Goal: Transaction & Acquisition: Purchase product/service

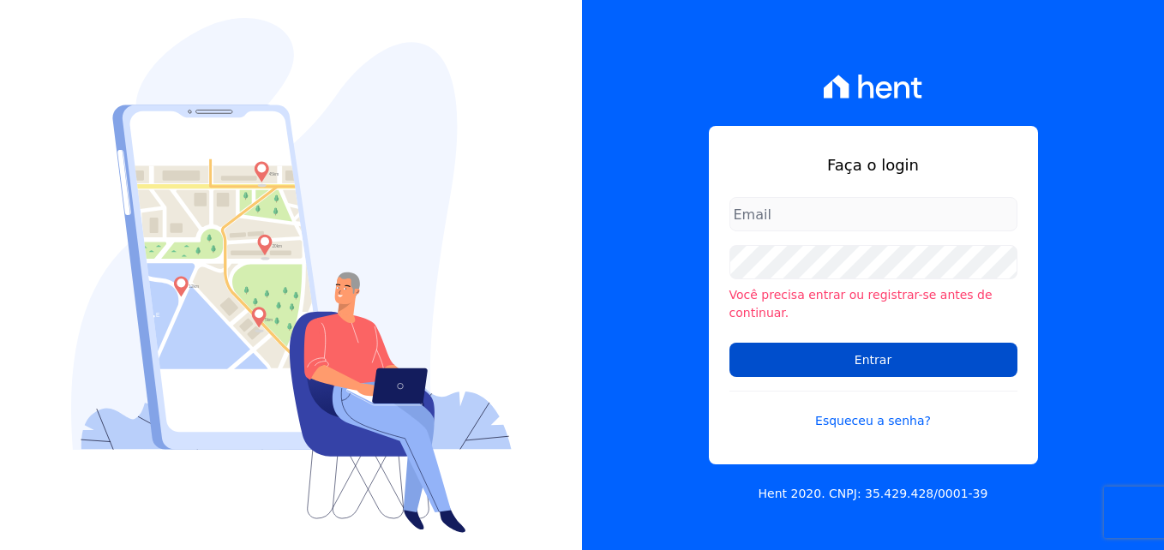
type input "[PERSON_NAME][EMAIL_ADDRESS][PERSON_NAME][DOMAIN_NAME]"
click at [843, 355] on input "Entrar" at bounding box center [873, 360] width 288 height 34
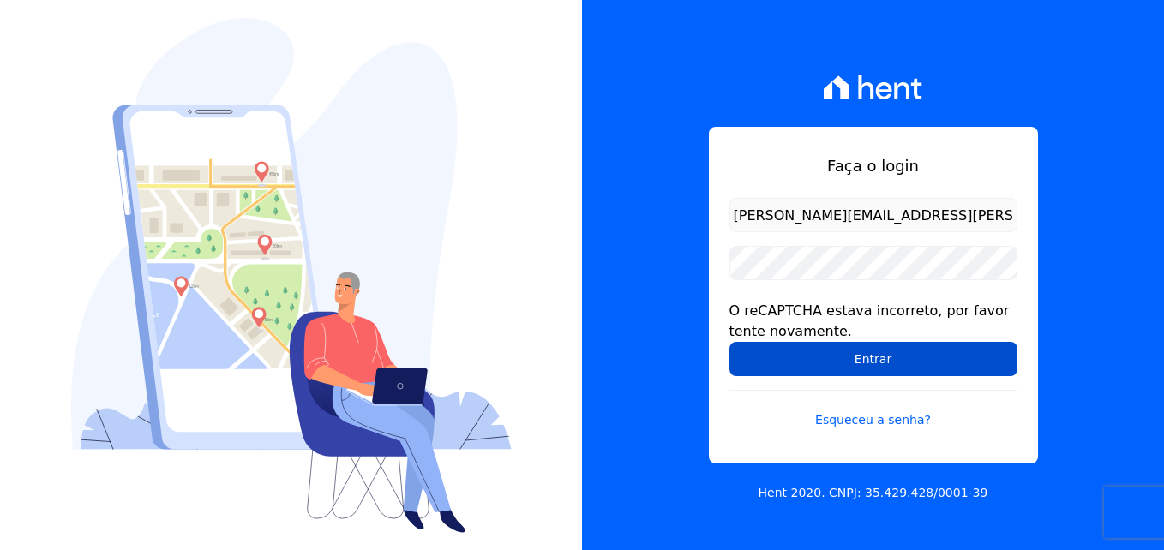
click at [862, 352] on input "Entrar" at bounding box center [873, 359] width 288 height 34
click at [908, 356] on input "Entrar" at bounding box center [873, 359] width 288 height 34
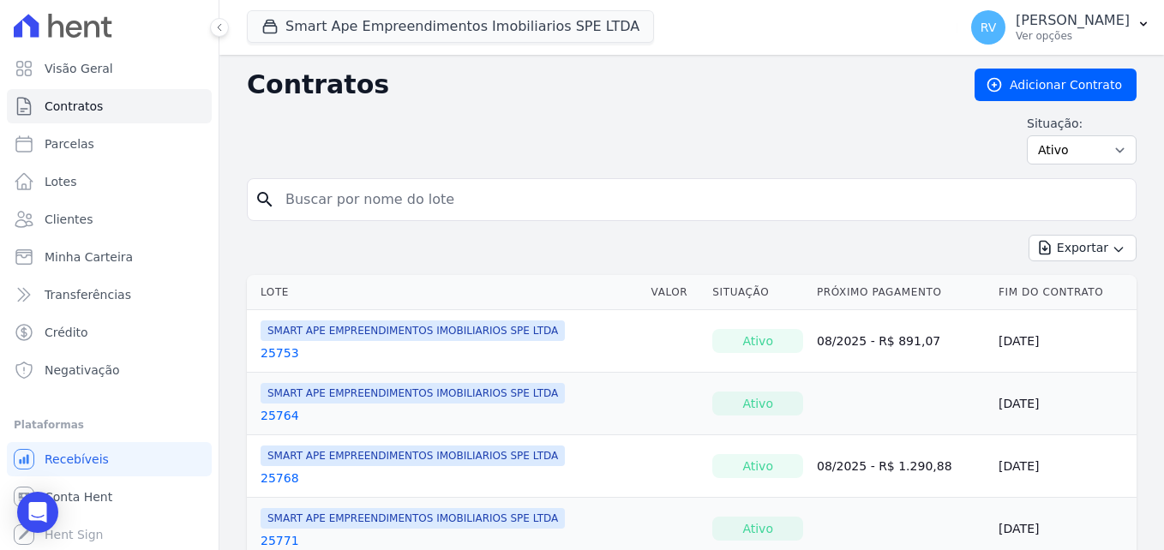
click at [477, 206] on input "search" at bounding box center [701, 200] width 853 height 34
click at [432, 204] on input "search" at bounding box center [701, 200] width 853 height 34
paste input "[PERSON_NAME]"
type input "[PERSON_NAME]"
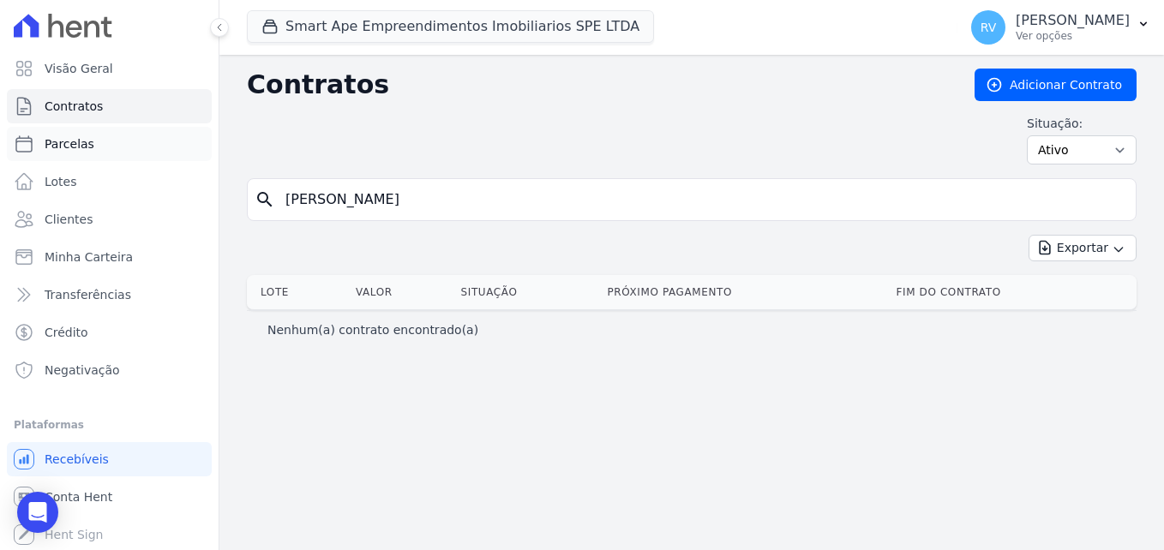
click at [87, 141] on span "Parcelas" at bounding box center [70, 143] width 50 height 17
select select
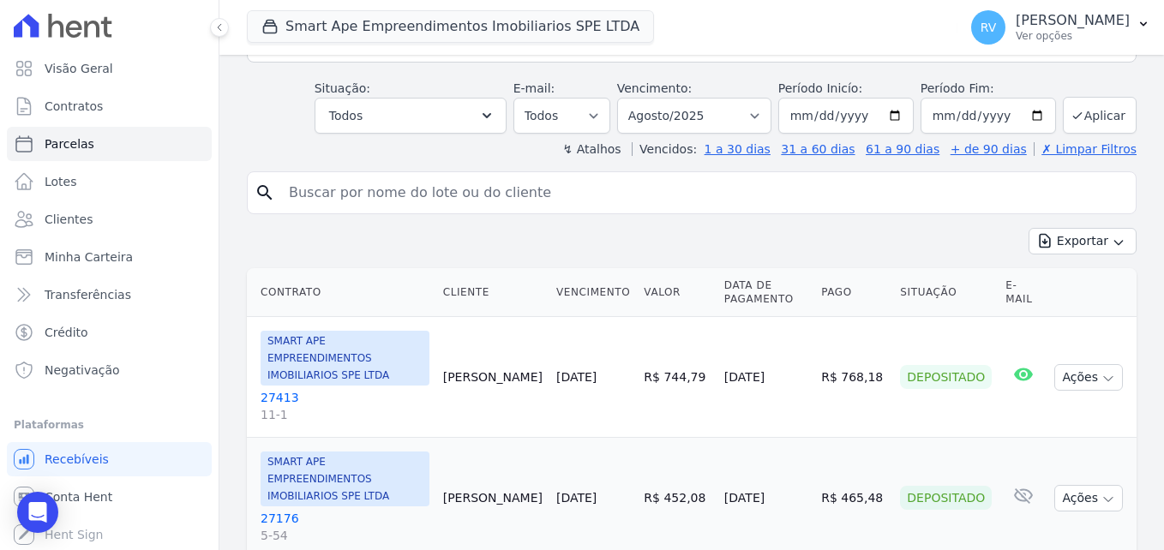
scroll to position [257, 0]
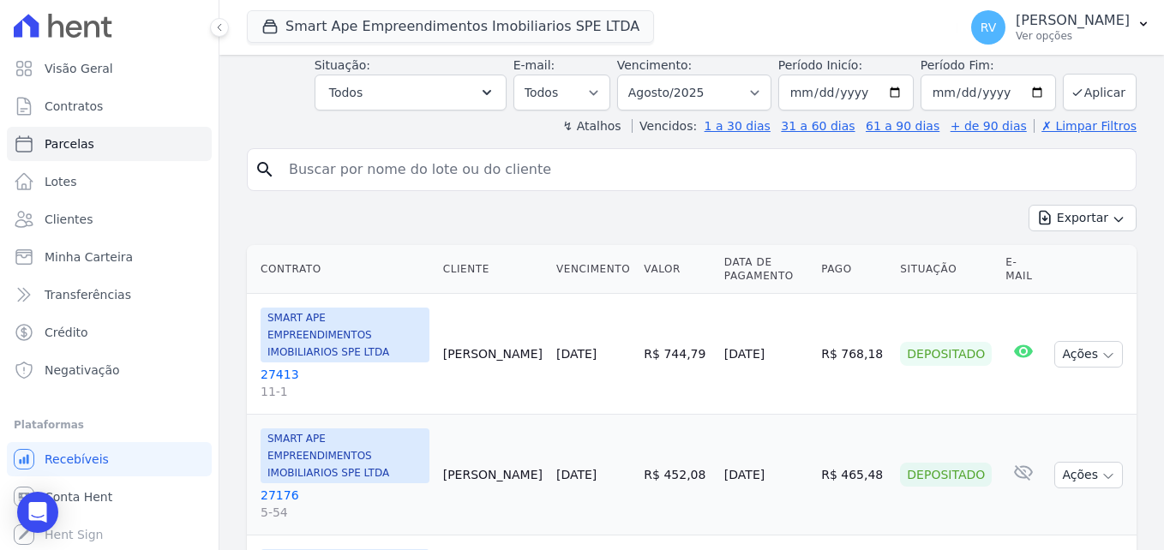
click at [353, 175] on input "search" at bounding box center [703, 170] width 850 height 34
paste input "MILENA CARDOZO SIKORSK"
type input "MILENA CARDOZO SIKORSK"
select select
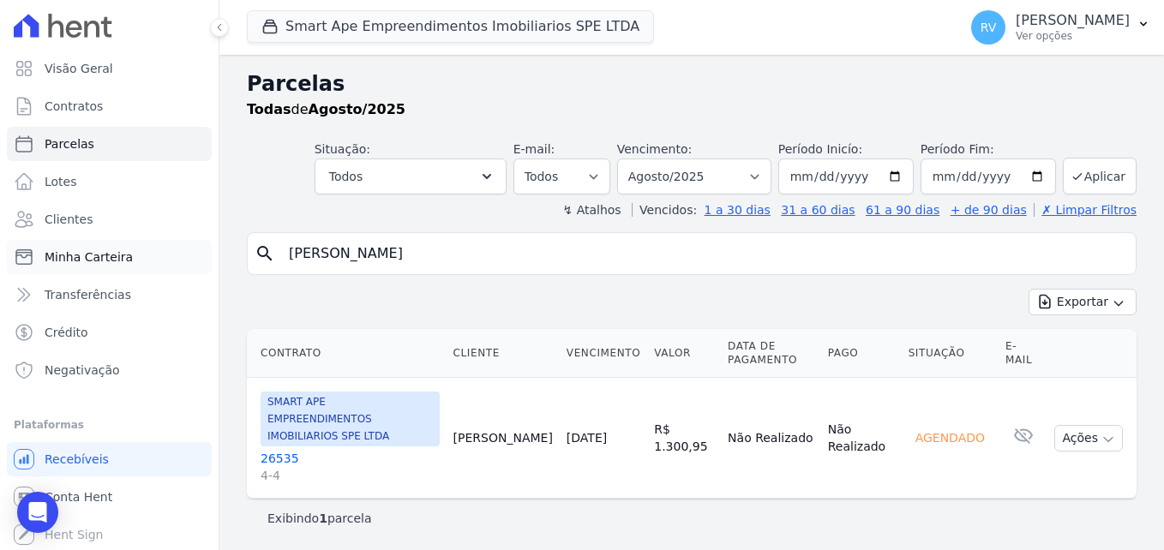
click at [94, 257] on span "Minha Carteira" at bounding box center [89, 256] width 88 height 17
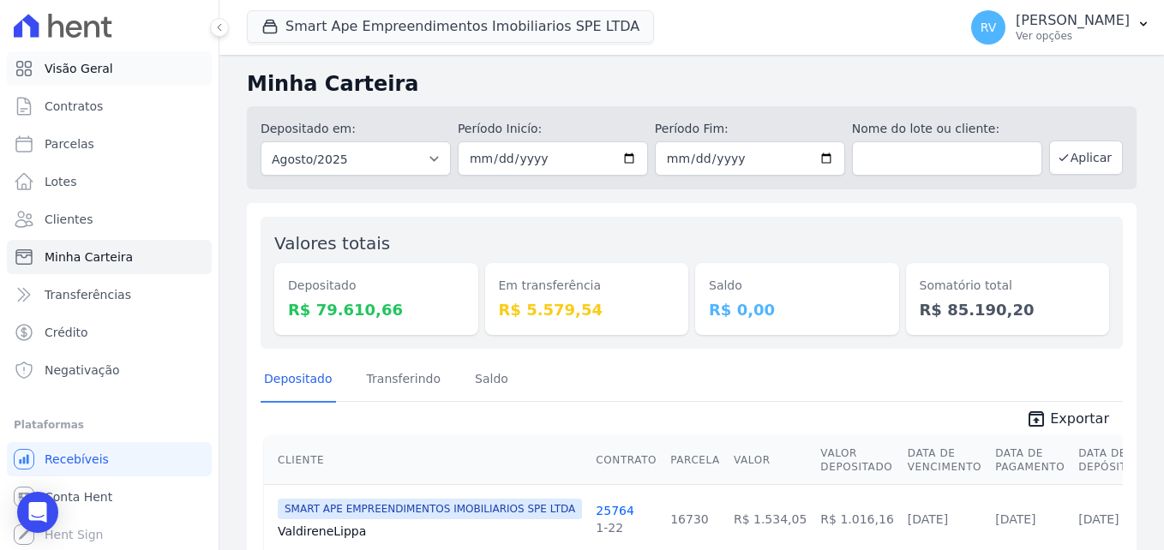
click at [105, 68] on span "Visão Geral" at bounding box center [79, 68] width 69 height 17
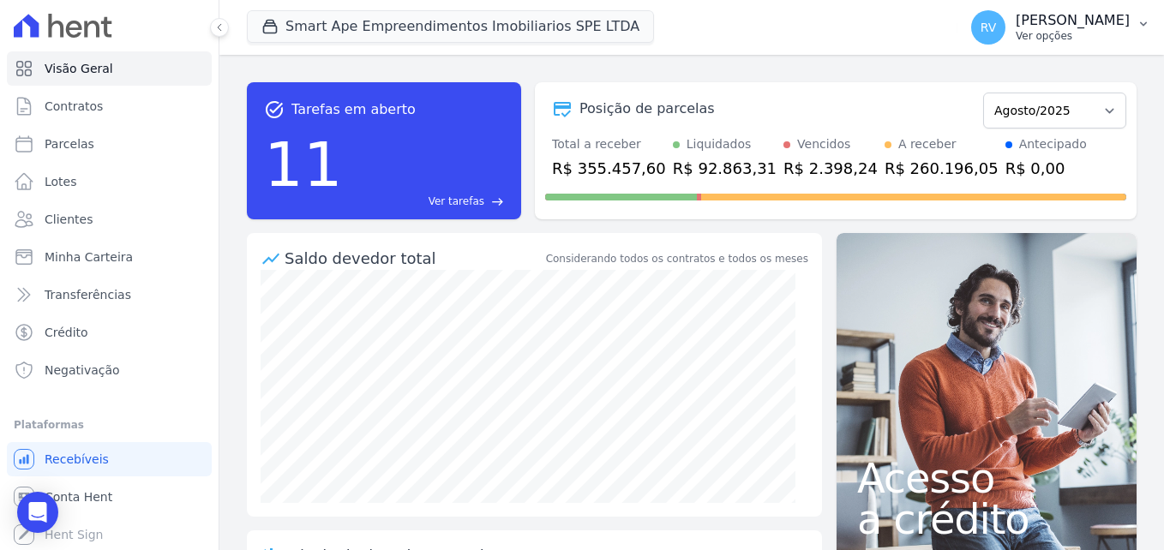
click at [1138, 26] on icon "button" at bounding box center [1143, 24] width 14 height 14
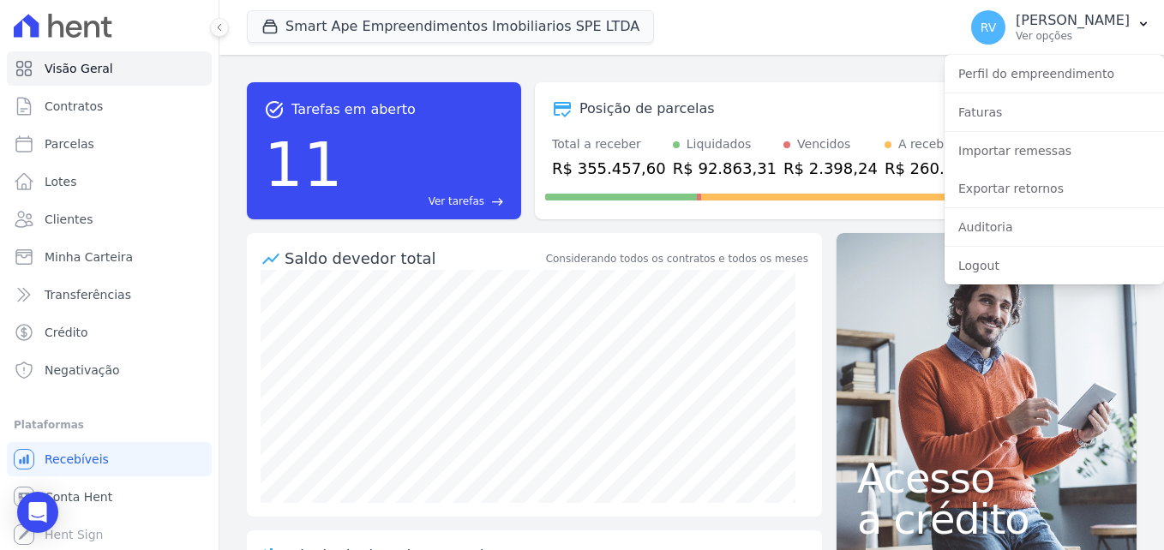
click at [781, 64] on div "task_alt Tarefas em aberto 11 Ver tarefas east Posição de parcelas Março/2024 A…" at bounding box center [691, 302] width 944 height 495
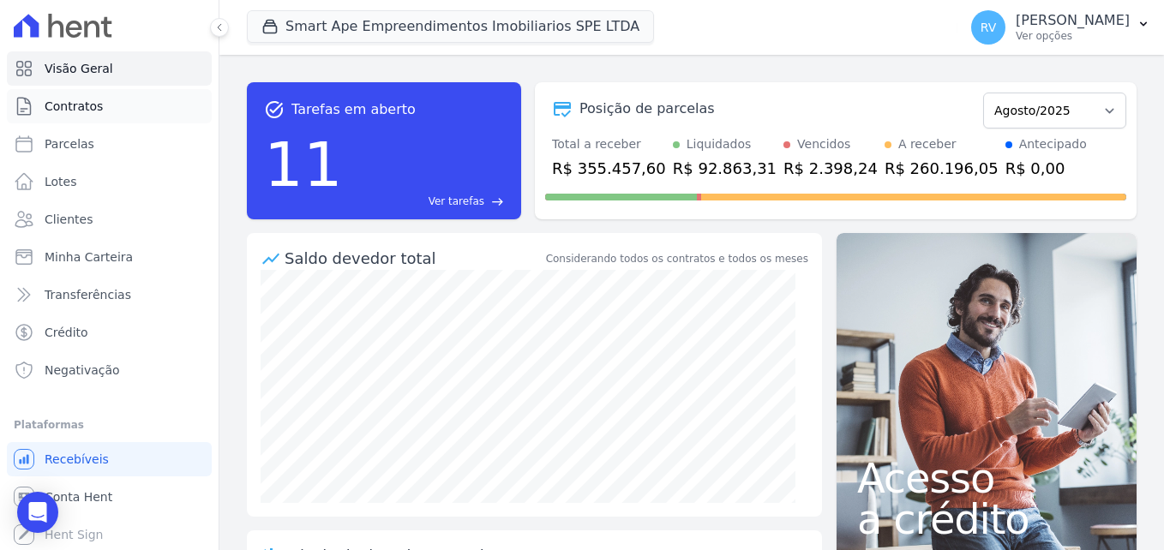
click at [72, 109] on span "Contratos" at bounding box center [74, 106] width 58 height 17
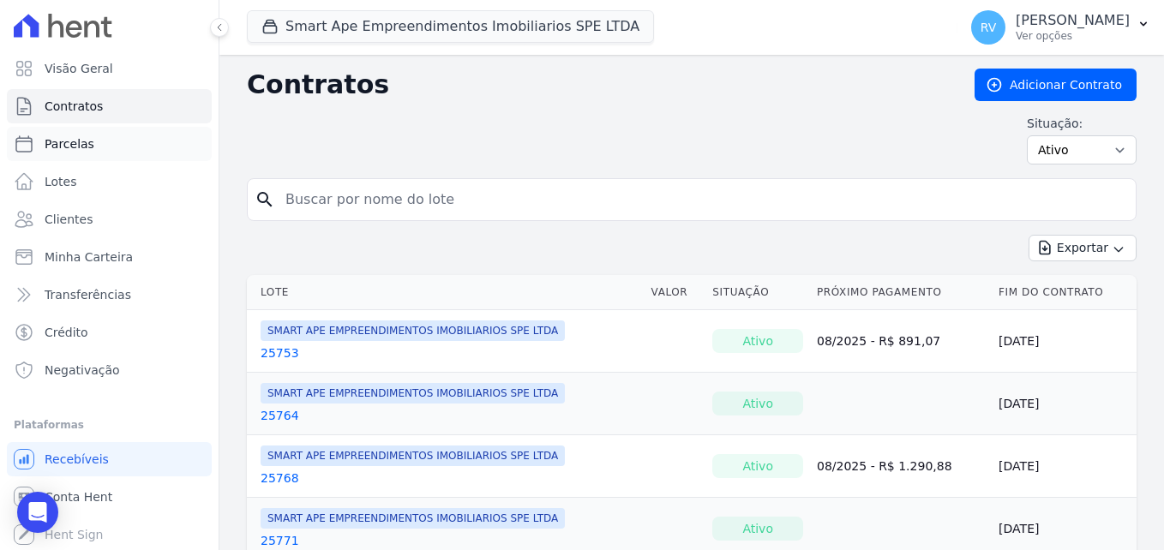
click at [68, 142] on span "Parcelas" at bounding box center [70, 143] width 50 height 17
select select
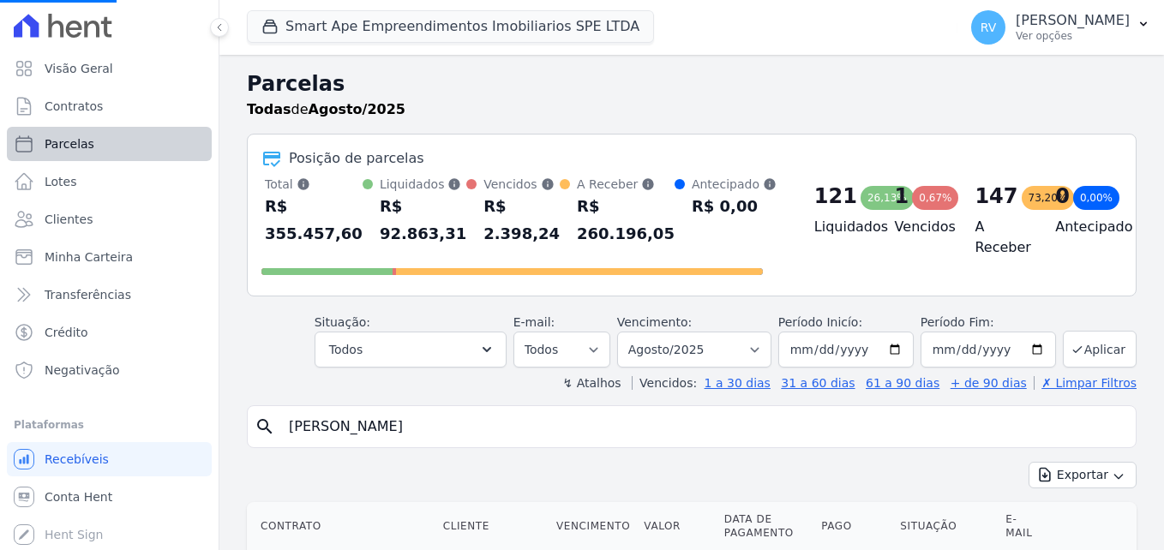
select select
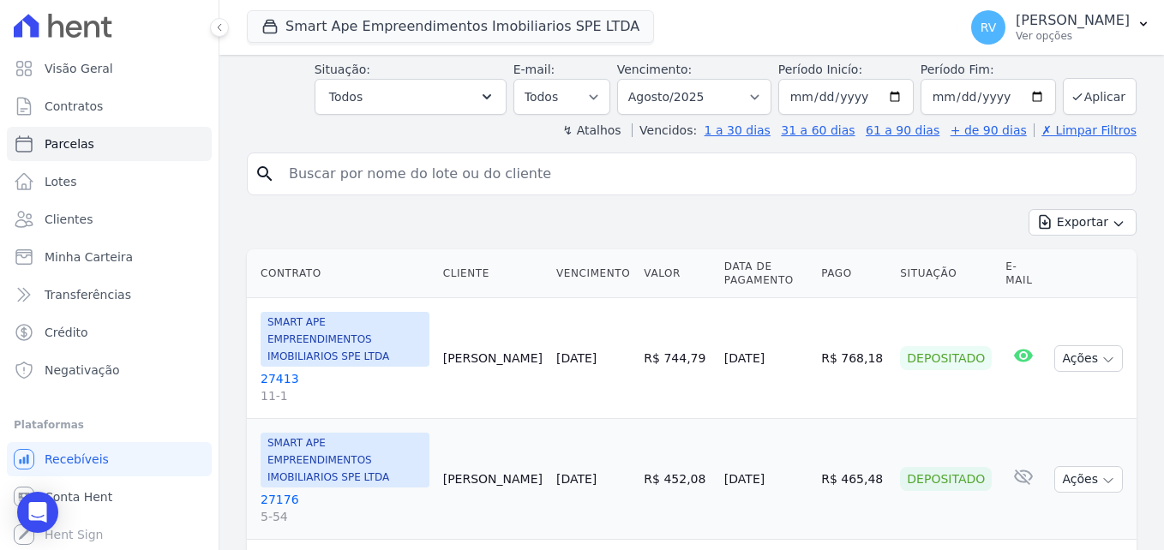
scroll to position [257, 0]
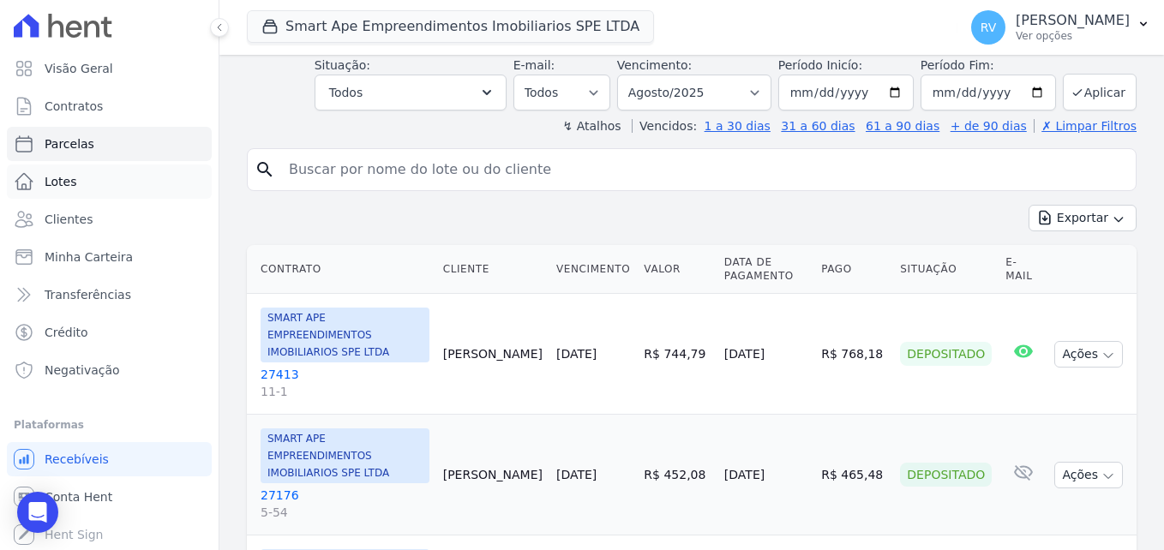
click at [30, 177] on icon at bounding box center [24, 181] width 21 height 21
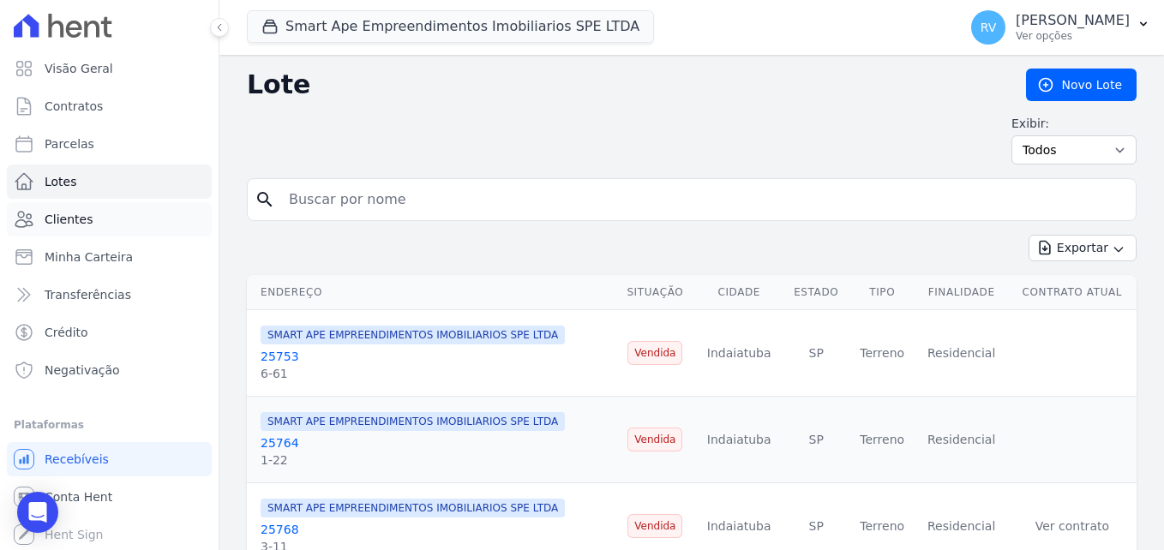
click at [64, 211] on span "Clientes" at bounding box center [69, 219] width 48 height 17
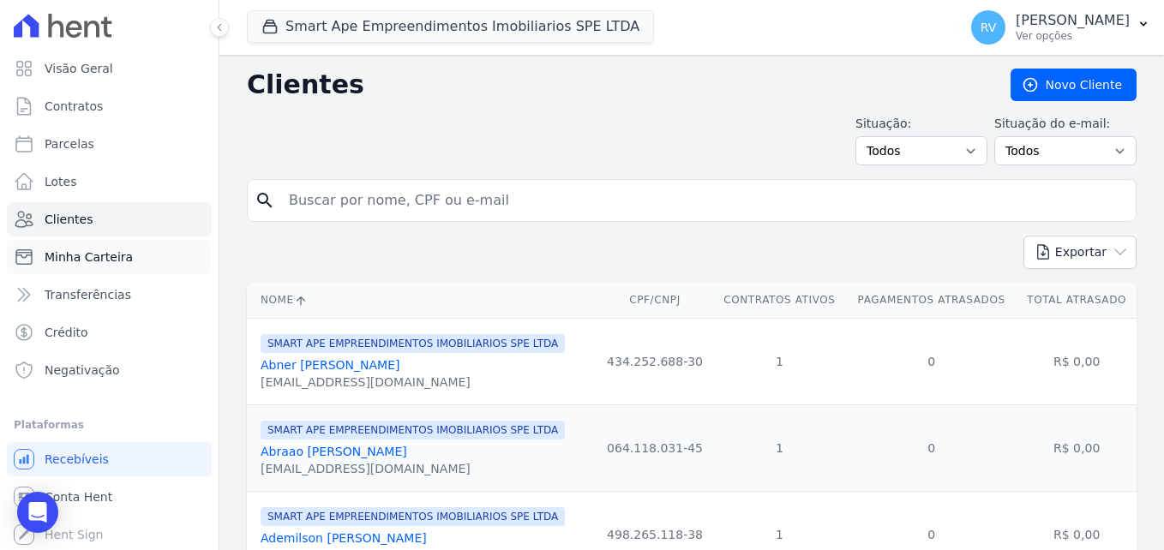
click at [118, 249] on span "Minha Carteira" at bounding box center [89, 256] width 88 height 17
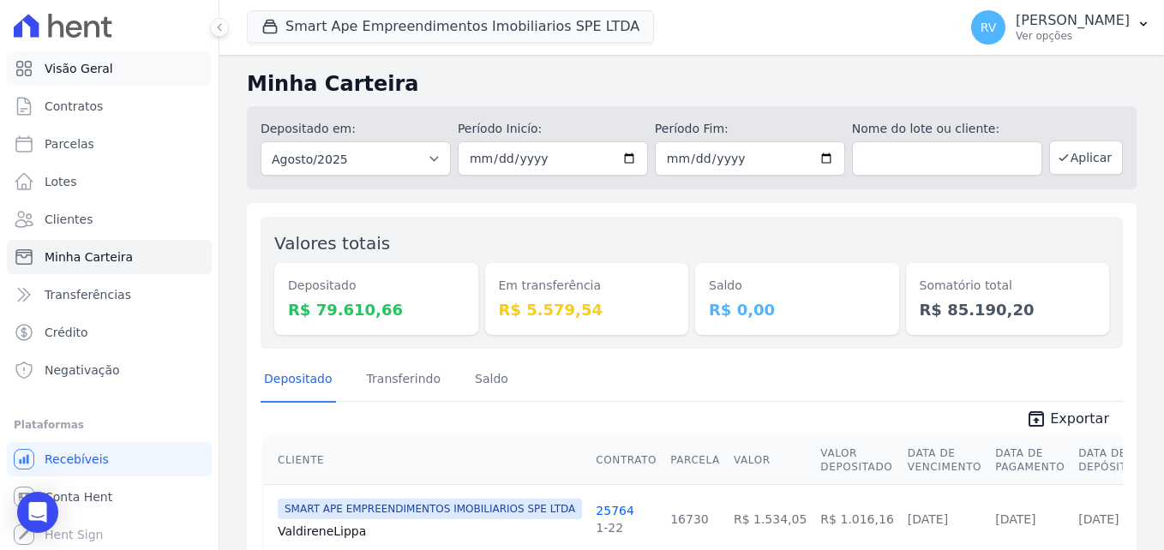
click at [69, 73] on span "Visão Geral" at bounding box center [79, 68] width 69 height 17
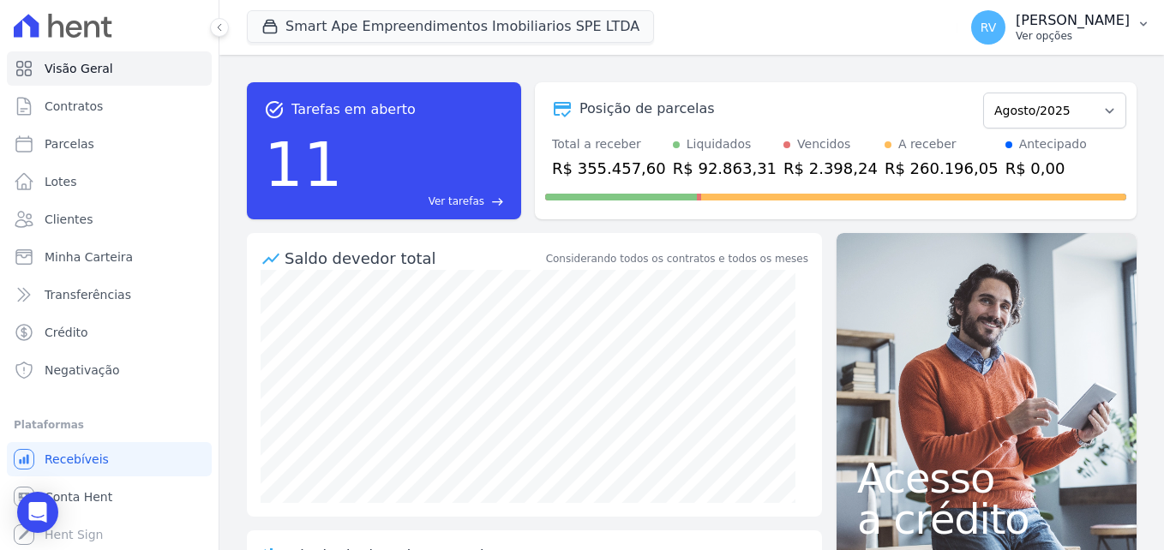
click at [1146, 26] on icon "button" at bounding box center [1143, 24] width 14 height 14
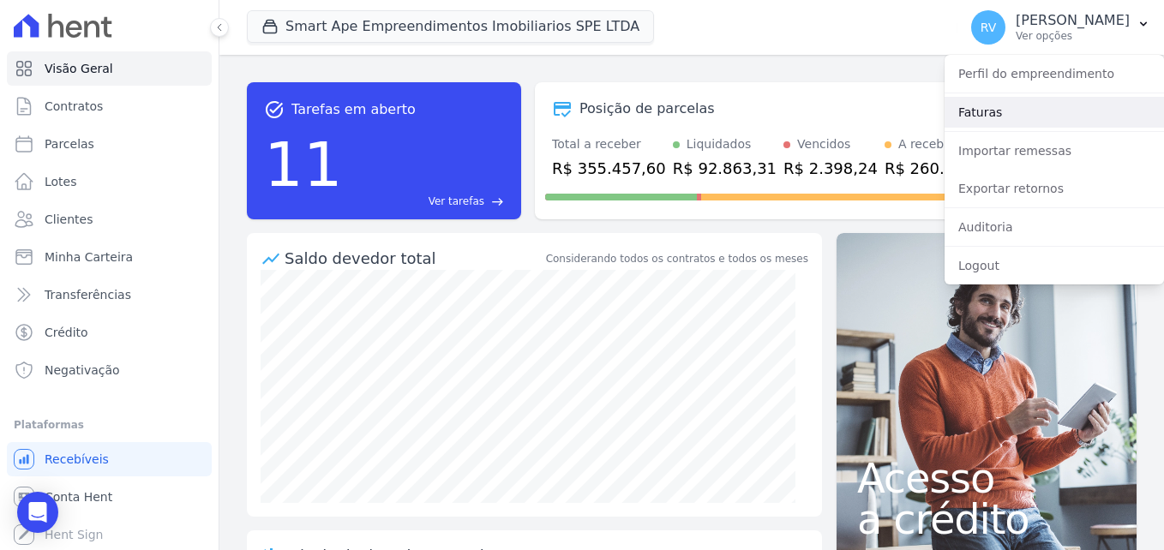
click at [1071, 101] on link "Faturas" at bounding box center [1053, 112] width 219 height 31
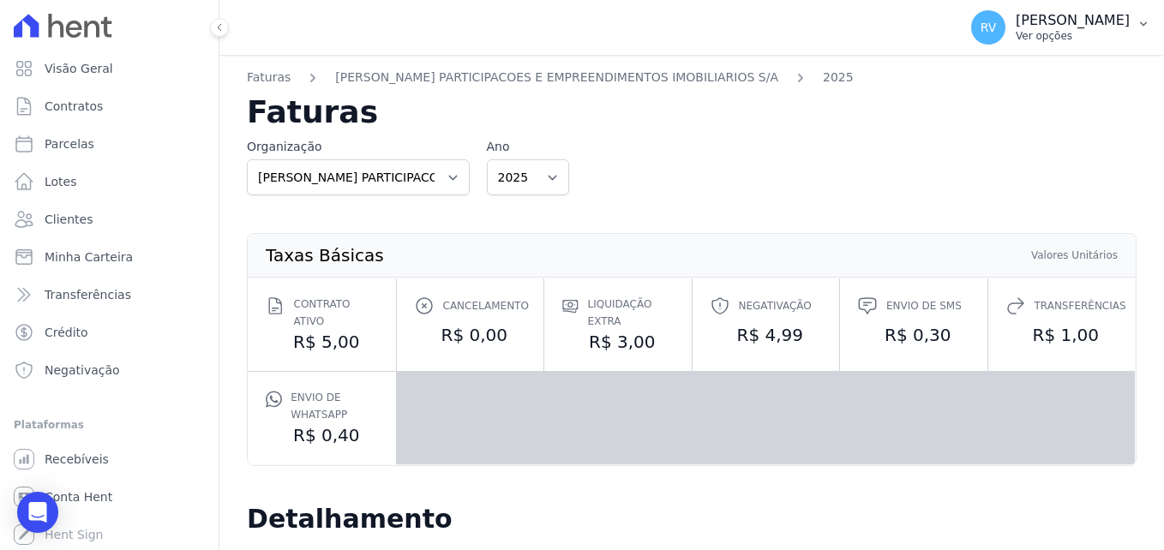
click at [1143, 22] on icon "button" at bounding box center [1143, 24] width 14 height 14
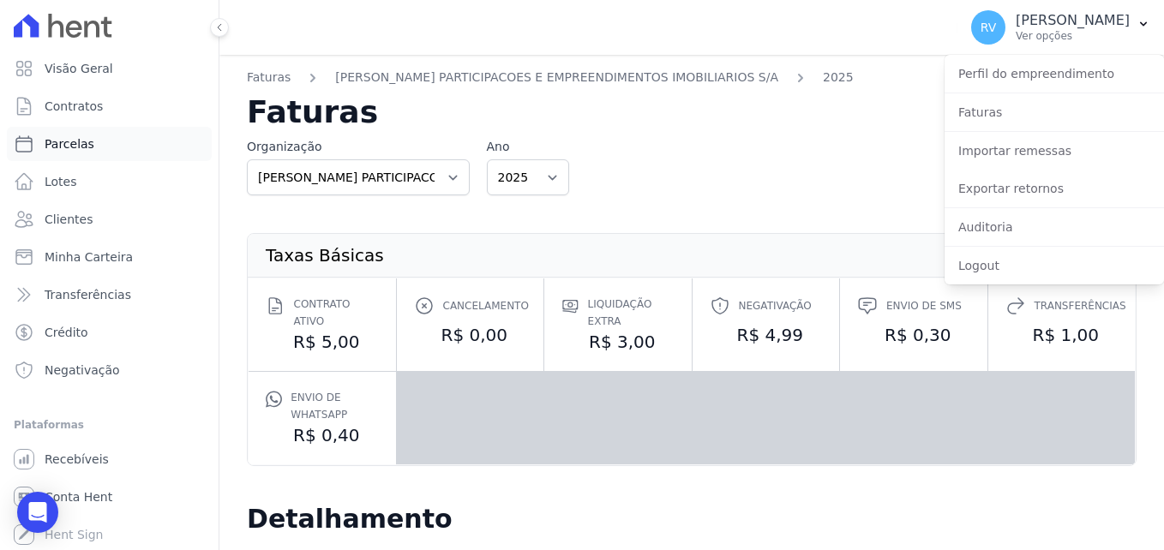
click at [71, 148] on span "Parcelas" at bounding box center [70, 143] width 50 height 17
select select
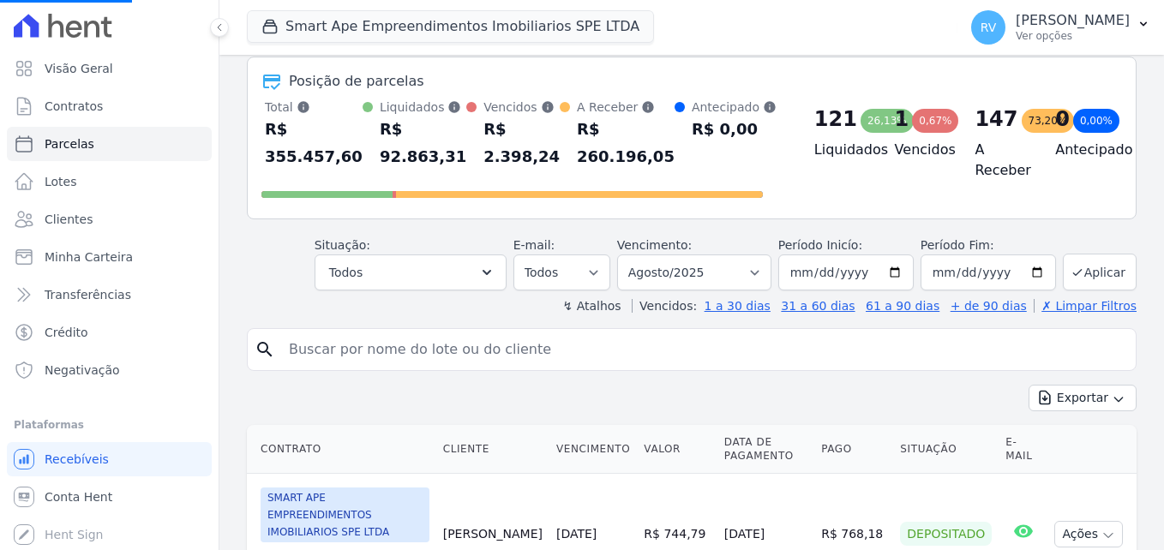
scroll to position [171, 0]
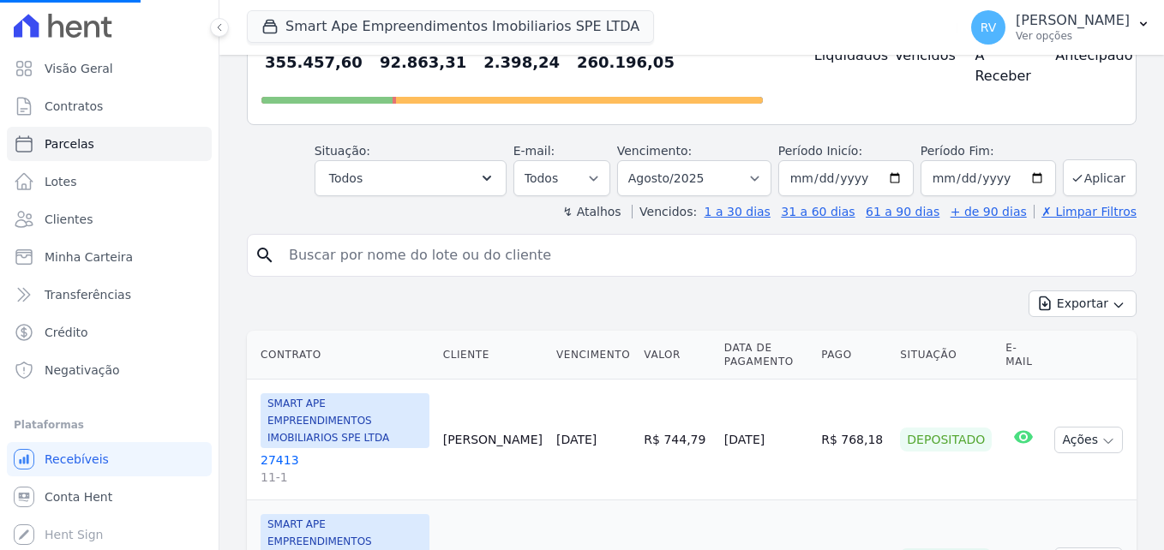
select select
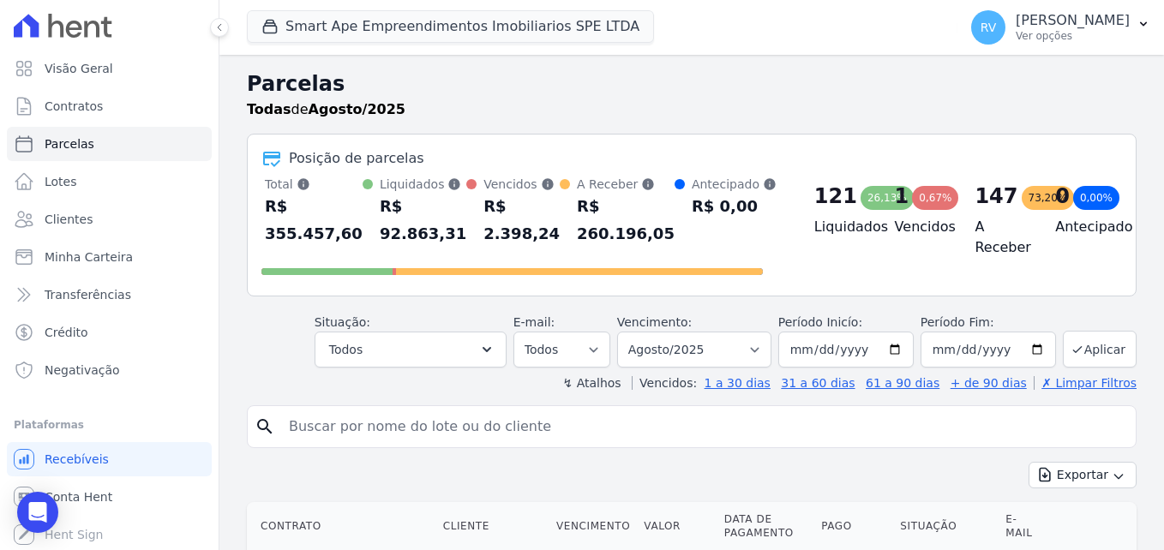
click at [422, 258] on div at bounding box center [511, 267] width 501 height 27
click at [365, 420] on input "search" at bounding box center [703, 427] width 850 height 34
type input "milena"
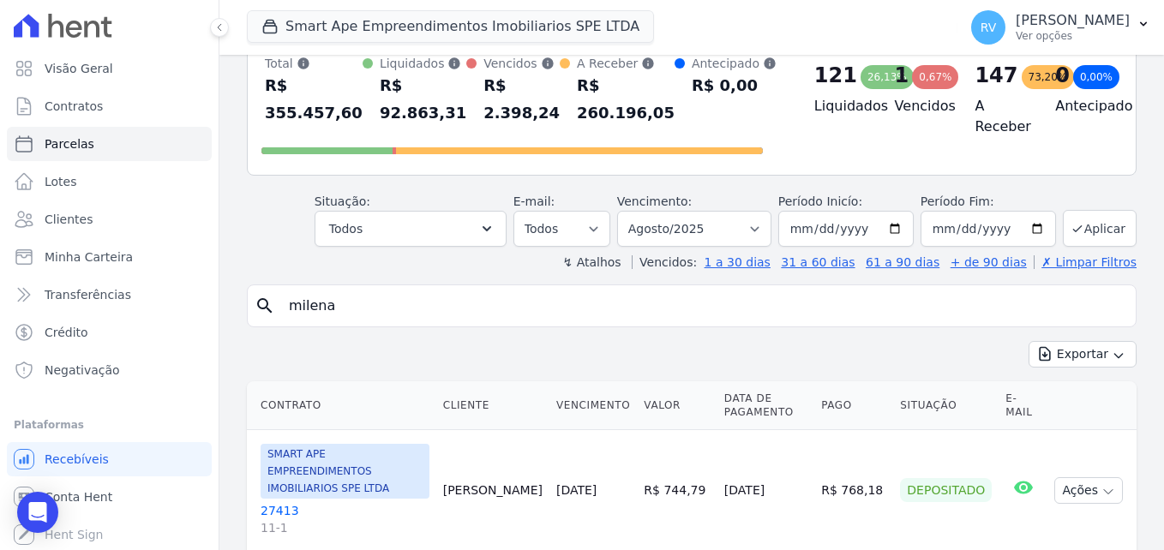
select select
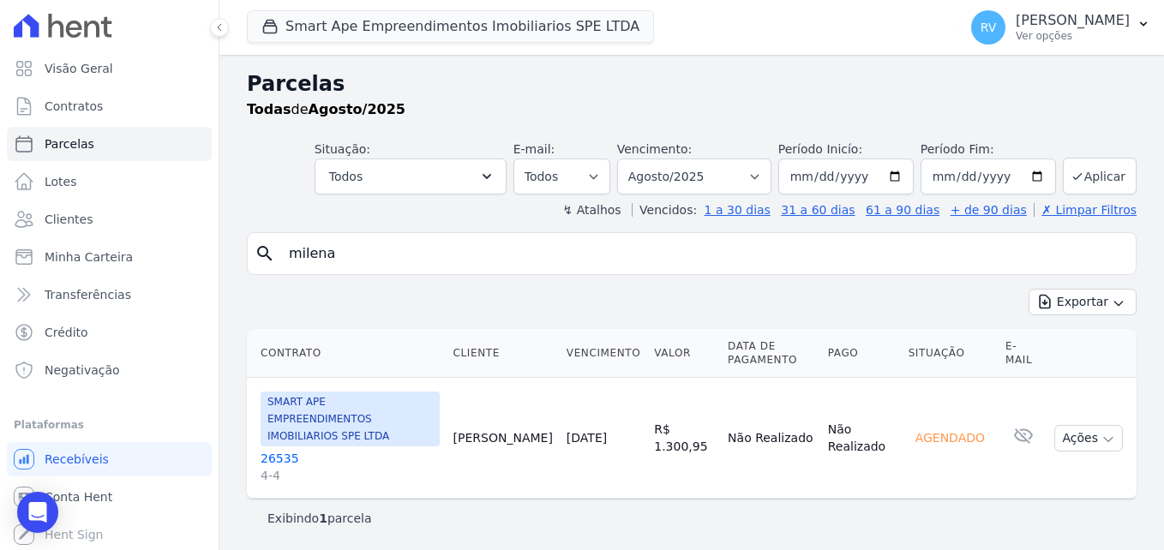
click at [357, 261] on input "milena" at bounding box center [703, 253] width 850 height 34
type input "milena"
select select
drag, startPoint x: 396, startPoint y: 251, endPoint x: 259, endPoint y: 250, distance: 137.1
click at [259, 250] on div "search milena" at bounding box center [691, 253] width 889 height 43
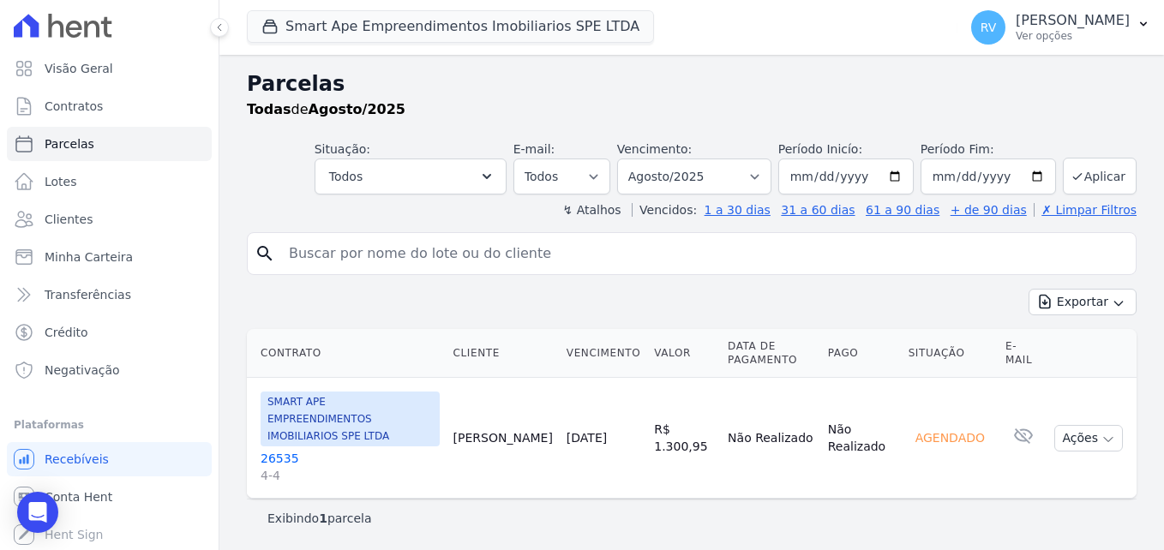
click at [733, 320] on div "Exportar Exportar PDF Exportar CSV" at bounding box center [691, 309] width 889 height 40
click at [88, 113] on span "Contratos" at bounding box center [74, 106] width 58 height 17
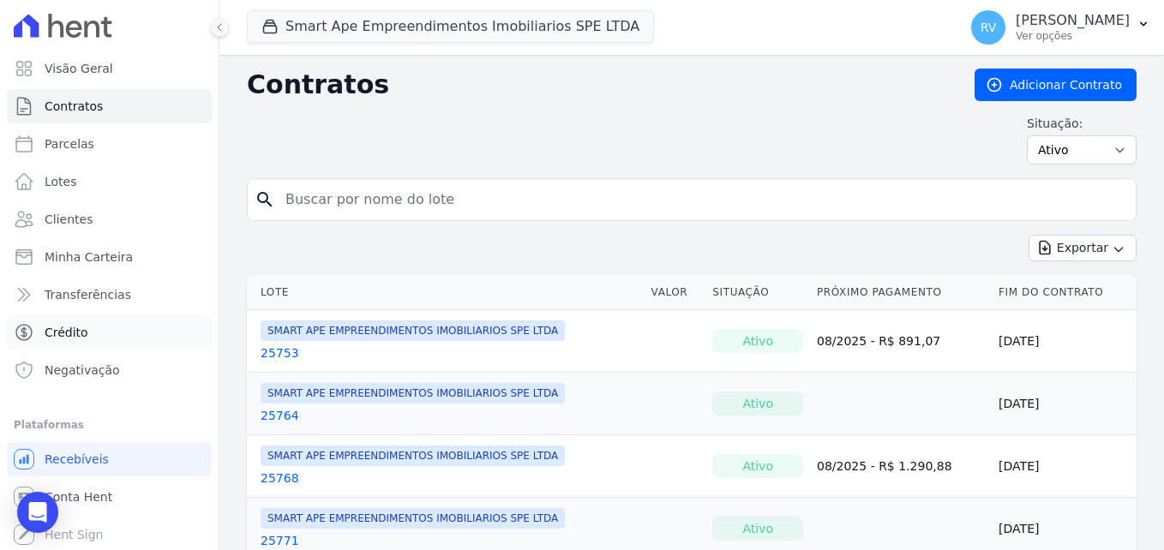
scroll to position [2, 0]
click at [87, 497] on span "Conta Hent" at bounding box center [79, 495] width 68 height 17
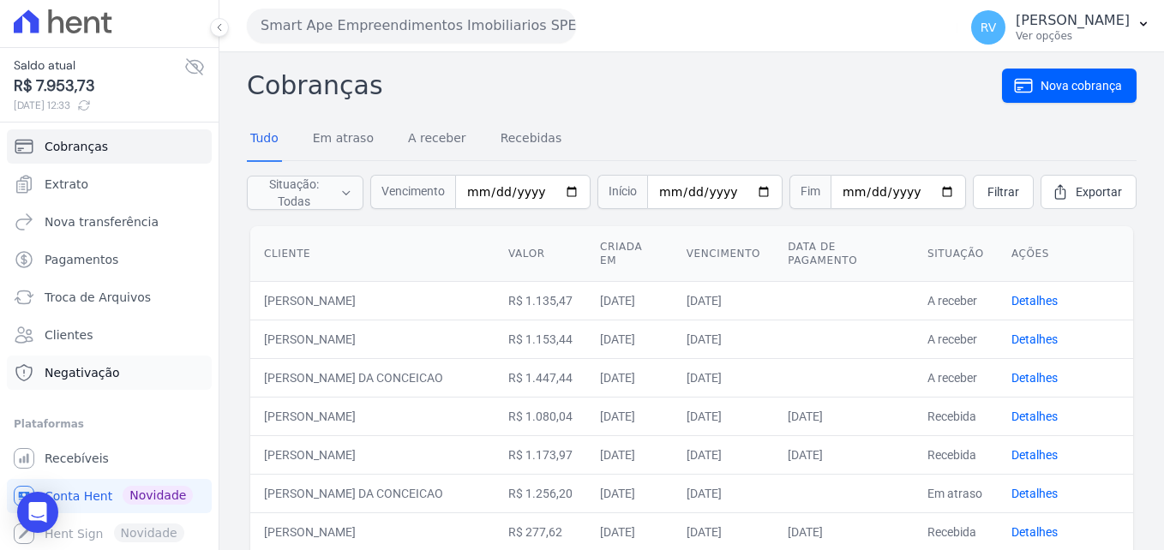
scroll to position [5, 0]
click at [1055, 81] on span "Nova cobrança" at bounding box center [1080, 85] width 81 height 17
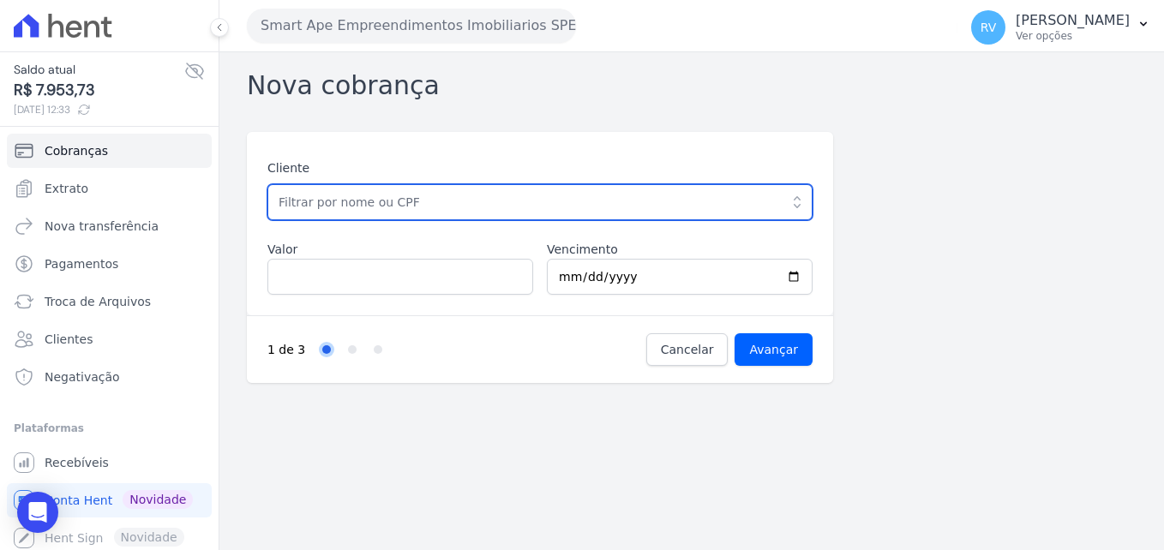
click at [564, 206] on input "text" at bounding box center [539, 202] width 545 height 36
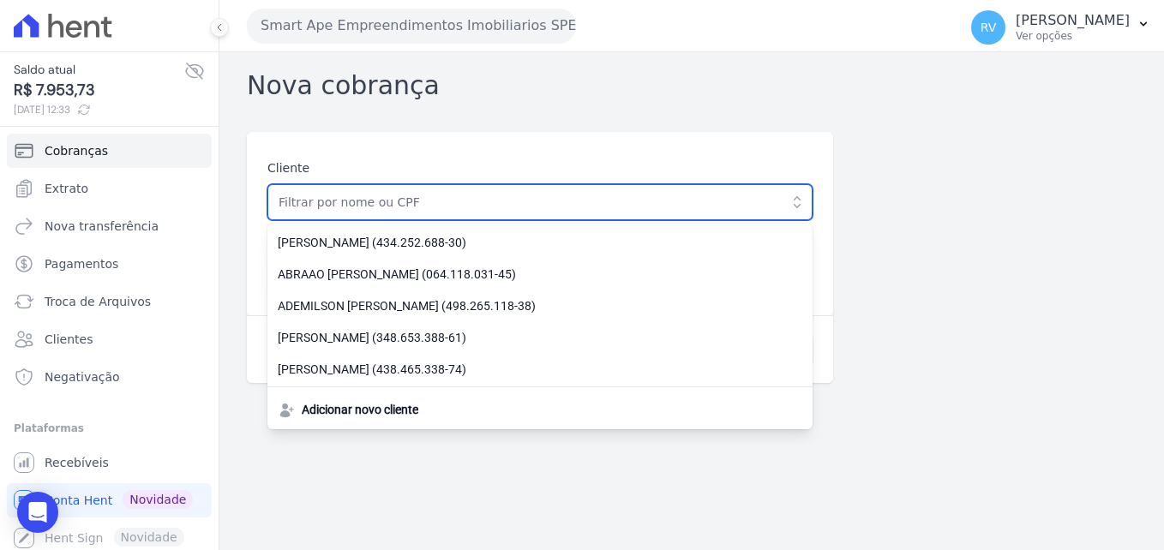
click at [381, 207] on input "text" at bounding box center [539, 202] width 545 height 36
paste input "497.835.548-67"
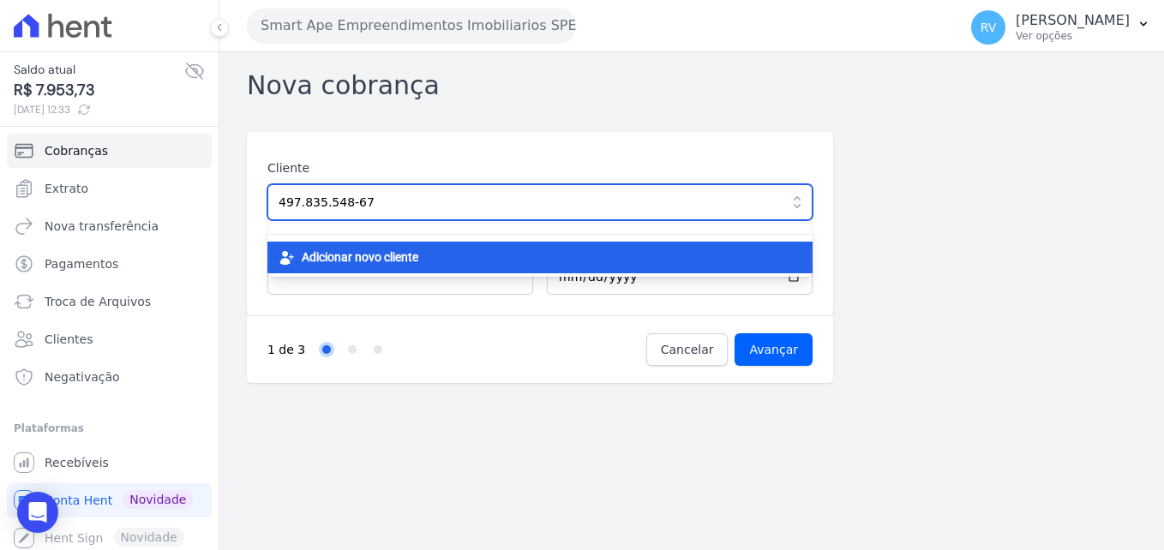
type input "497.835.548-67"
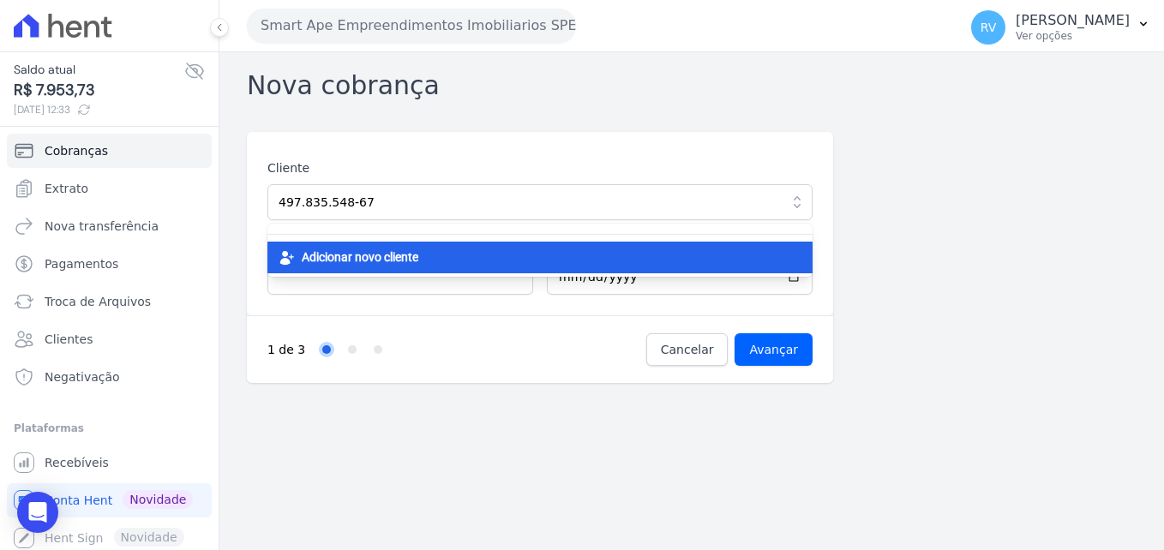
click at [454, 256] on div "Adicionar novo cliente" at bounding box center [539, 258] width 545 height 32
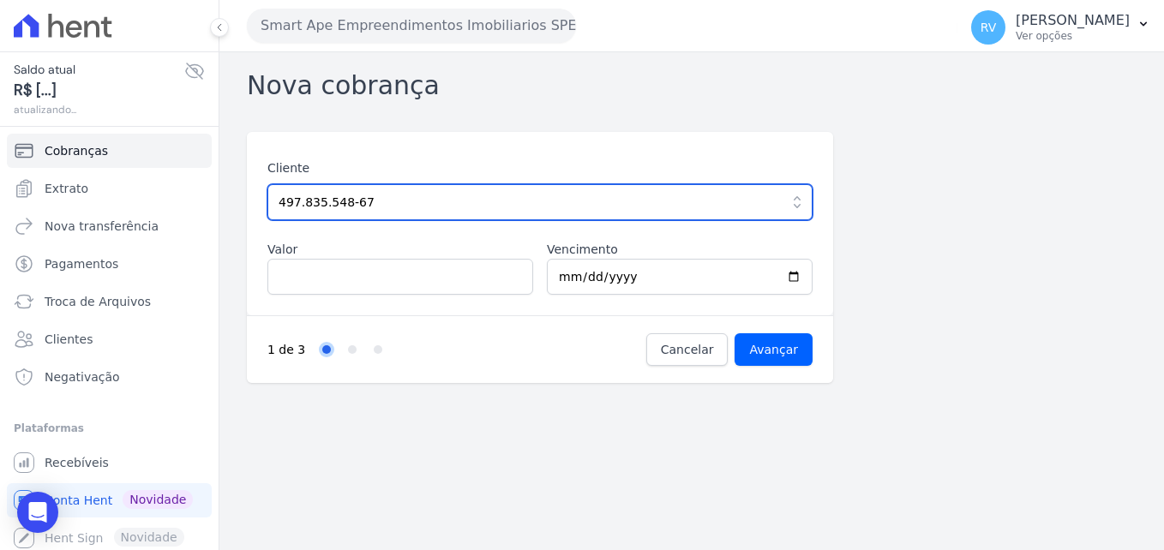
click at [361, 199] on input "497.835.548-67" at bounding box center [539, 202] width 545 height 36
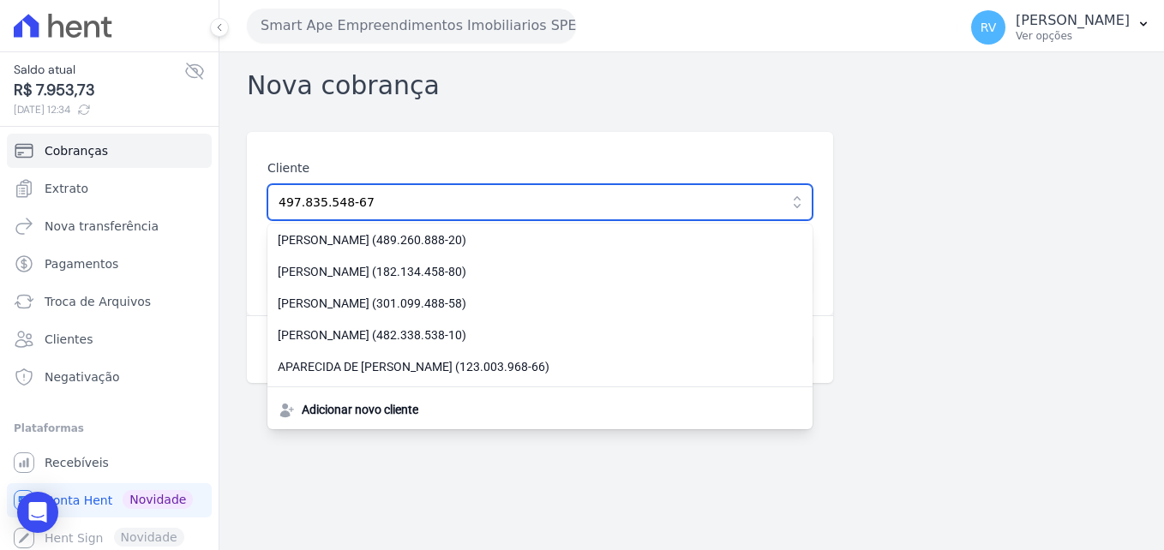
scroll to position [799, 0]
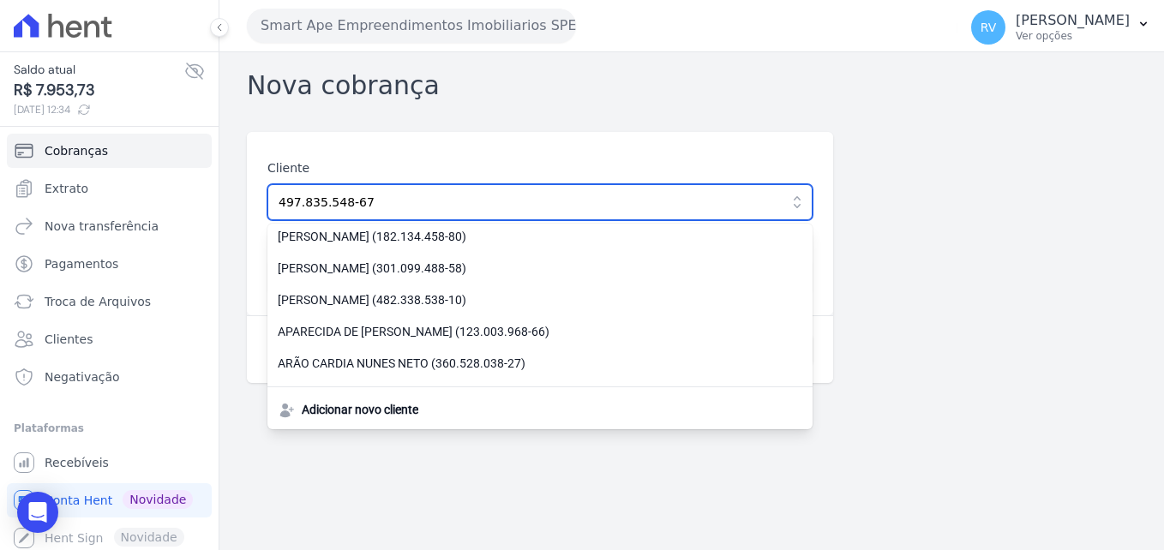
drag, startPoint x: 398, startPoint y: 205, endPoint x: 222, endPoint y: 192, distance: 177.0
click at [222, 192] on div "Nova cobrança Cliente 497.835.548-67 [PERSON_NAME] (434.252.688-30) [PERSON_NAM…" at bounding box center [691, 301] width 944 height 498
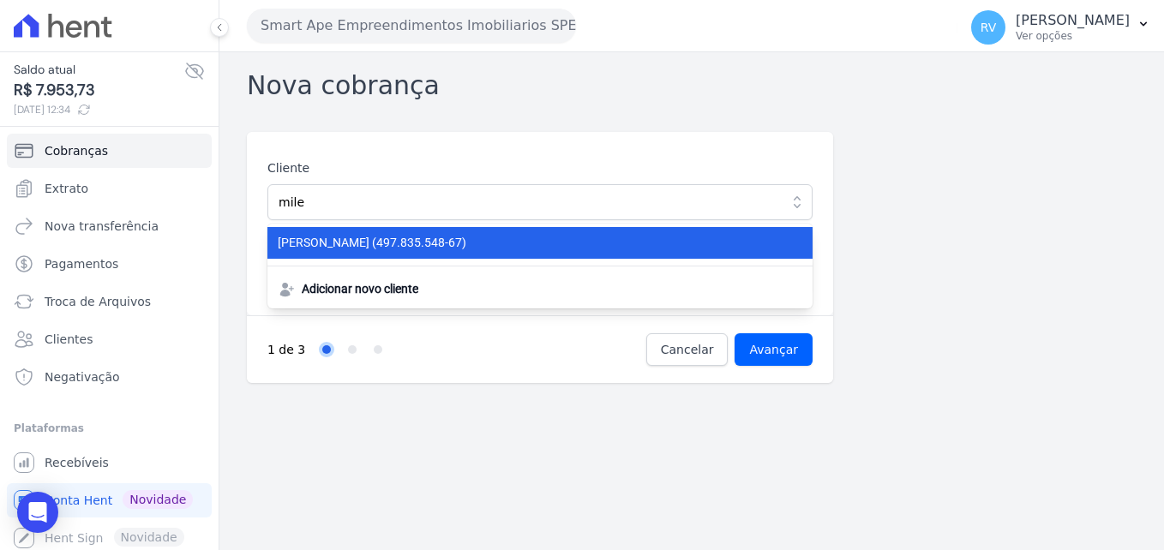
click at [424, 242] on span "[PERSON_NAME] (497.835.548-67)" at bounding box center [530, 243] width 504 height 18
type input "[PERSON_NAME]"
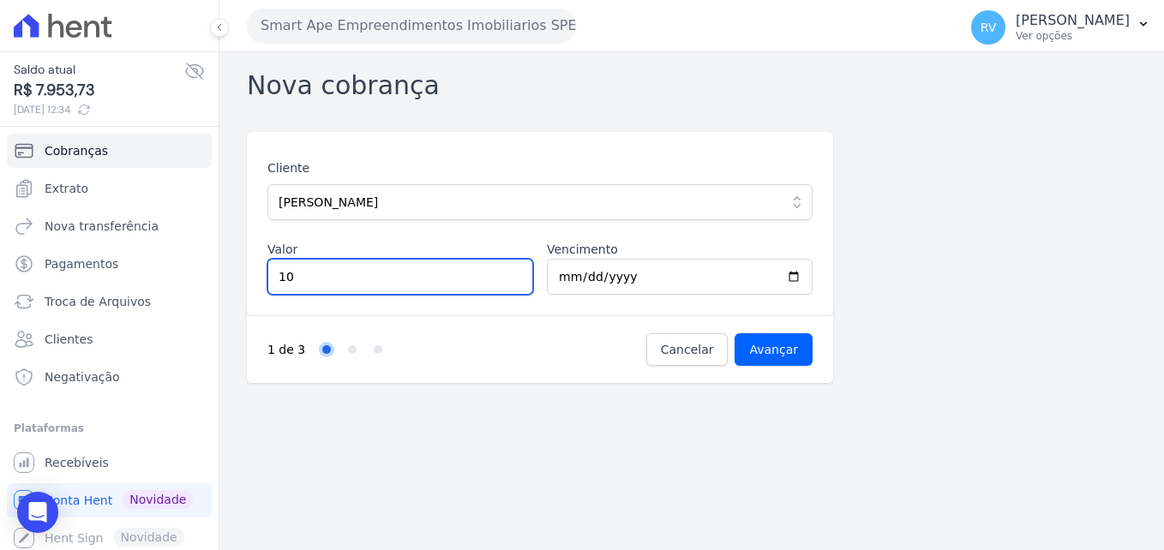
type input "10"
click at [516, 278] on input "10" at bounding box center [400, 277] width 266 height 36
drag, startPoint x: 419, startPoint y: 286, endPoint x: 163, endPoint y: 284, distance: 256.2
click at [163, 284] on div "Saldo atual R$ 7.953,73 12/08/2025, 12:34 Cobranças Extrato Nova transferência …" at bounding box center [582, 275] width 1164 height 550
click at [314, 274] on input "Valor" at bounding box center [400, 277] width 266 height 36
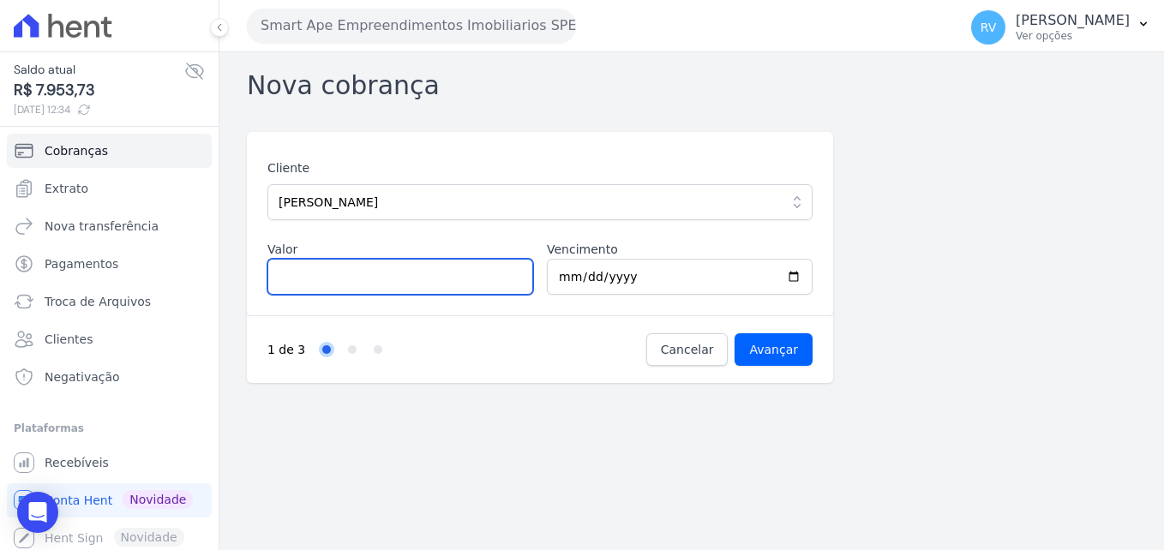
paste input "4171.14"
click at [286, 279] on input "4171.14" at bounding box center [400, 277] width 266 height 36
type input "4171.14"
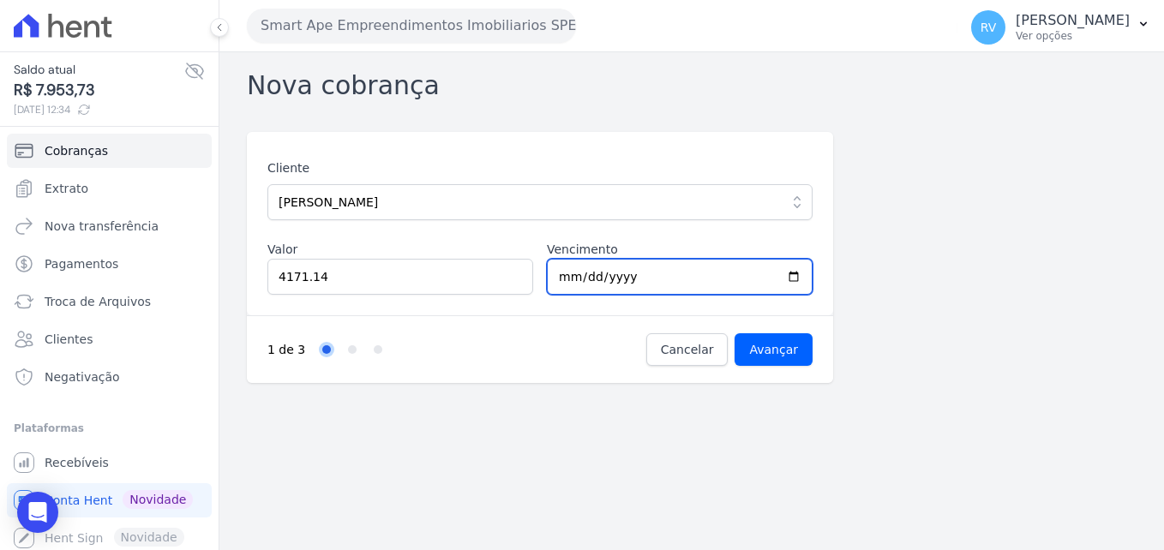
click at [712, 259] on input "2025-08-13" at bounding box center [680, 277] width 266 height 36
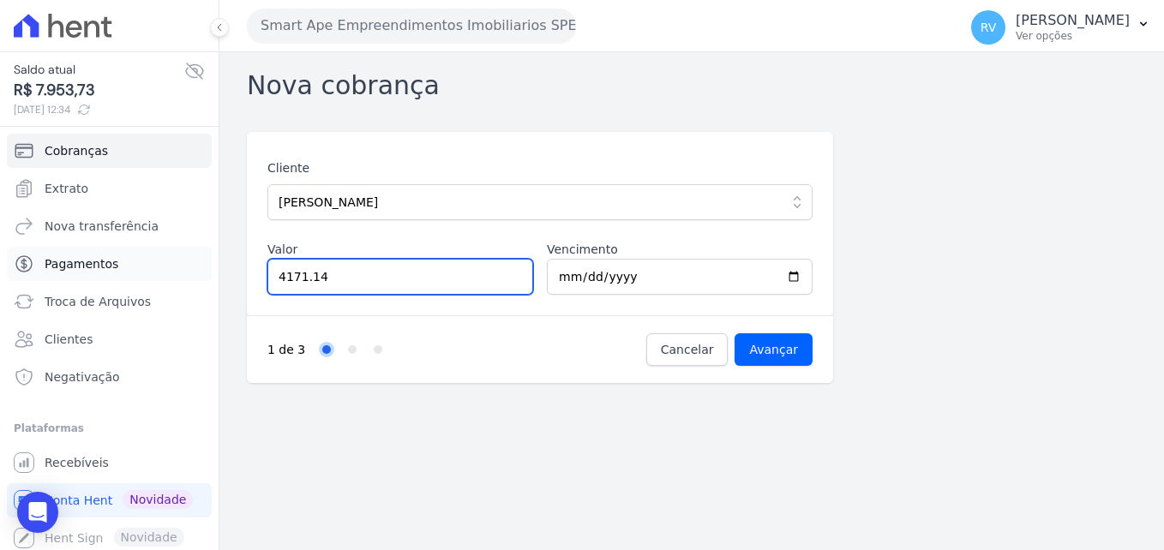
drag, startPoint x: 289, startPoint y: 282, endPoint x: 187, endPoint y: 279, distance: 102.0
click at [187, 279] on div "Saldo atual R$ 7.953,73 12/08/2025, 12:34 Cobranças Extrato Nova transferência …" at bounding box center [582, 275] width 1164 height 550
click at [472, 343] on nav "1 de 3 Step 1 Step 2 Step 3" at bounding box center [456, 349] width 379 height 33
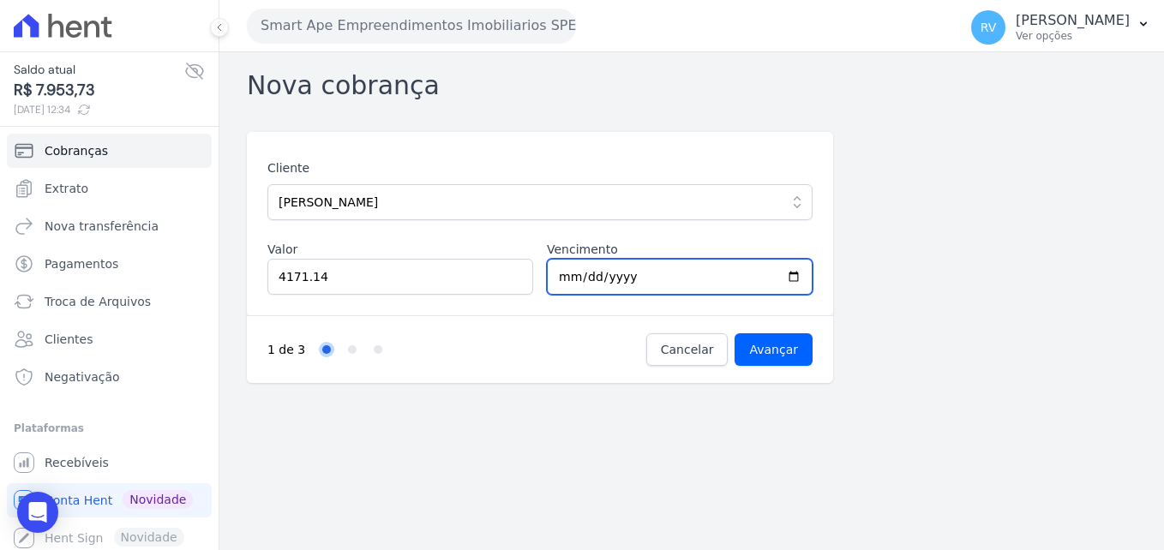
click at [794, 276] on input "2025-08-13" at bounding box center [680, 277] width 266 height 36
type input "2025-08-12"
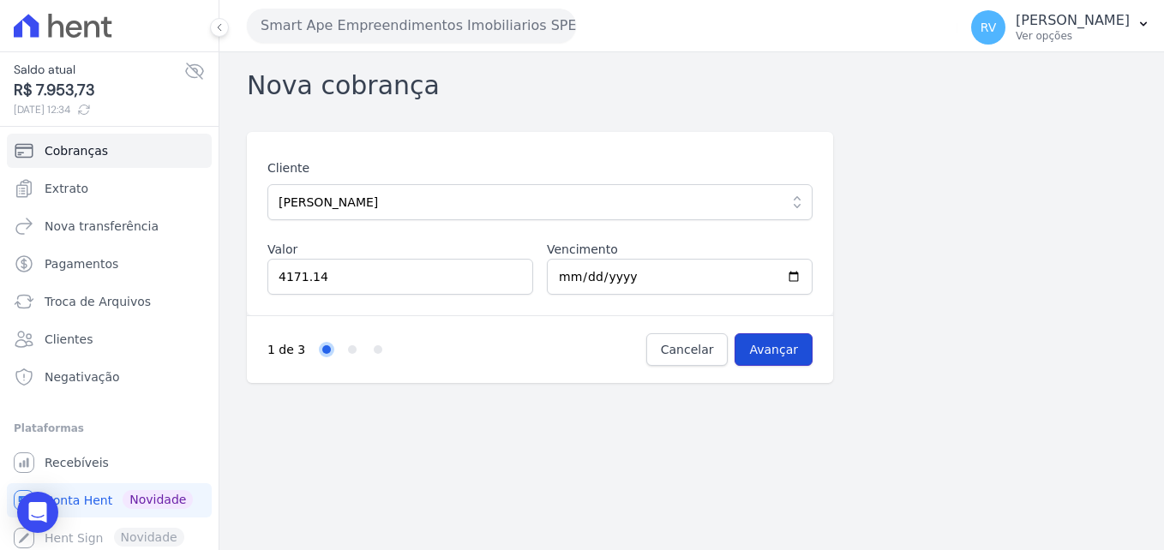
click at [766, 349] on input "Avançar" at bounding box center [773, 349] width 78 height 33
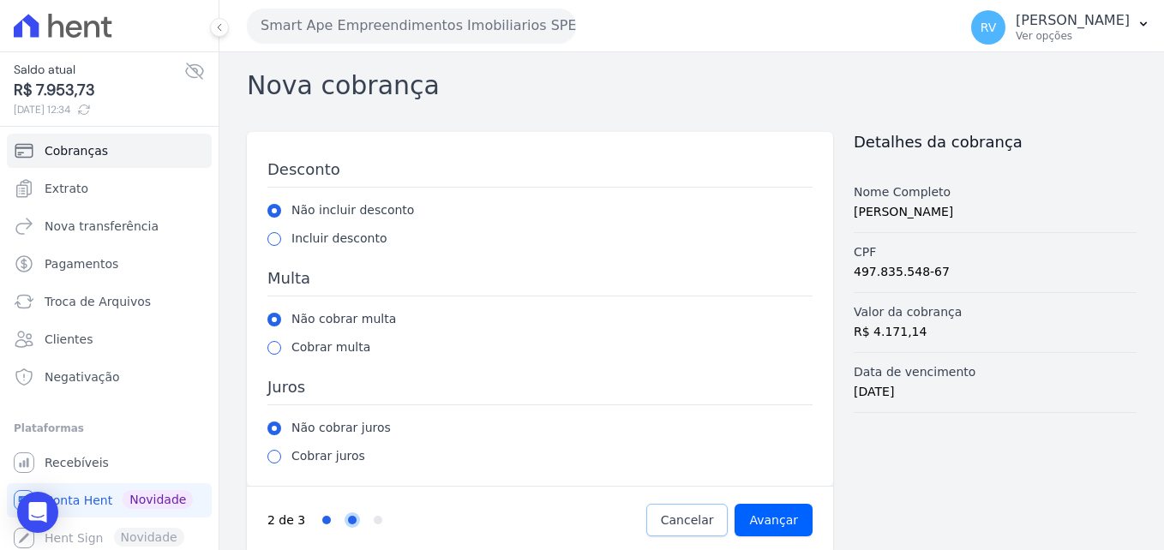
click at [707, 524] on span "Cancelar" at bounding box center [687, 520] width 53 height 17
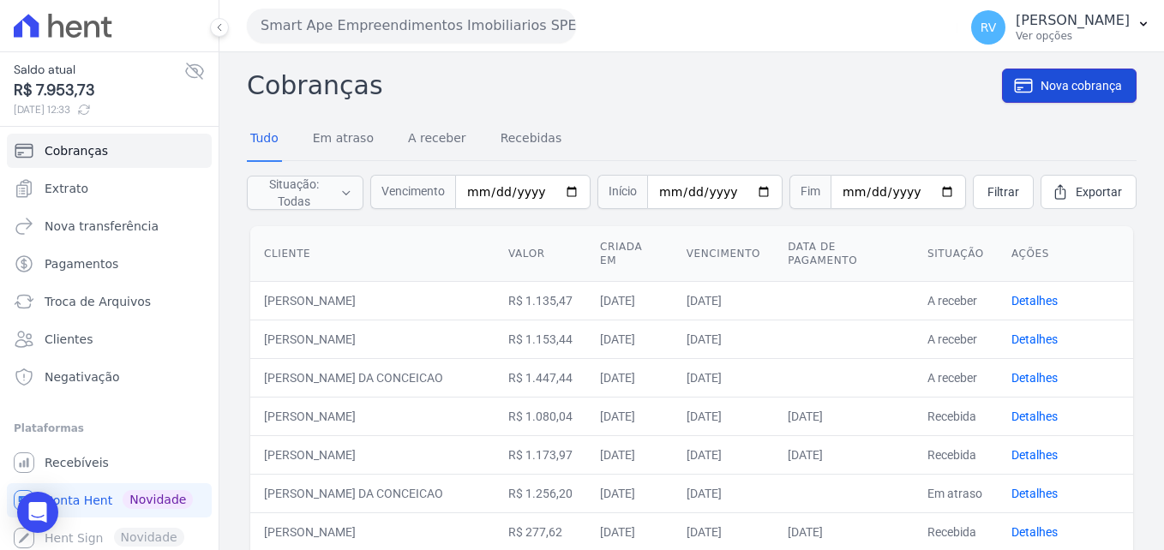
click at [1072, 87] on span "Nova cobrança" at bounding box center [1080, 85] width 81 height 17
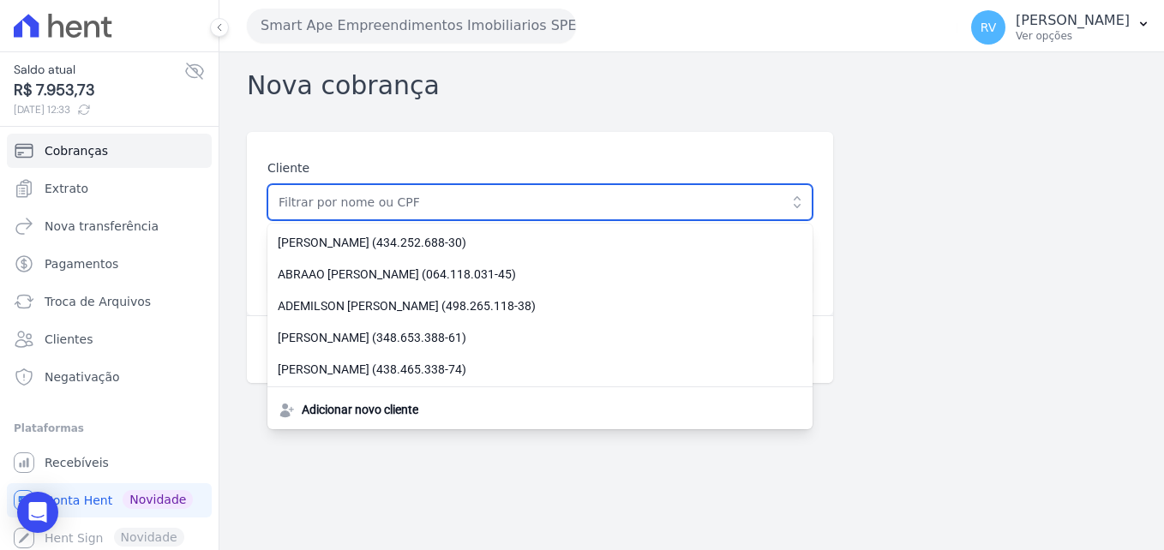
click at [582, 206] on input "text" at bounding box center [539, 202] width 545 height 36
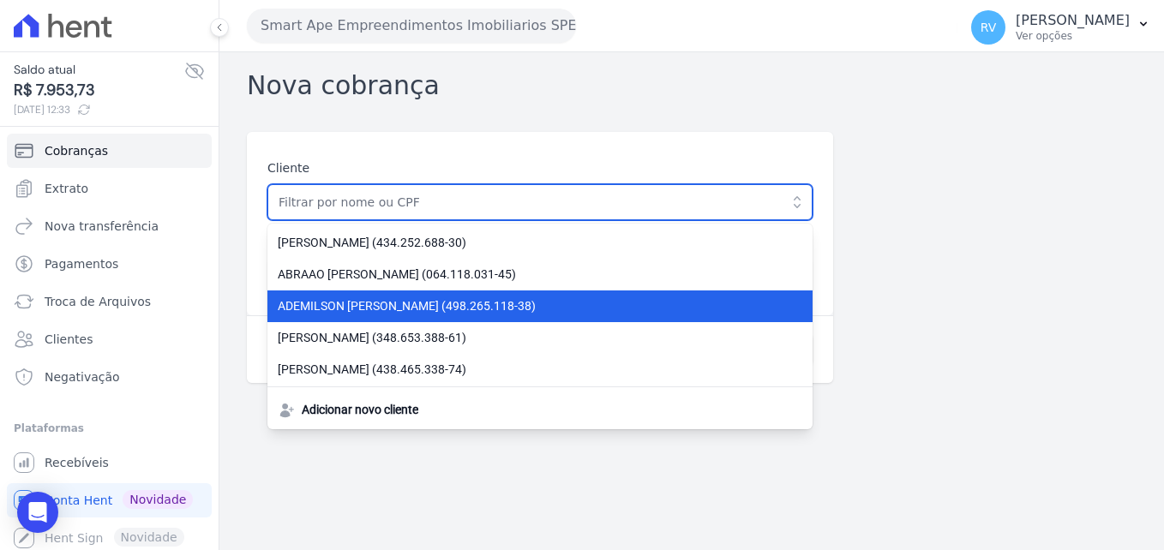
type input "[PERSON_NAME]"
type input "4171.14"
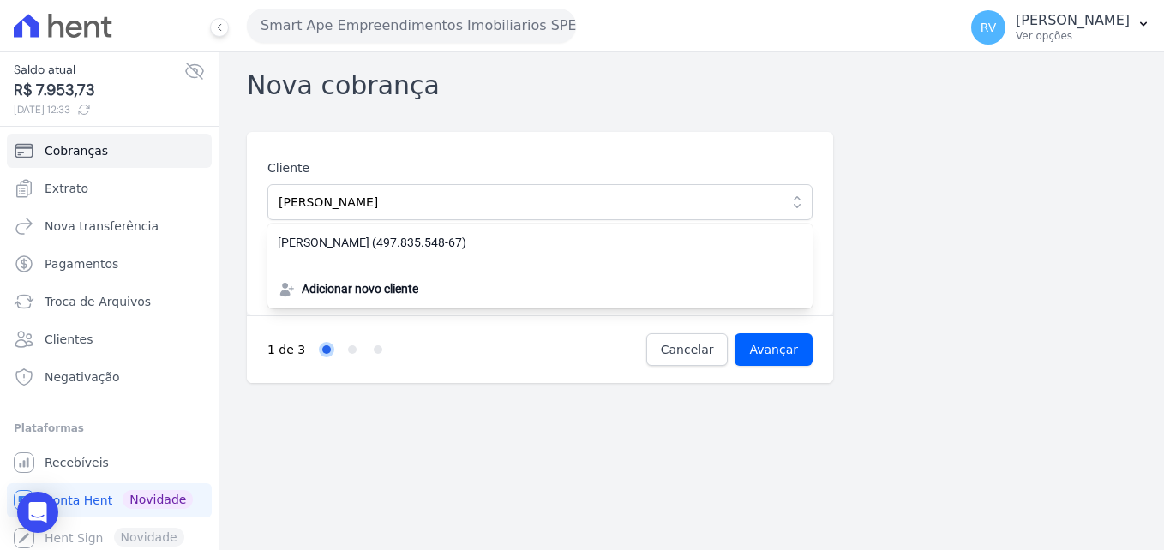
click at [484, 435] on div "Nova cobrança Cliente MILENA CARDOZO SIKORSKI MILENA CARDOZO SIKORSKI (497.835.…" at bounding box center [691, 301] width 944 height 498
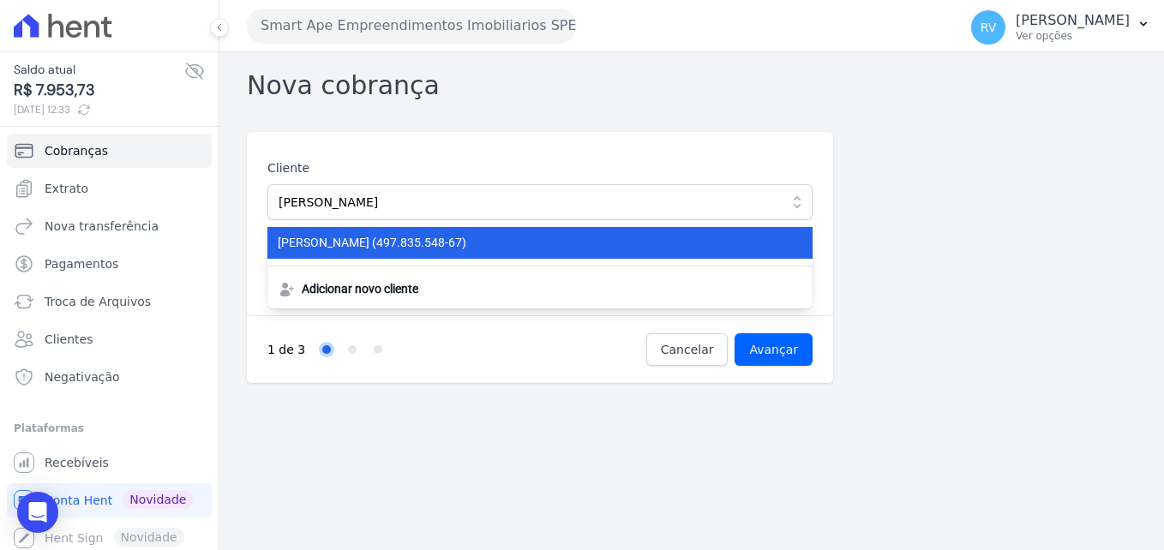
click at [425, 249] on span "MILENA CARDOZO SIKORSKI (497.835.548-67)" at bounding box center [530, 243] width 504 height 18
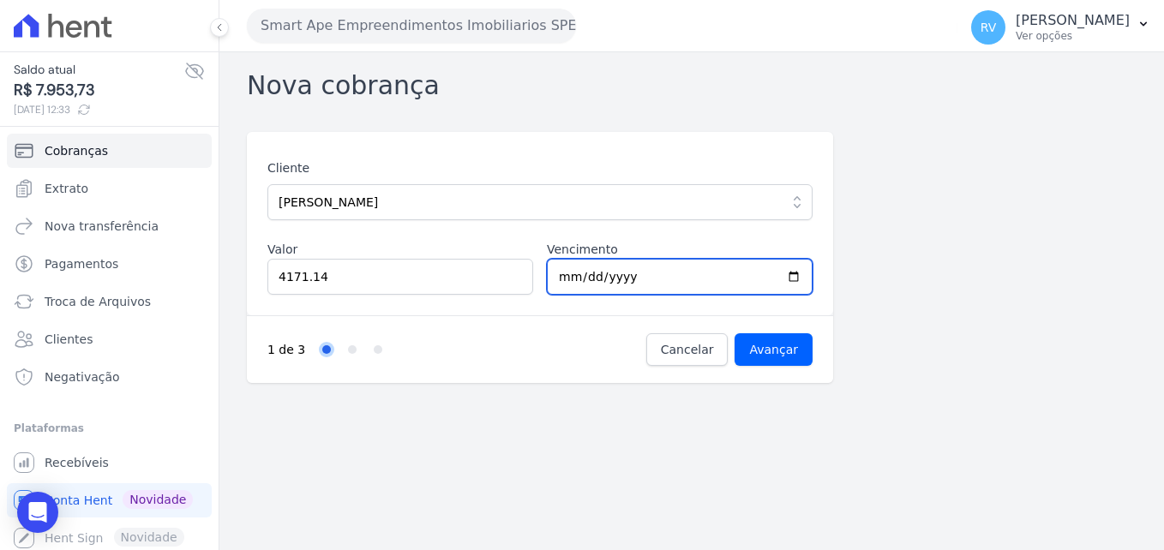
click at [792, 281] on input "2025-08-13" at bounding box center [680, 277] width 266 height 36
type input "2025-08-12"
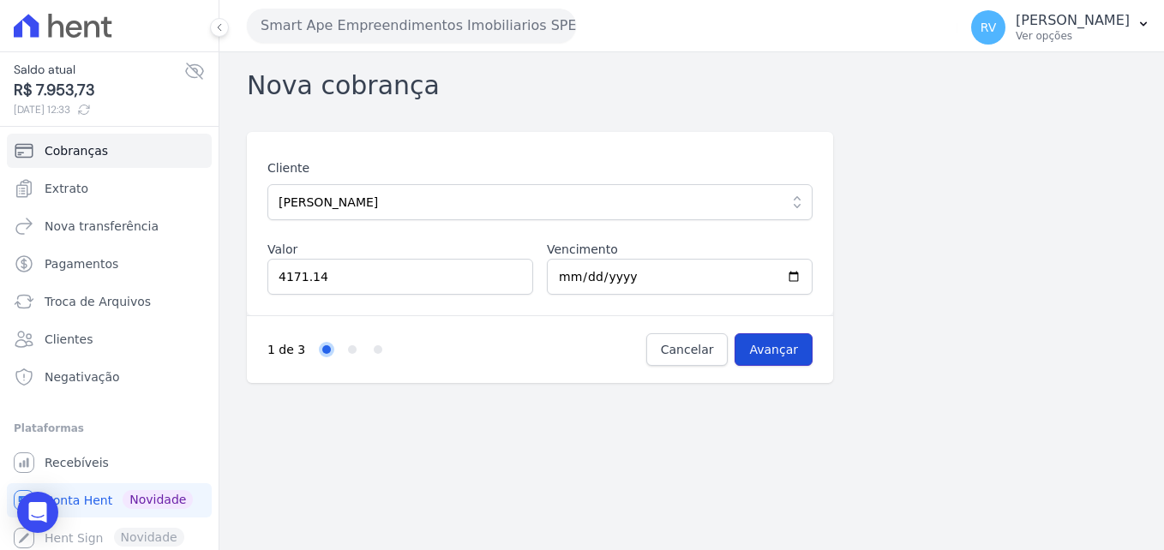
click at [787, 352] on input "Avançar" at bounding box center [773, 349] width 78 height 33
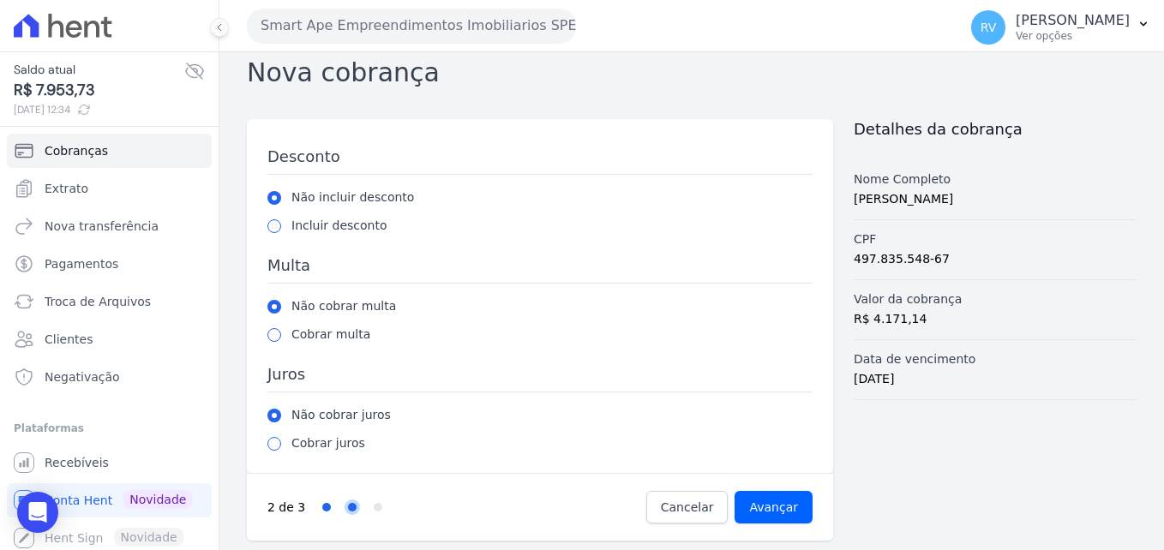
scroll to position [17, 0]
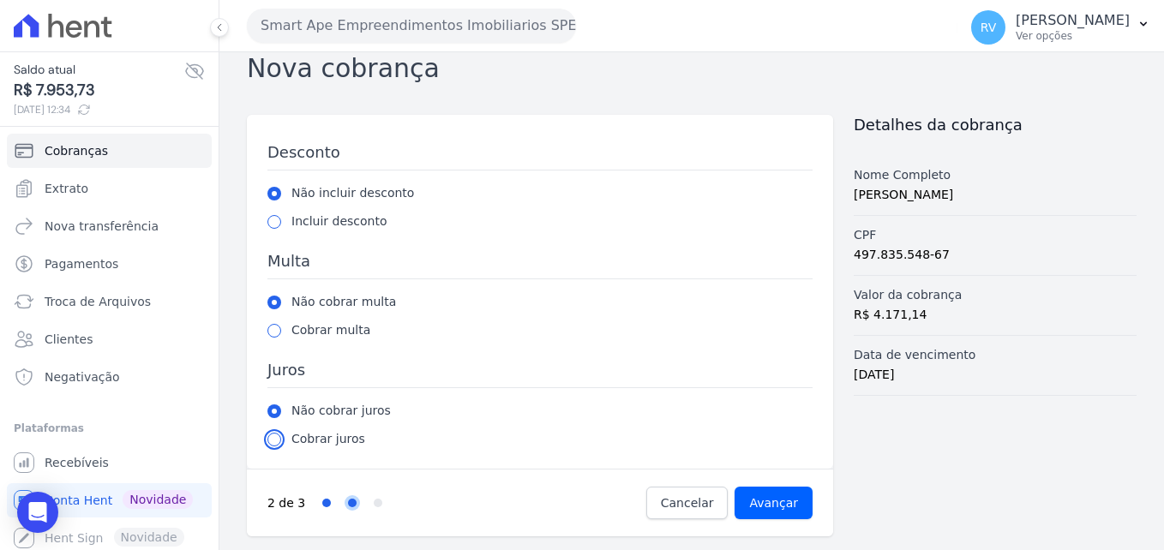
click at [276, 443] on input "radio" at bounding box center [274, 440] width 14 height 14
radio input "true"
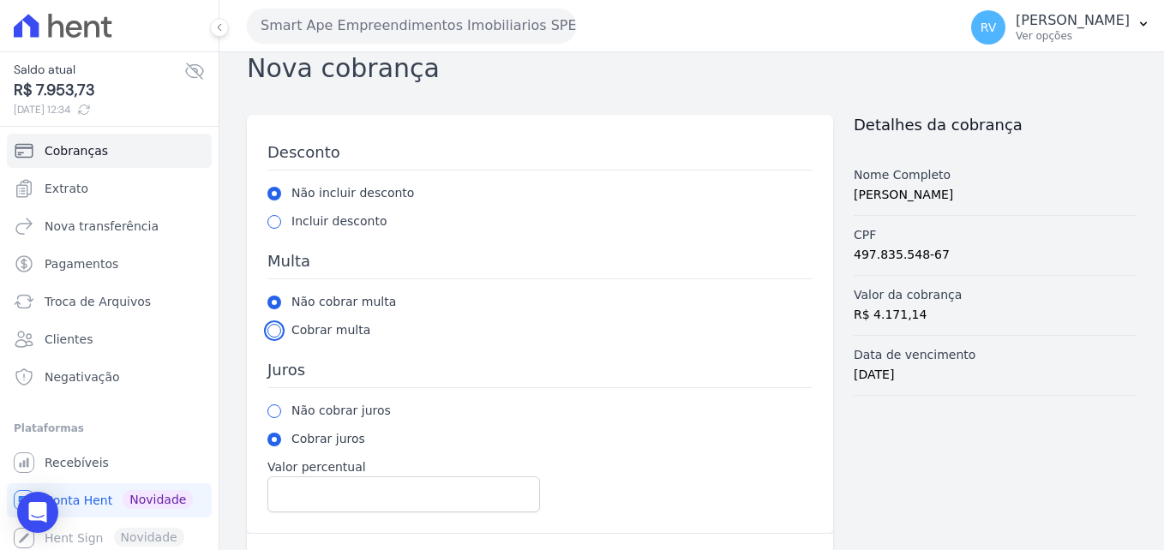
click at [272, 331] on input "radio" at bounding box center [274, 331] width 14 height 14
radio input "true"
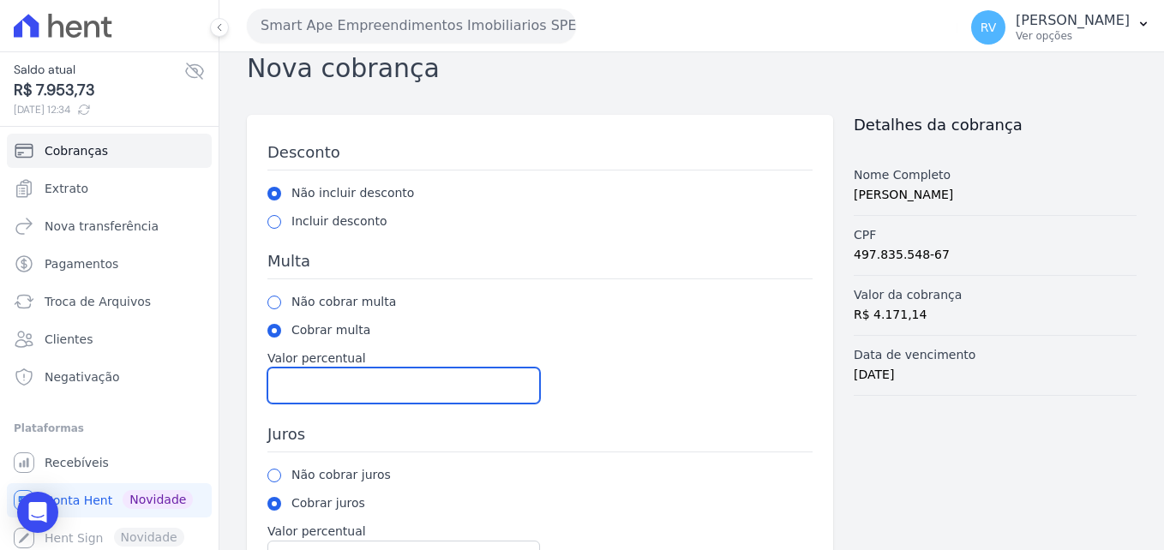
click at [320, 387] on input "Valor percentual" at bounding box center [403, 386] width 272 height 36
type input "1"
click at [518, 383] on input "1" at bounding box center [403, 386] width 272 height 36
type input "2"
click at [518, 383] on input "2" at bounding box center [403, 386] width 272 height 36
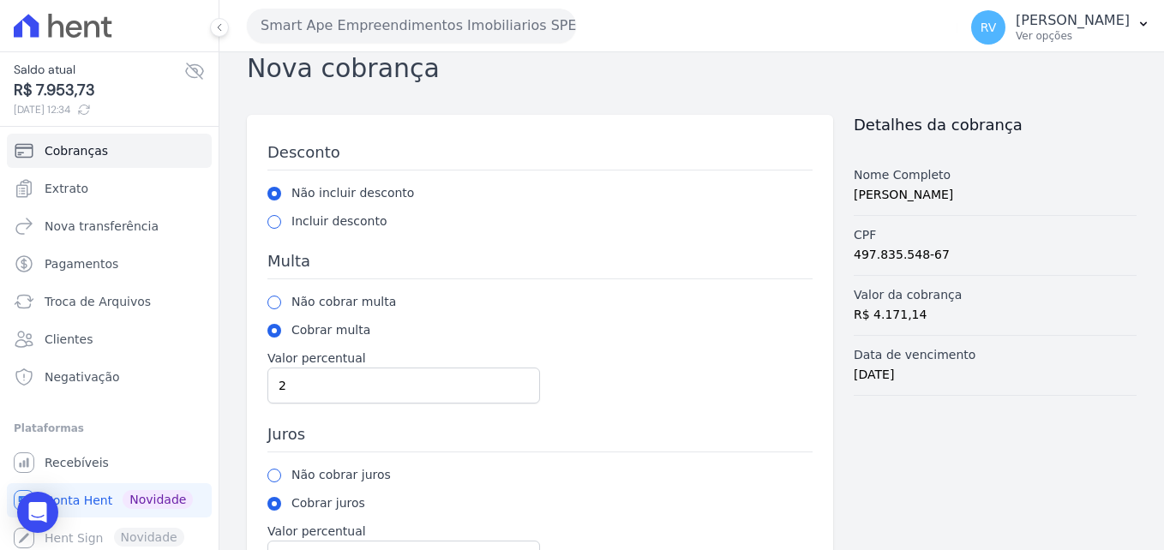
click at [437, 478] on div "Não cobrar juros" at bounding box center [539, 475] width 545 height 18
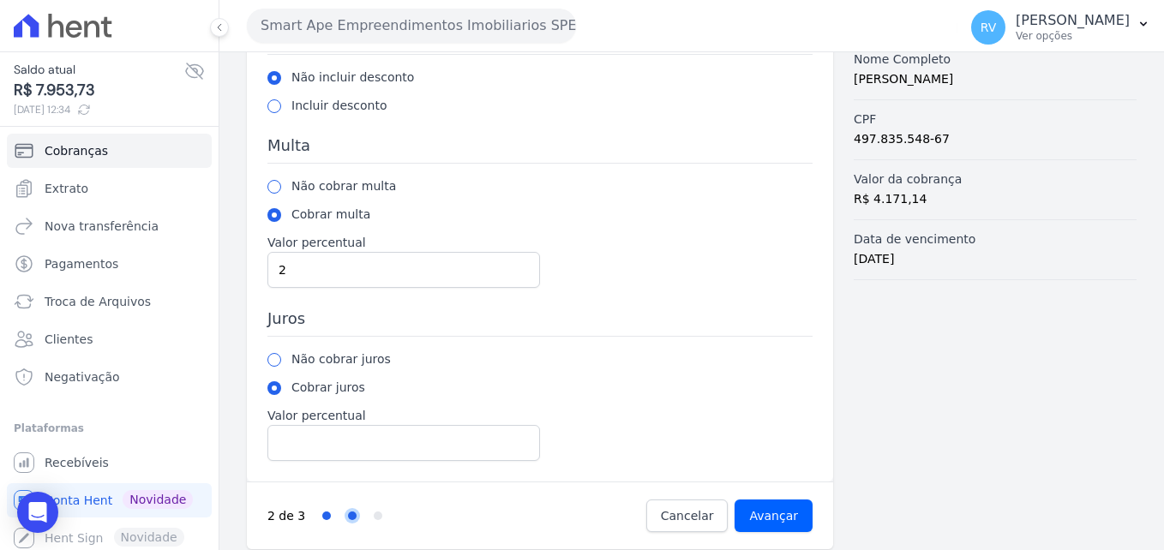
scroll to position [146, 0]
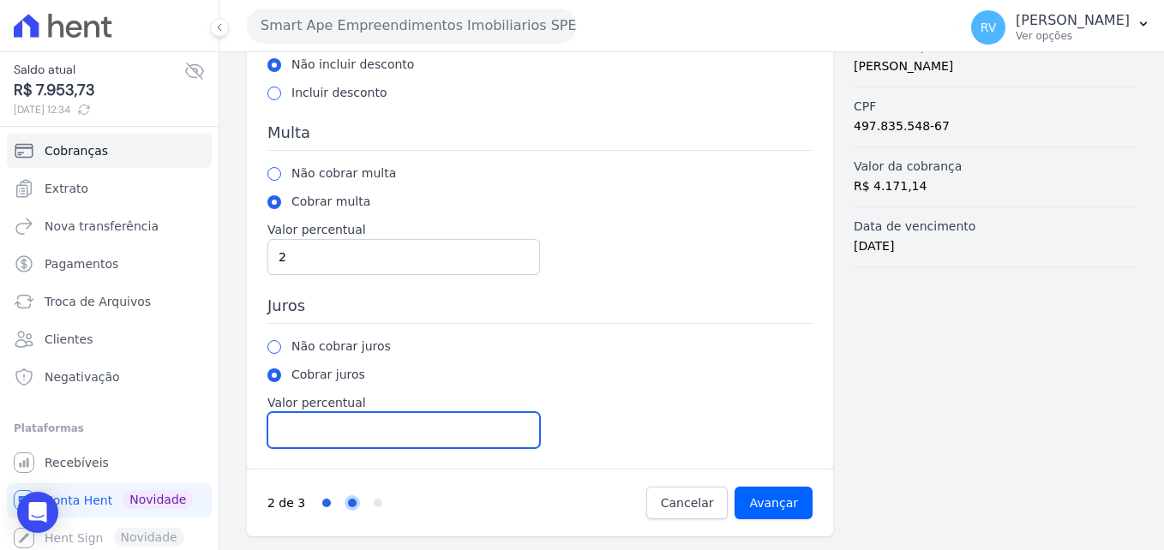
click at [375, 416] on input "Valor percentual" at bounding box center [403, 430] width 272 height 36
type input "1"
click at [518, 426] on input "1" at bounding box center [403, 430] width 272 height 36
click at [599, 440] on div "Não cobrar juros Cobrar juros Valor percentual 1" at bounding box center [539, 393] width 545 height 111
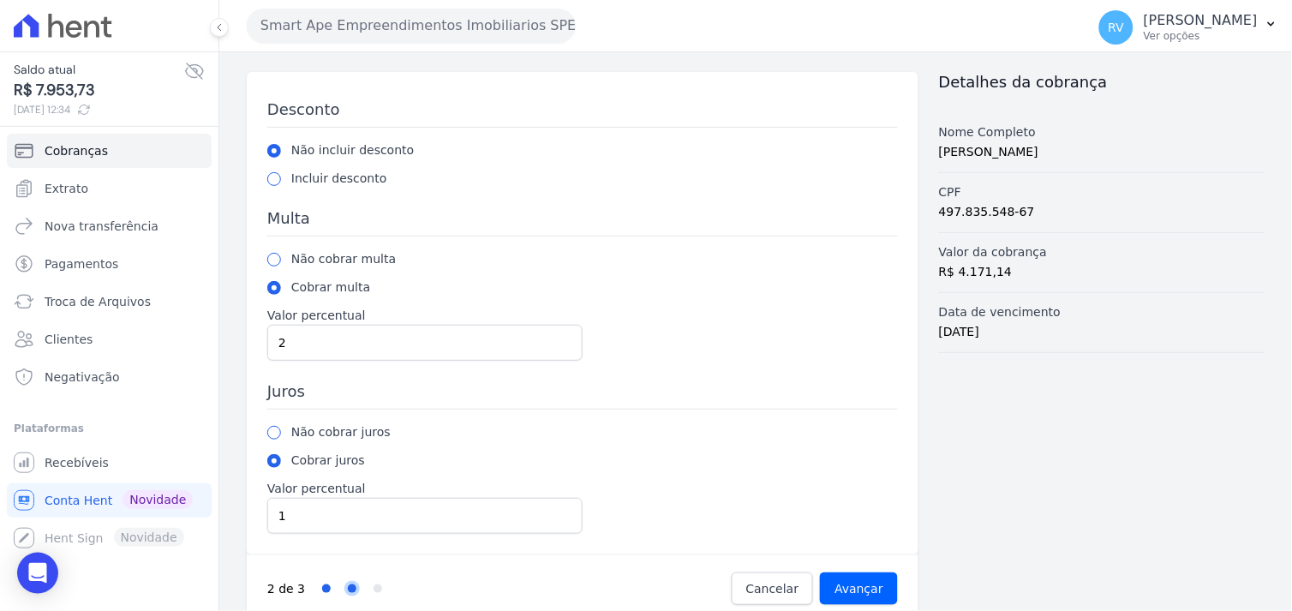
scroll to position [60, 0]
drag, startPoint x: 1110, startPoint y: 0, endPoint x: 673, endPoint y: 390, distance: 586.3
click at [673, 390] on h3 "Juros" at bounding box center [582, 395] width 631 height 28
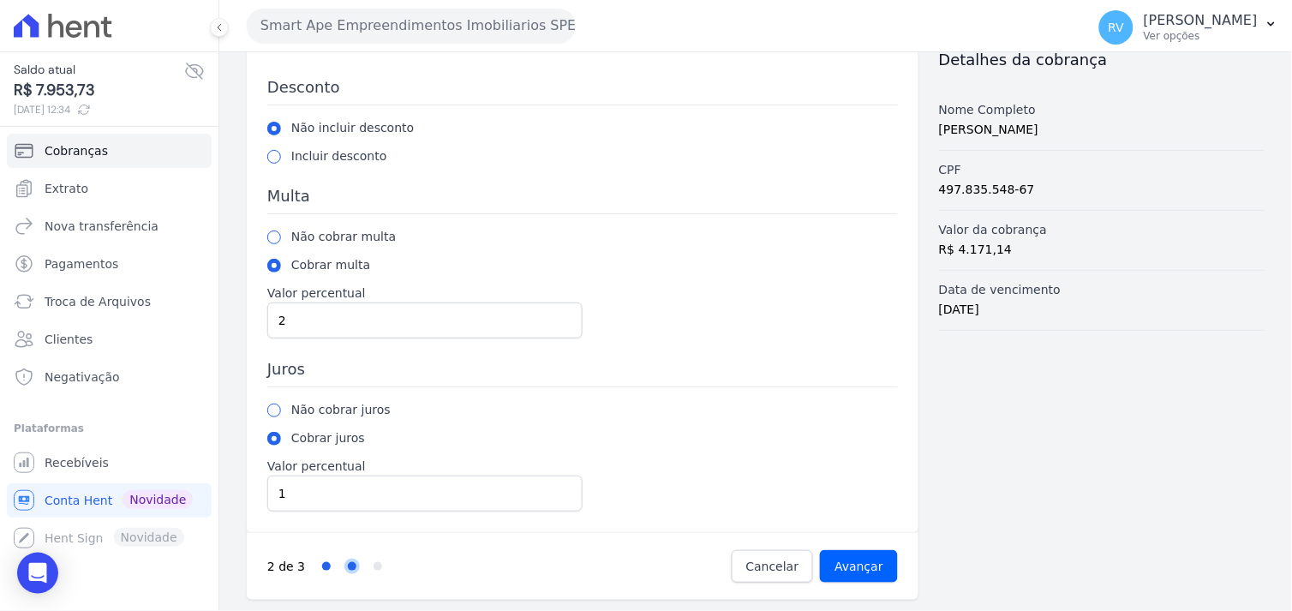
scroll to position [73, 0]
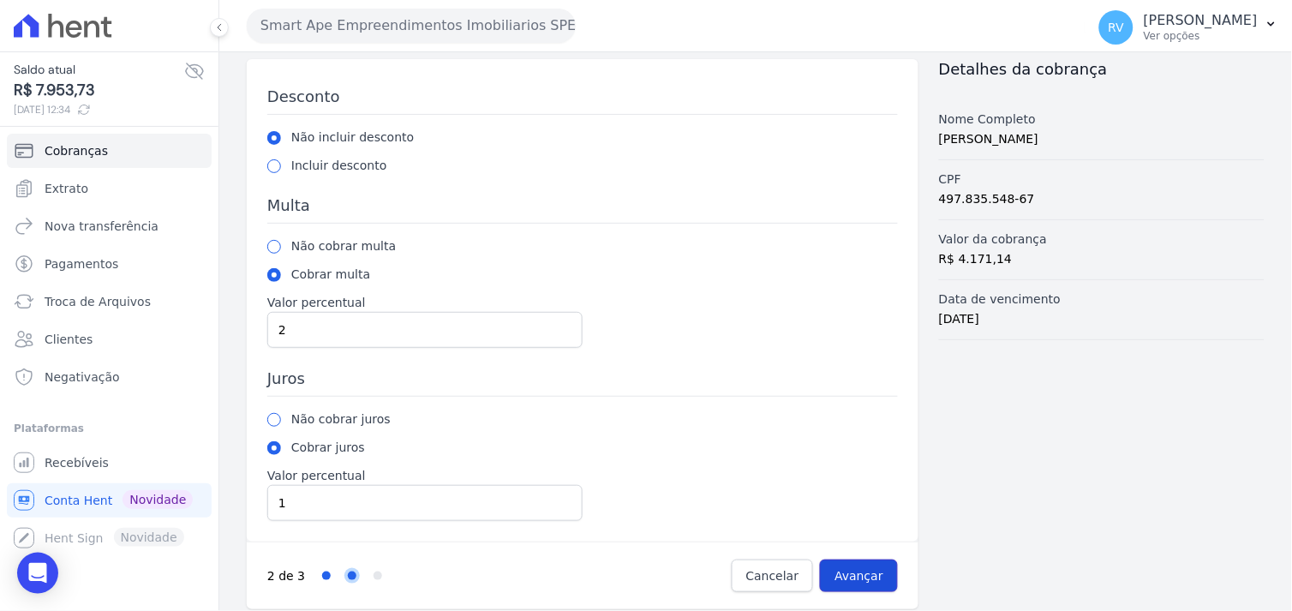
click at [843, 549] on input "Avançar" at bounding box center [859, 576] width 78 height 33
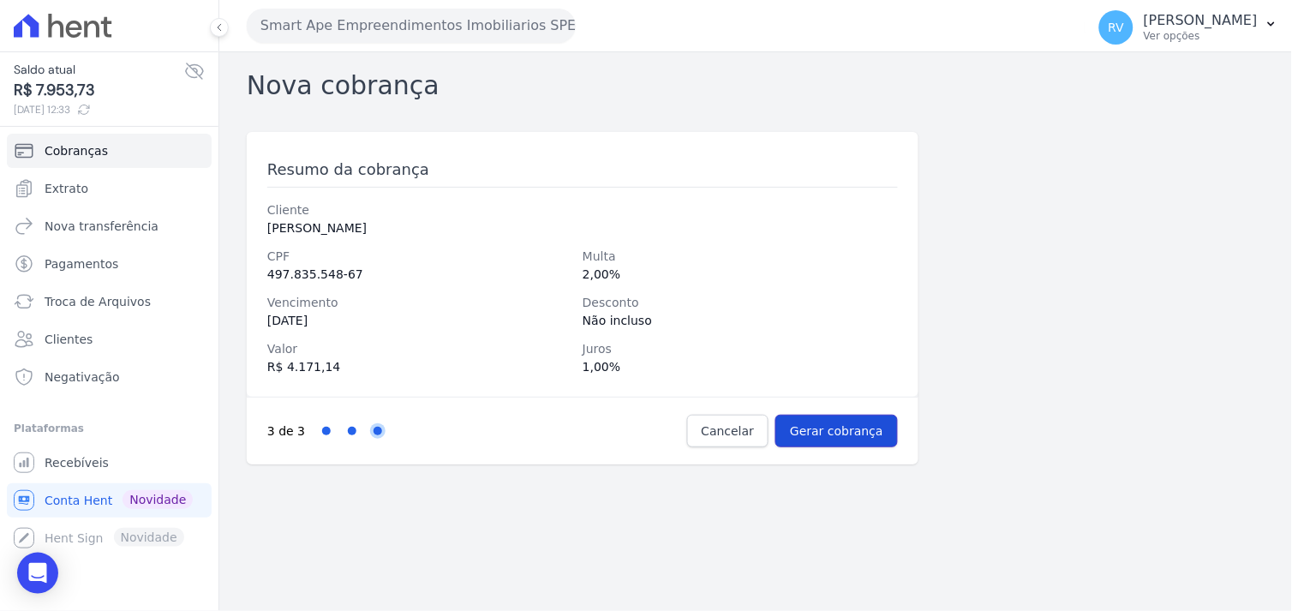
click at [824, 435] on input "Gerar cobrança" at bounding box center [836, 431] width 123 height 33
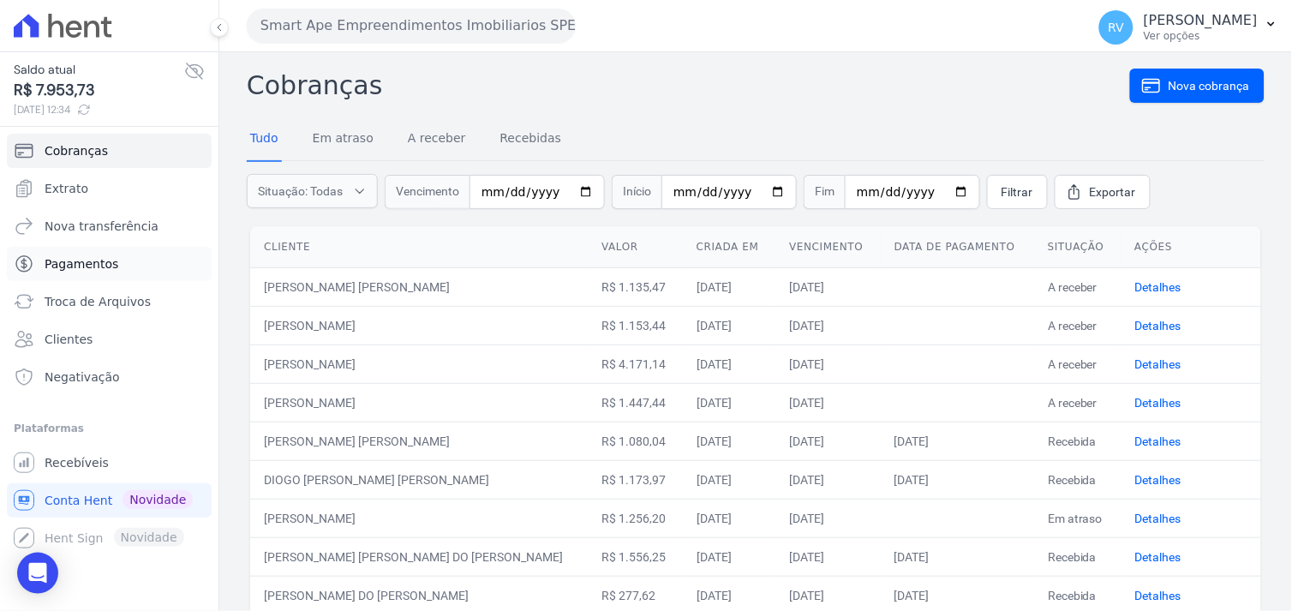
click at [57, 262] on span "Pagamentos" at bounding box center [82, 263] width 74 height 17
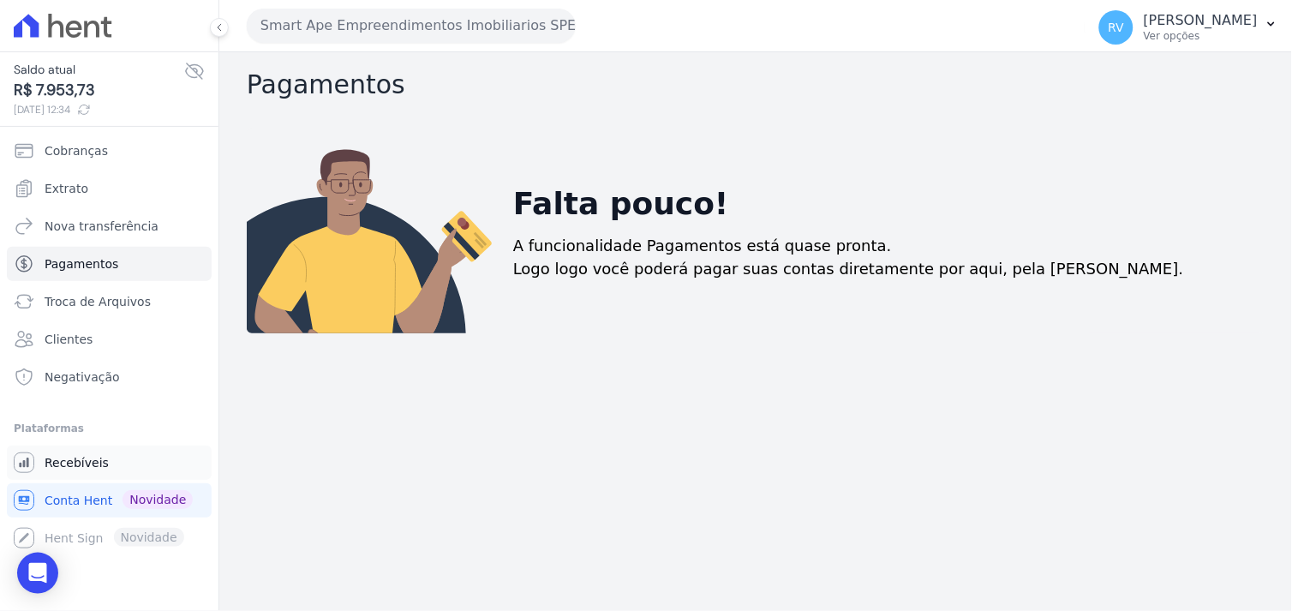
click at [70, 461] on span "Recebíveis" at bounding box center [77, 462] width 64 height 17
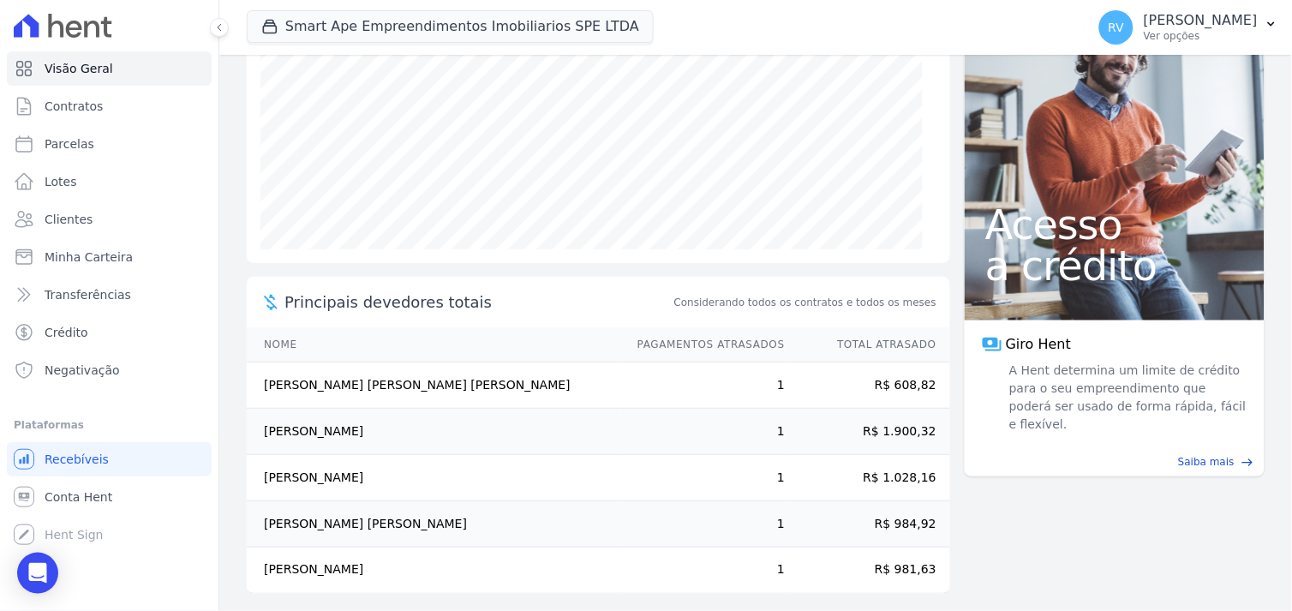
scroll to position [263, 0]
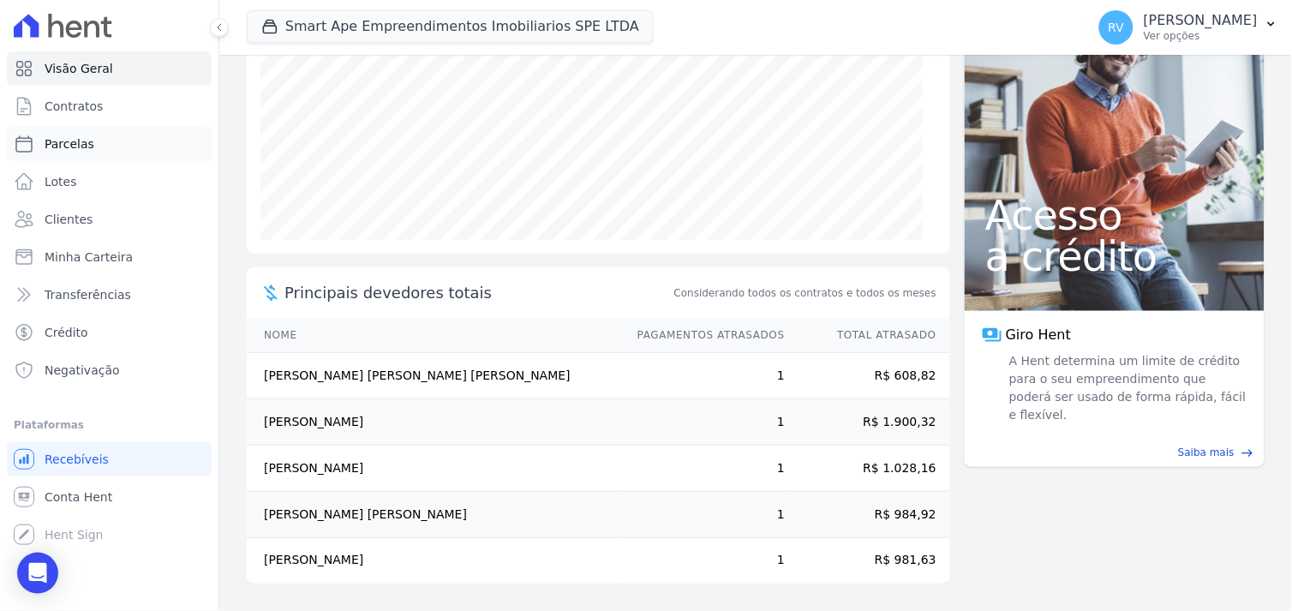
click at [82, 132] on link "Parcelas" at bounding box center [109, 144] width 205 height 34
select select
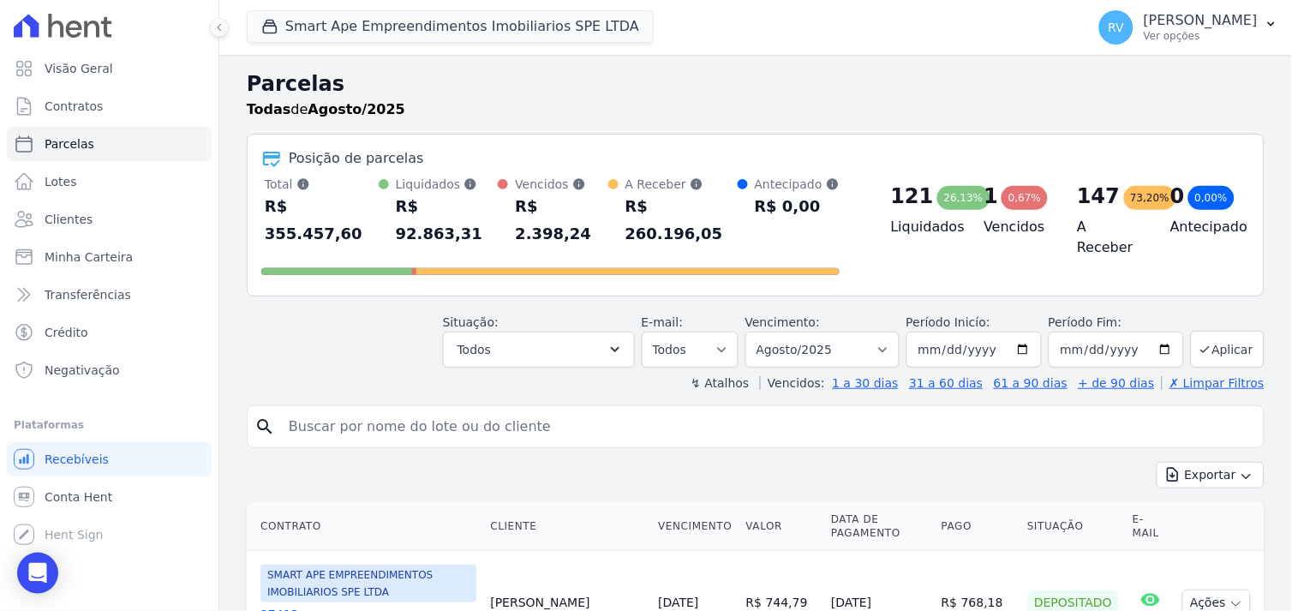
click at [303, 410] on input "search" at bounding box center [767, 427] width 979 height 34
type input "[PERSON_NAME]"
click at [457, 410] on input "MILENA CARDOZO SIKORSK" at bounding box center [767, 427] width 979 height 34
click at [884, 332] on select "Filtrar por período ──────── Todos os meses Março/2024 Abril/2024 Maio/2024 Jun…" at bounding box center [822, 350] width 154 height 36
select select "all"
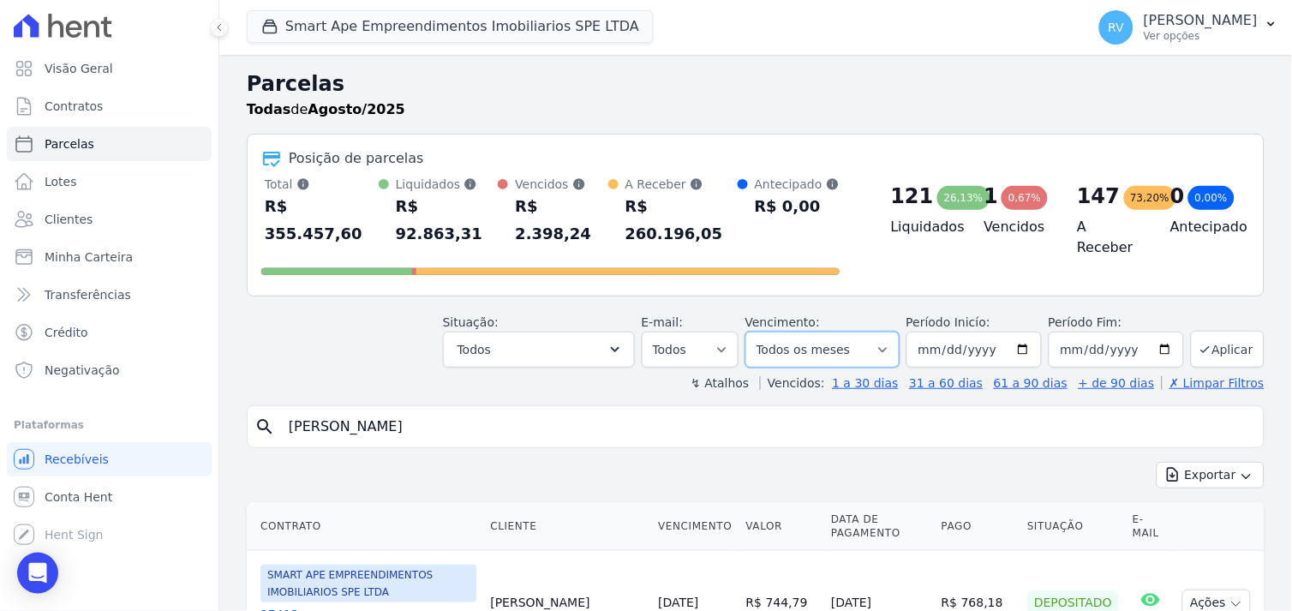
click at [757, 332] on select "Filtrar por período ──────── Todos os meses Março/2024 Abril/2024 Maio/2024 Jun…" at bounding box center [822, 350] width 154 height 36
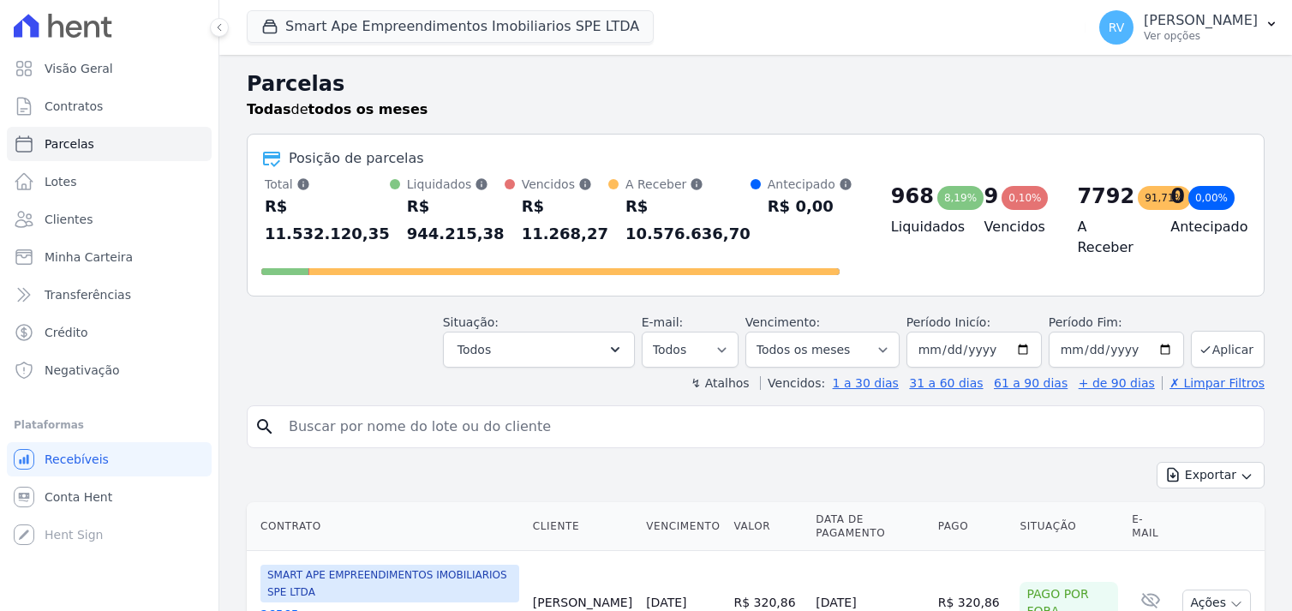
select select
click at [732, 332] on select "Todos Lido Não-lido" at bounding box center [690, 350] width 97 height 36
click at [596, 374] on div "↯ Atalhos Vencidos: 1 a 30 dias 31 a 60 dias 61 a 90 dias + de 90 dias ✗ Limpar…" at bounding box center [756, 382] width 1018 height 17
click at [624, 341] on icon "button" at bounding box center [615, 349] width 17 height 17
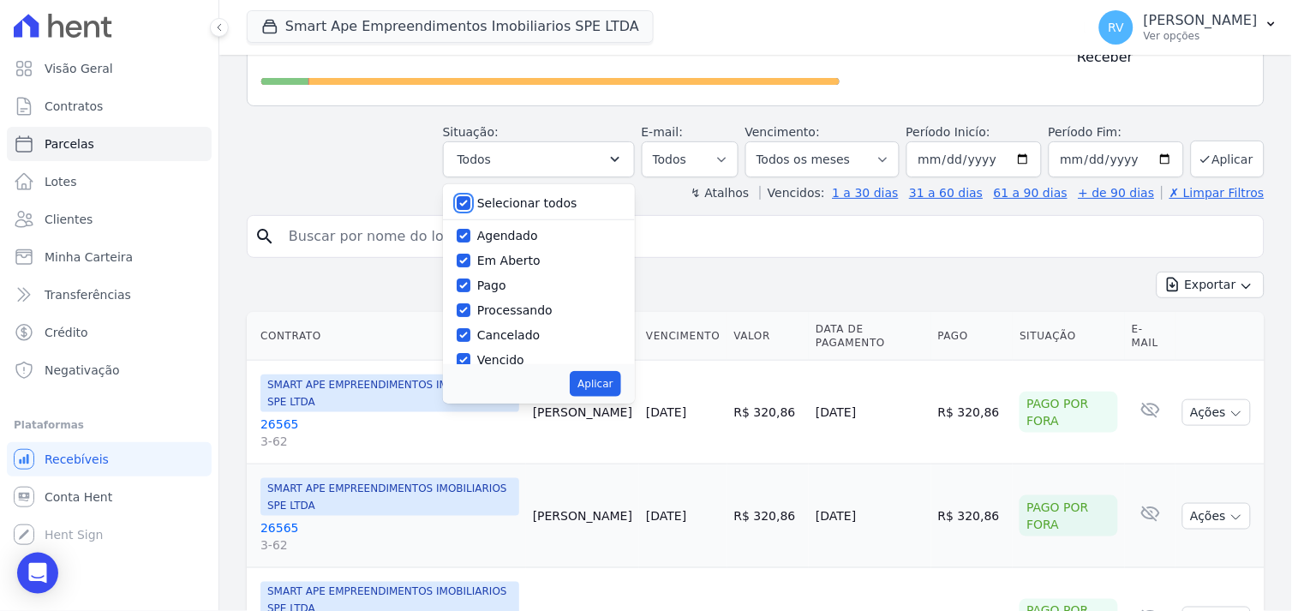
click at [470, 196] on input "Selecionar todos" at bounding box center [464, 203] width 14 height 14
checkbox input "false"
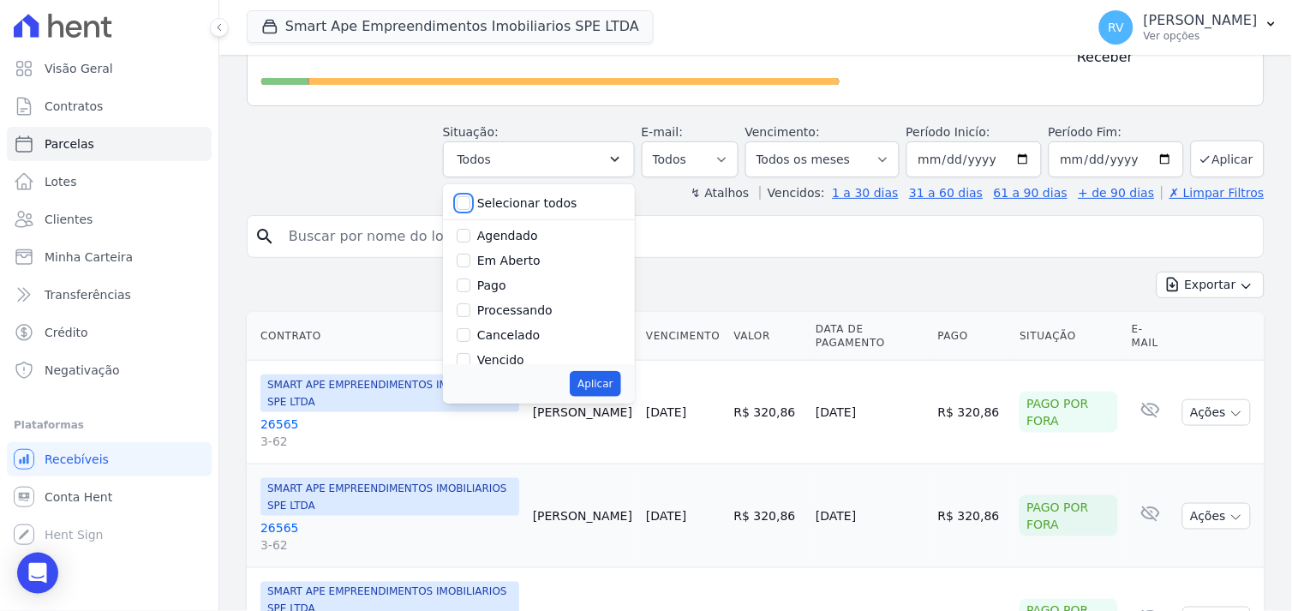
checkbox input "false"
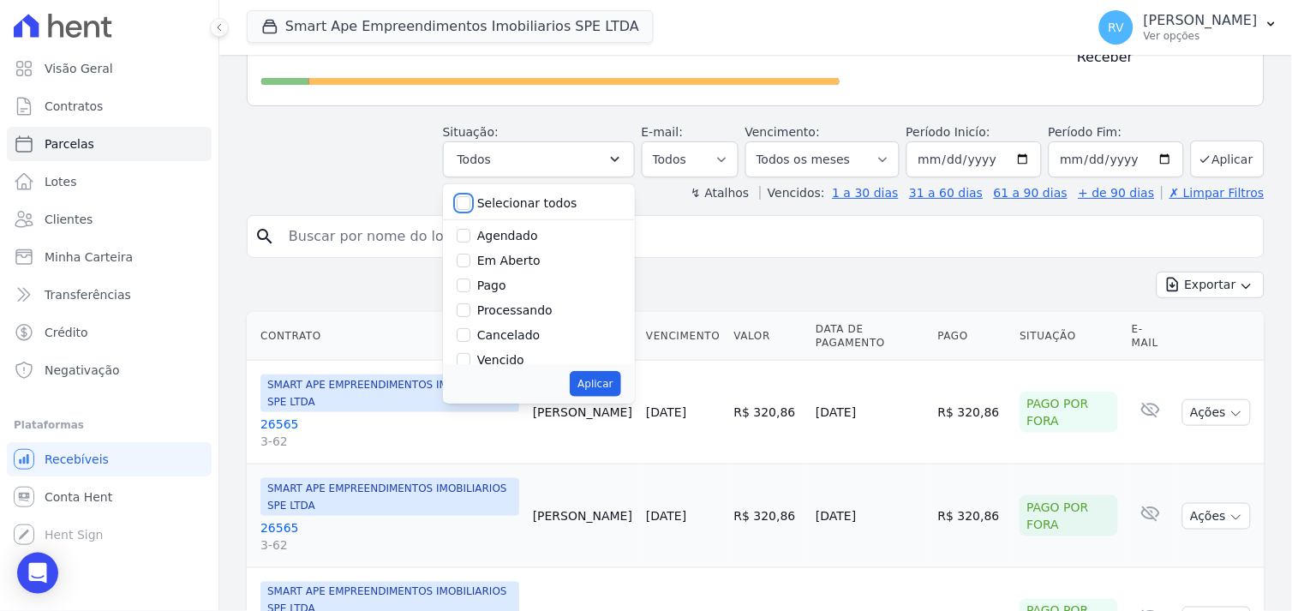
checkbox input "false"
click at [470, 254] on input "Em Aberto" at bounding box center [464, 261] width 14 height 14
checkbox input "true"
click at [612, 371] on button "Aplicar" at bounding box center [595, 384] width 51 height 26
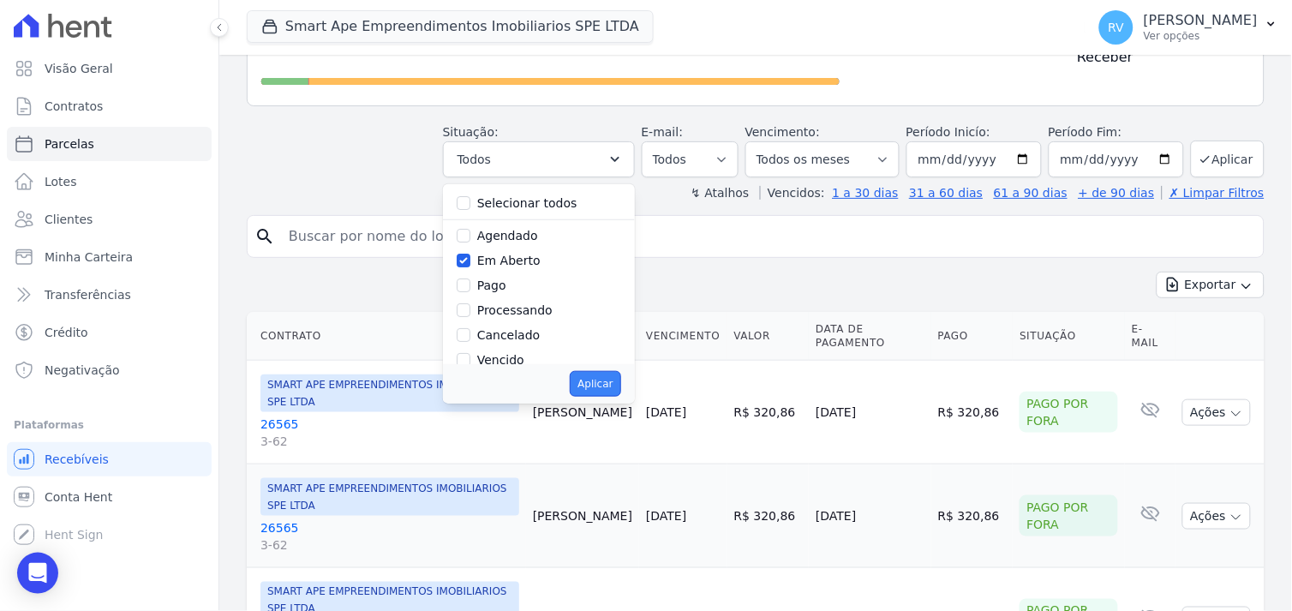
select select "pending"
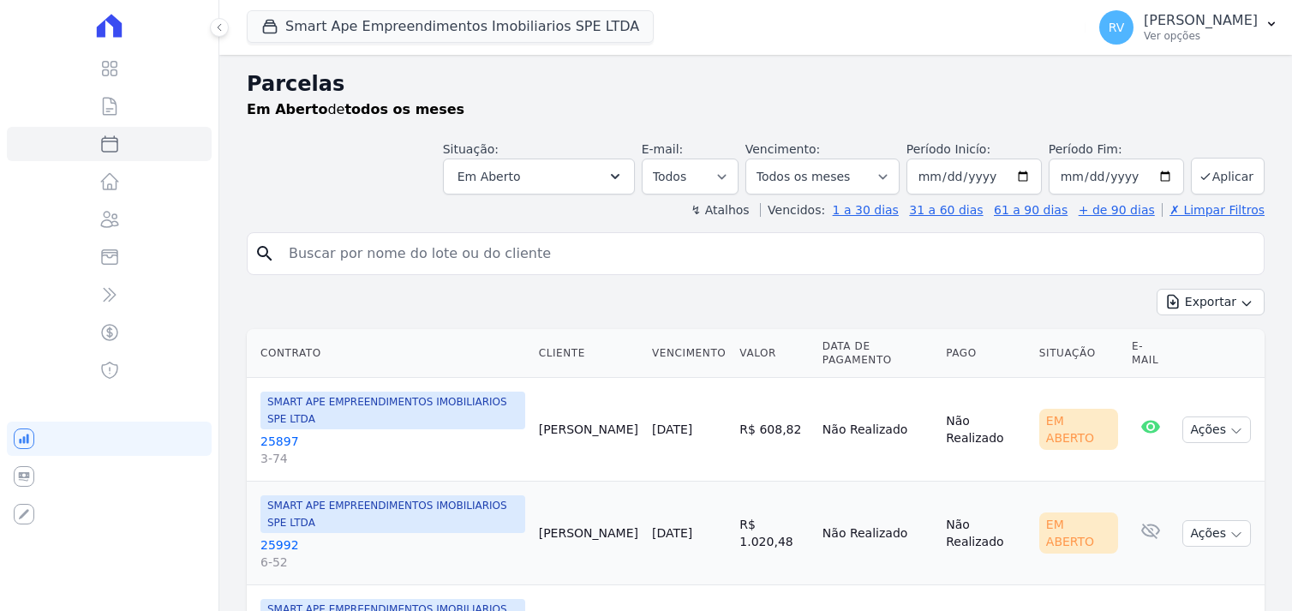
select select
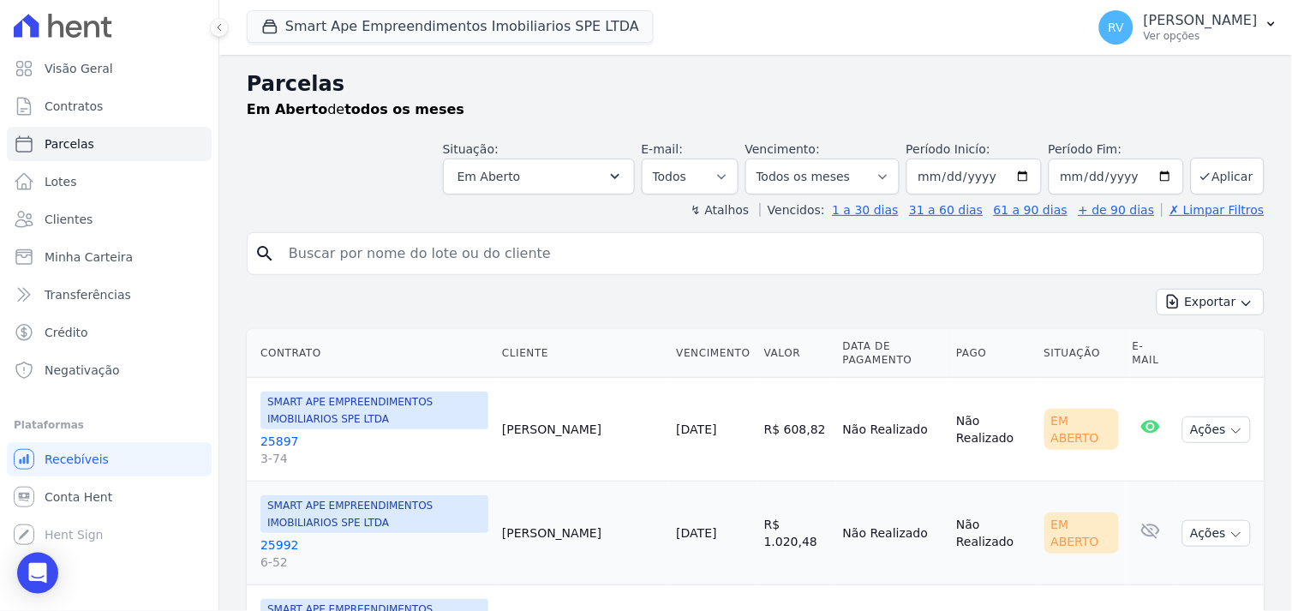
click at [523, 249] on input "search" at bounding box center [767, 253] width 979 height 34
type input "m"
type input "cardozo"
select select
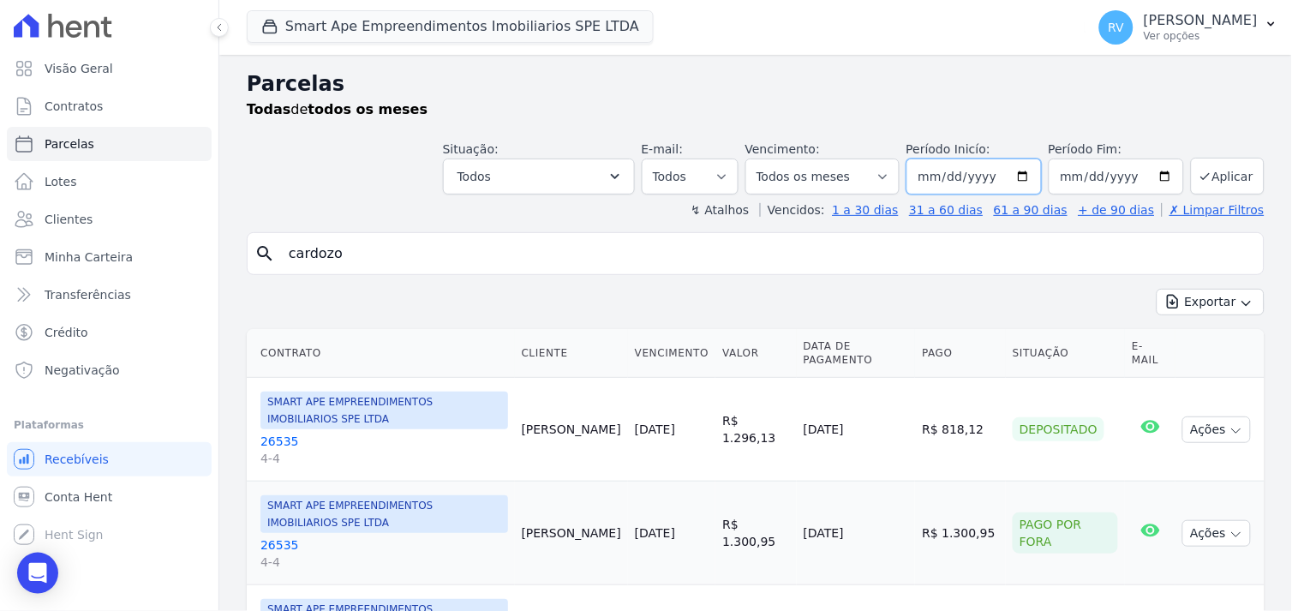
click at [1026, 175] on input "[DATE]" at bounding box center [974, 177] width 135 height 36
type input "2024-08-12"
click at [1212, 177] on button "Aplicar" at bounding box center [1228, 176] width 74 height 37
select select
click at [92, 69] on span "Visão Geral" at bounding box center [79, 68] width 69 height 17
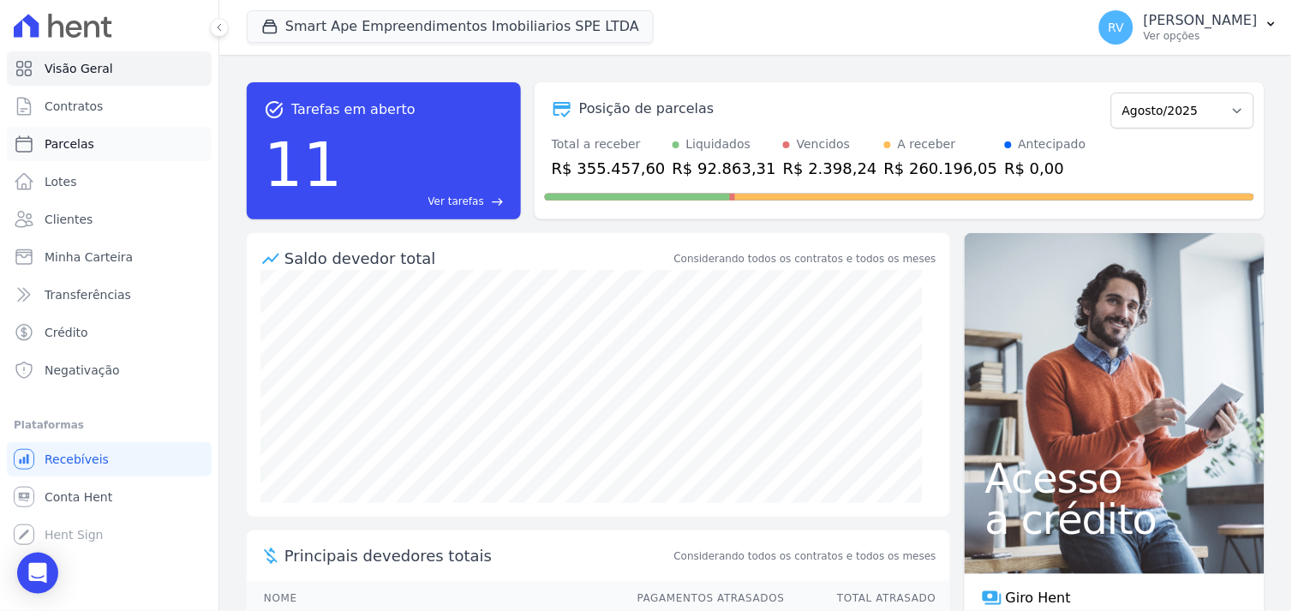
click at [96, 146] on link "Parcelas" at bounding box center [109, 144] width 205 height 34
select select
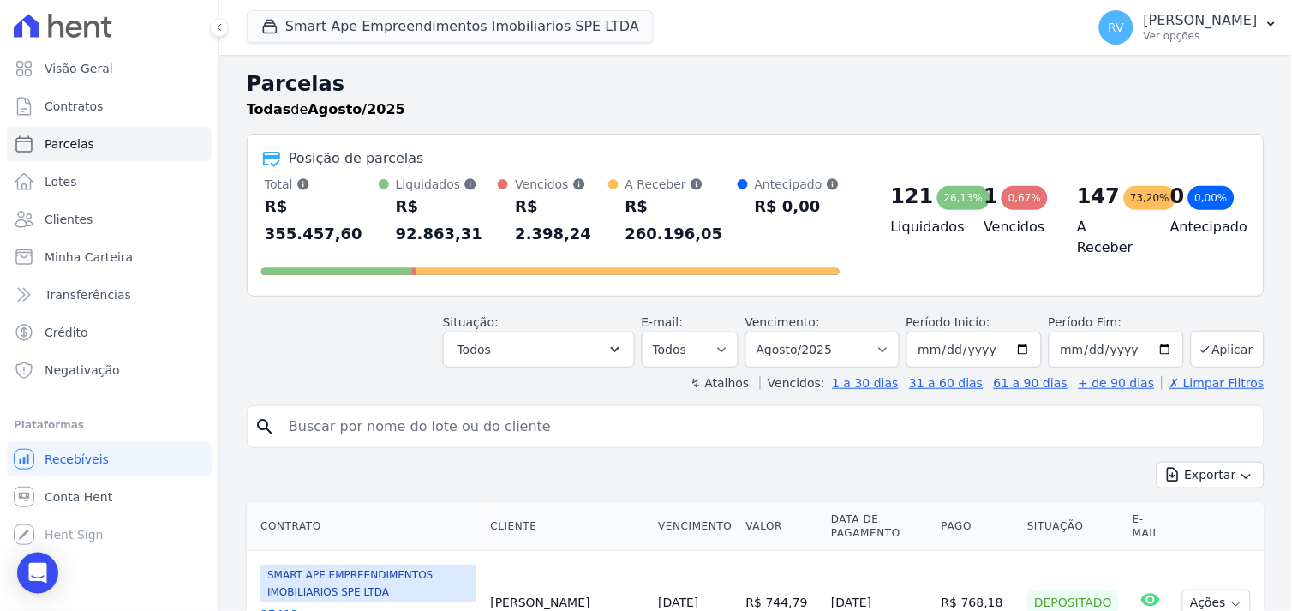
click at [414, 410] on input "search" at bounding box center [767, 427] width 979 height 34
type input "[PERSON_NAME]"
select select
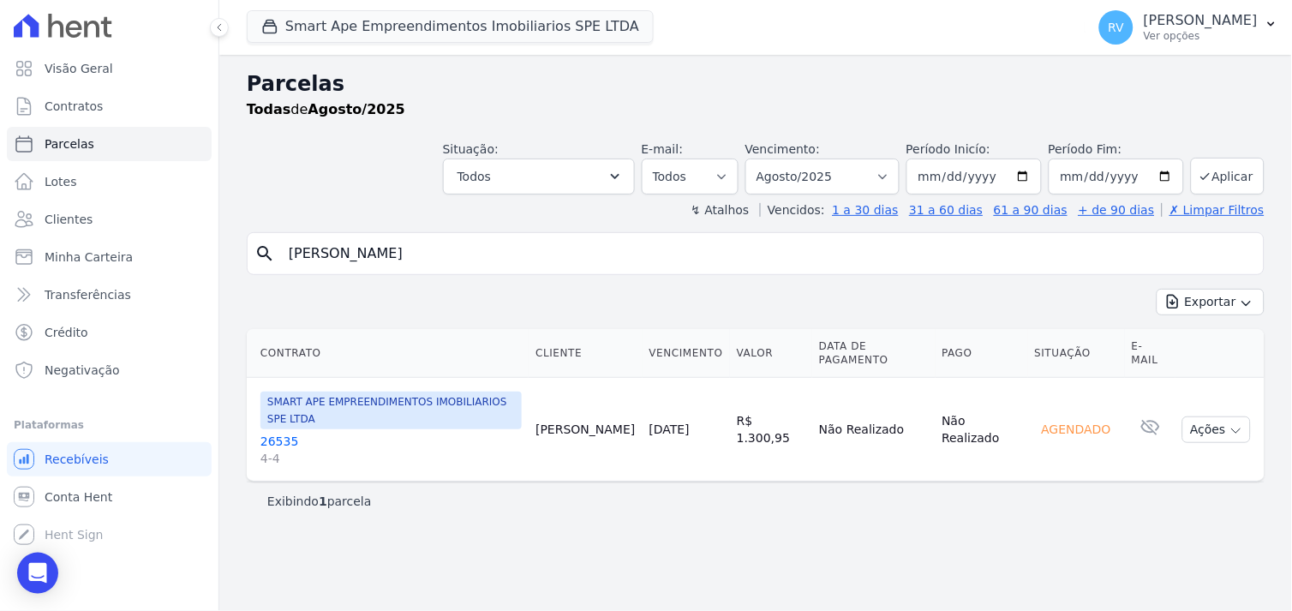
click at [492, 243] on input "[PERSON_NAME]" at bounding box center [767, 253] width 979 height 34
drag, startPoint x: 493, startPoint y: 254, endPoint x: 296, endPoint y: 253, distance: 197.1
click at [296, 253] on input "[PERSON_NAME]" at bounding box center [767, 253] width 979 height 34
click at [382, 260] on input "[PERSON_NAME]" at bounding box center [767, 253] width 979 height 34
drag, startPoint x: 410, startPoint y: 254, endPoint x: 146, endPoint y: 244, distance: 264.1
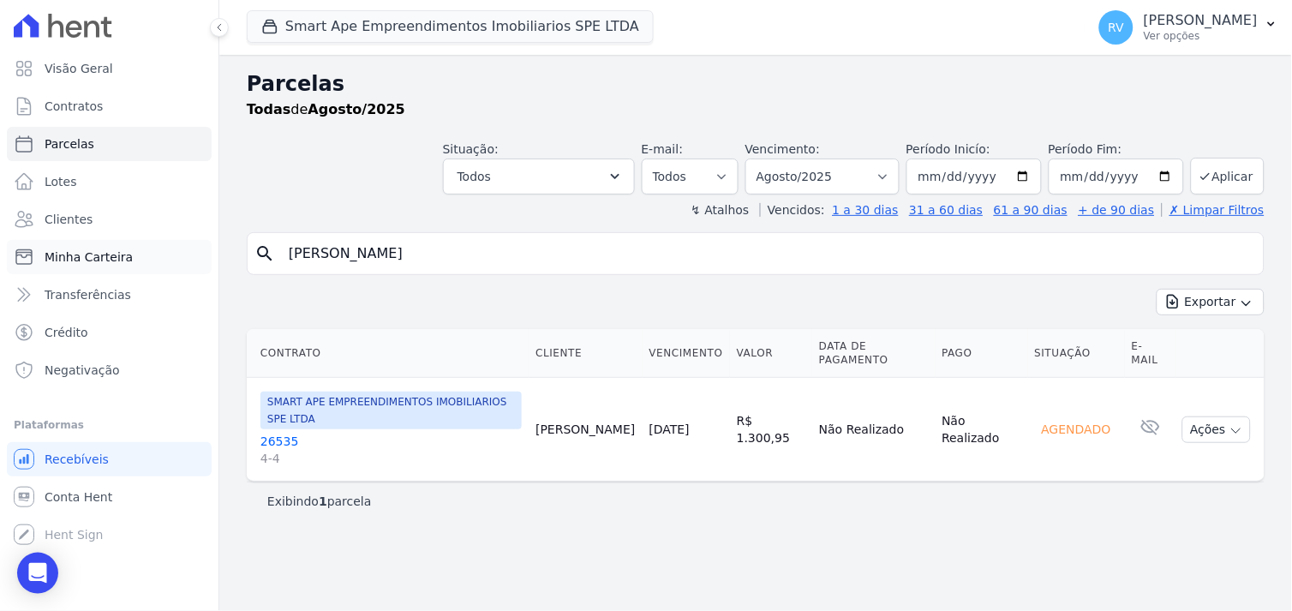
click at [146, 244] on div "Visão Geral Contratos Parcelas Lotes Clientes Minha Carteira Transferências Cré…" at bounding box center [646, 305] width 1292 height 611
type input "SIKORSK"
select select
click at [624, 178] on icon "button" at bounding box center [615, 176] width 17 height 17
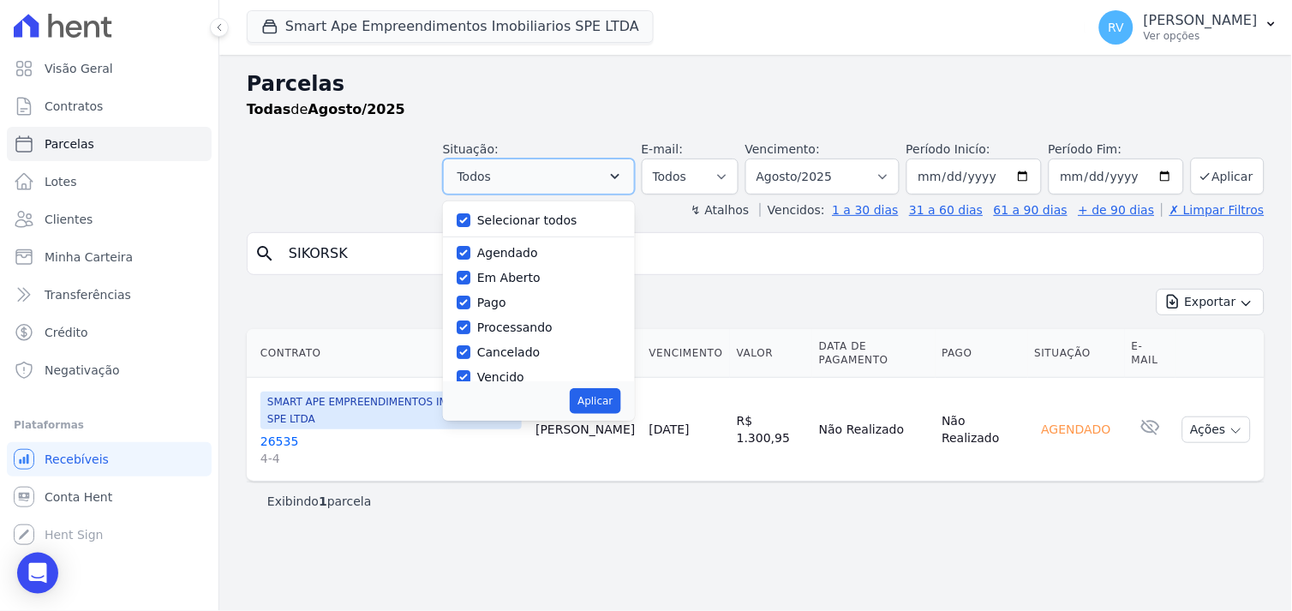
click at [624, 178] on icon "button" at bounding box center [615, 176] width 17 height 17
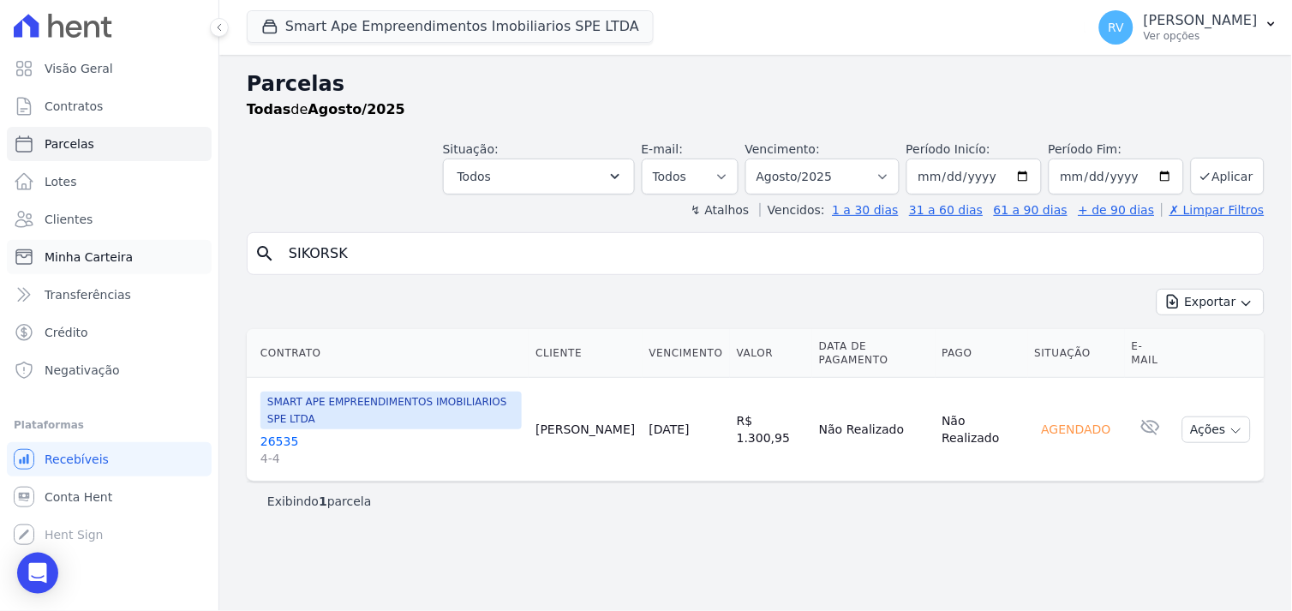
click at [88, 249] on span "Minha Carteira" at bounding box center [89, 256] width 88 height 17
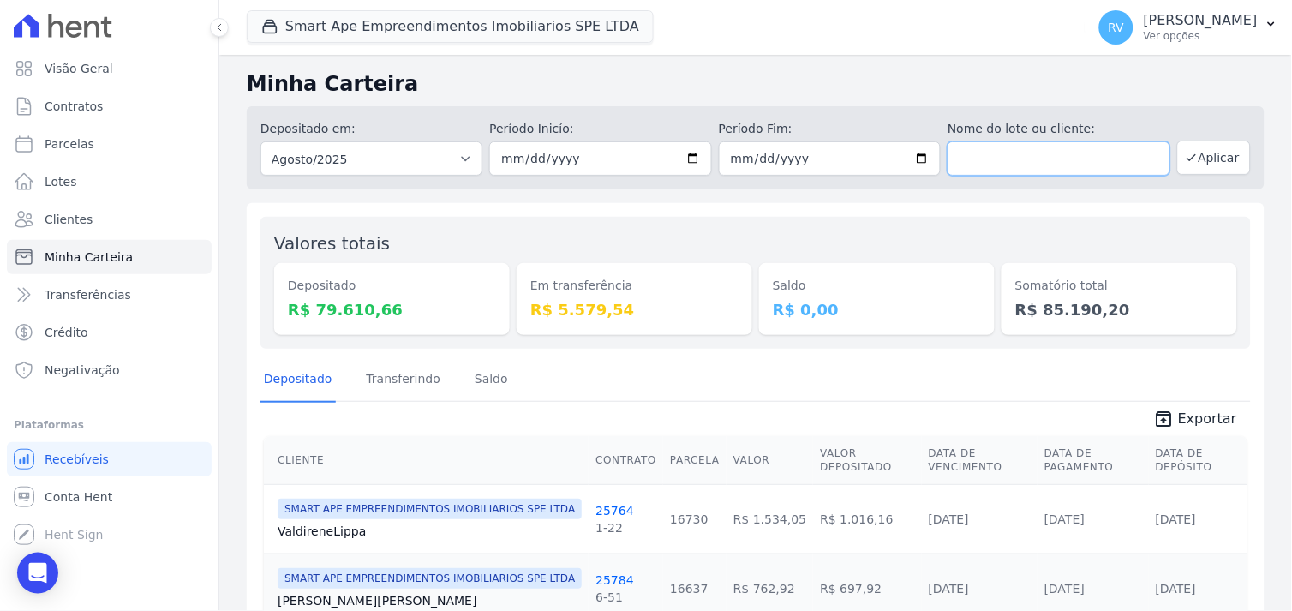
click at [1069, 155] on input "text" at bounding box center [1059, 158] width 222 height 34
type input "MILENA CARDOZO SIKORSK"
click at [1206, 156] on button "Aplicar" at bounding box center [1214, 158] width 74 height 34
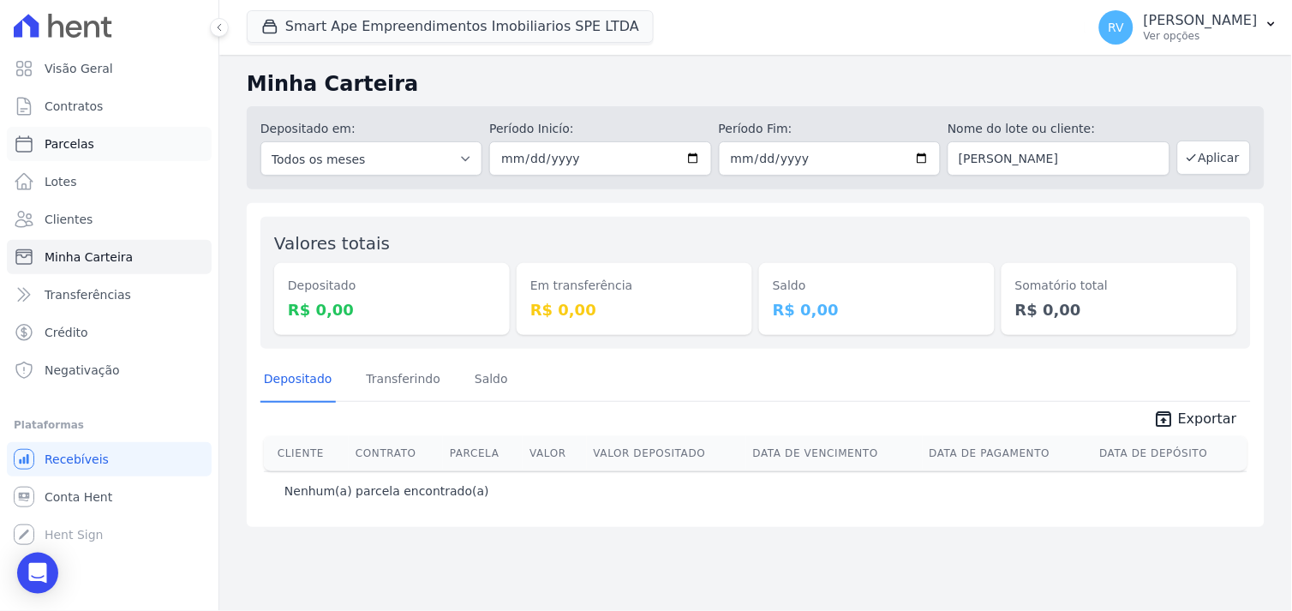
click at [80, 144] on span "Parcelas" at bounding box center [70, 143] width 50 height 17
select select
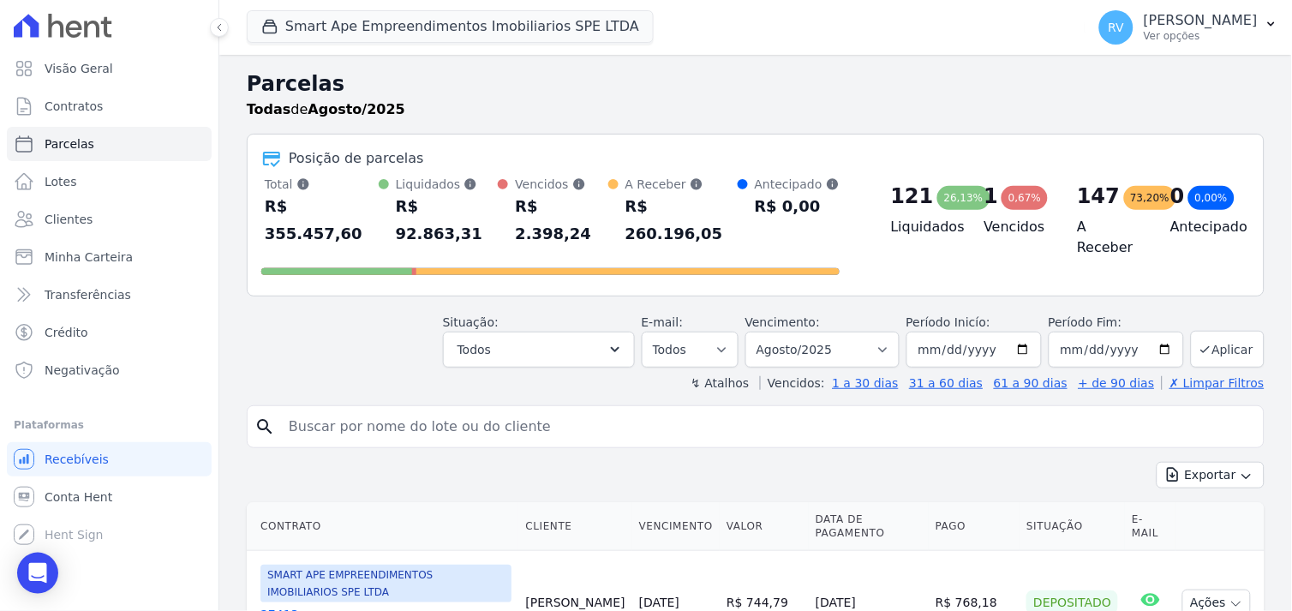
click at [542, 410] on input "search" at bounding box center [767, 427] width 979 height 34
type input "[PERSON_NAME]"
select select
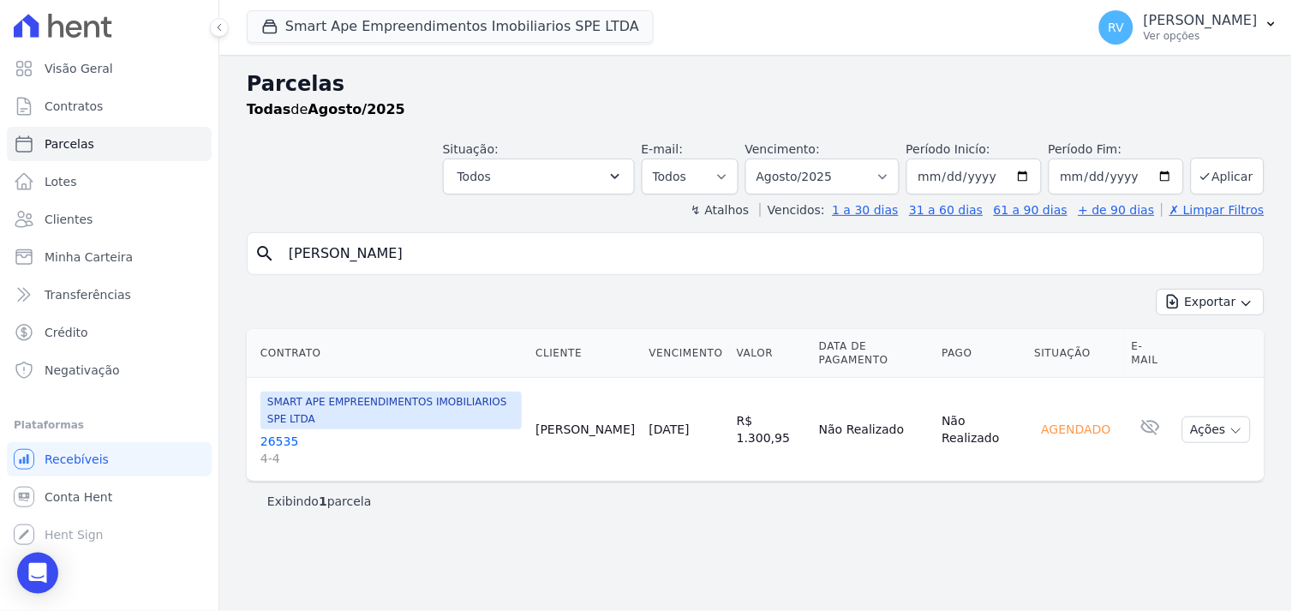
drag, startPoint x: 745, startPoint y: 404, endPoint x: 804, endPoint y: 414, distance: 59.0
click at [804, 414] on td "R$ 1.300,95" at bounding box center [771, 430] width 82 height 104
click at [398, 307] on div "Exportar Exportar PDF Exportar CSV" at bounding box center [756, 309] width 1018 height 40
drag, startPoint x: 408, startPoint y: 246, endPoint x: 225, endPoint y: 242, distance: 182.6
click at [225, 242] on div "Parcelas Todas de Agosto/2025 Situação: Agendado Em Aberto Pago Processando Can…" at bounding box center [755, 333] width 1073 height 556
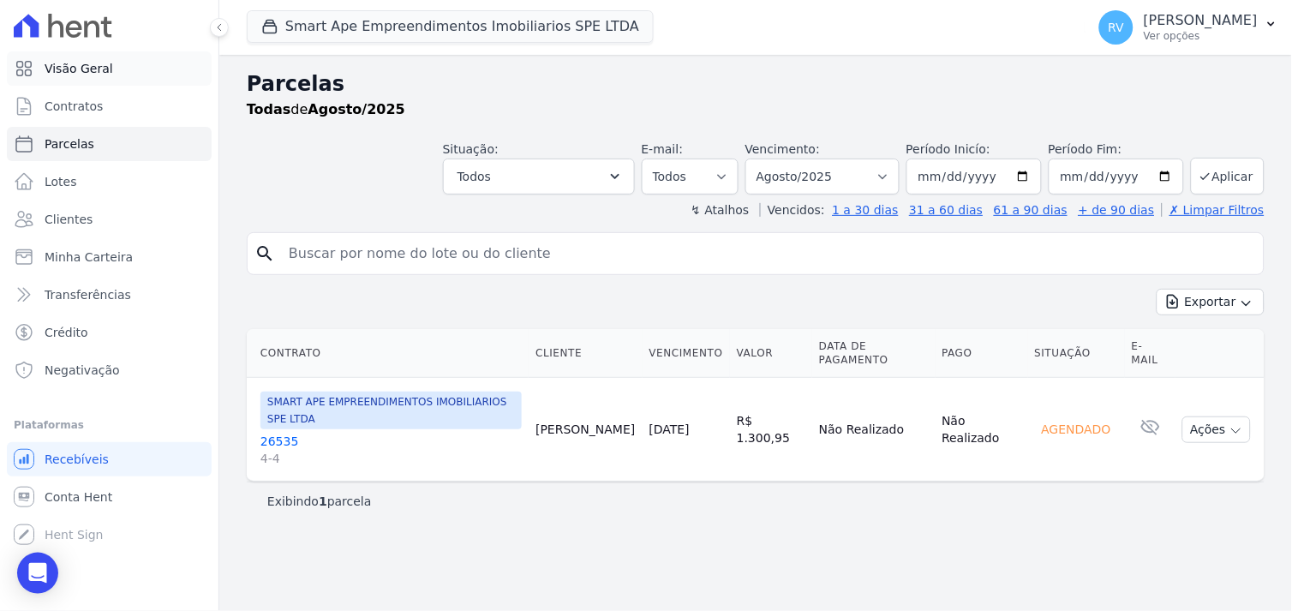
click at [92, 72] on span "Visão Geral" at bounding box center [79, 68] width 69 height 17
click at [89, 105] on span "Contratos" at bounding box center [74, 106] width 58 height 17
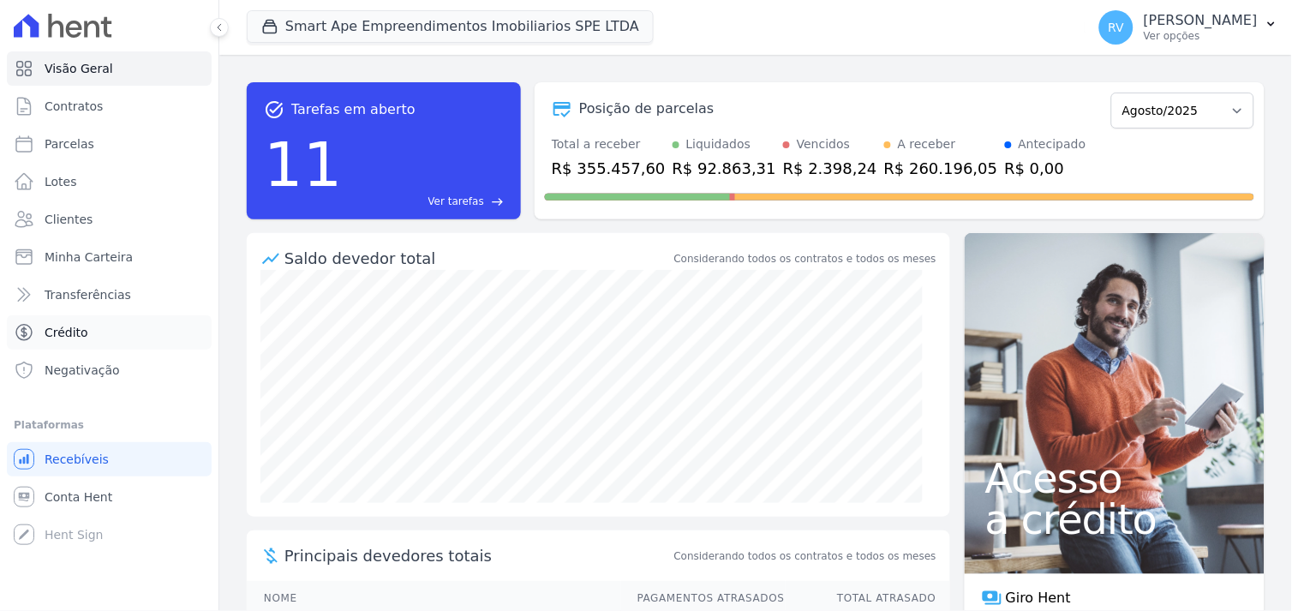
click at [55, 335] on span "Crédito" at bounding box center [67, 332] width 44 height 17
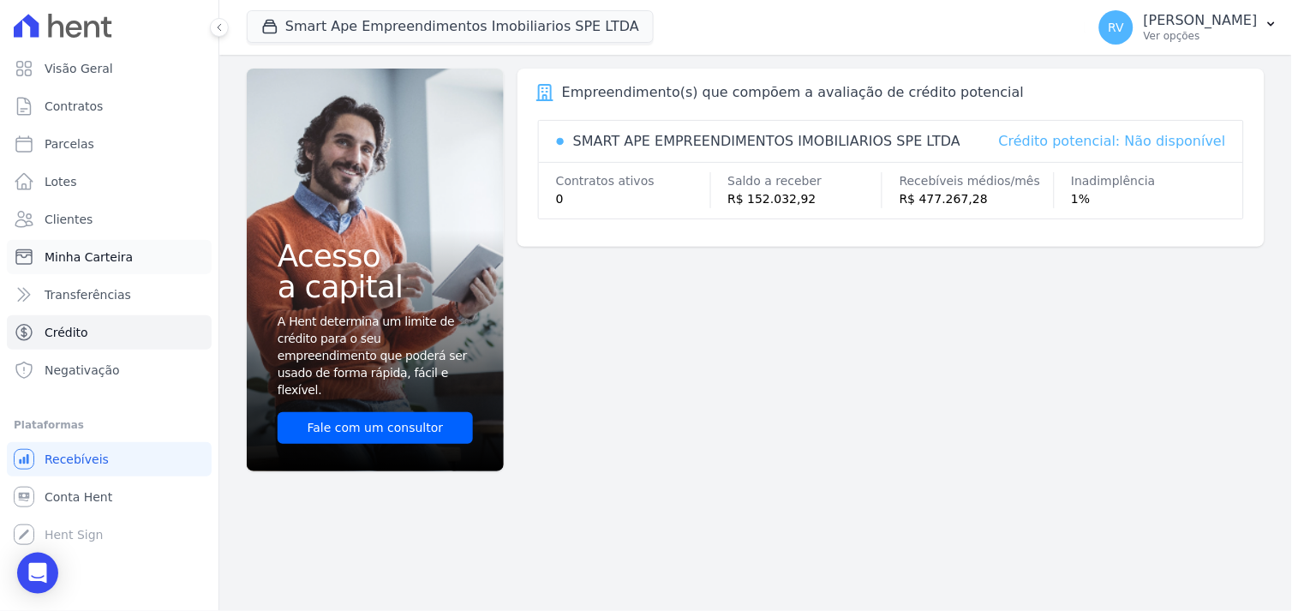
click at [89, 252] on span "Minha Carteira" at bounding box center [89, 256] width 88 height 17
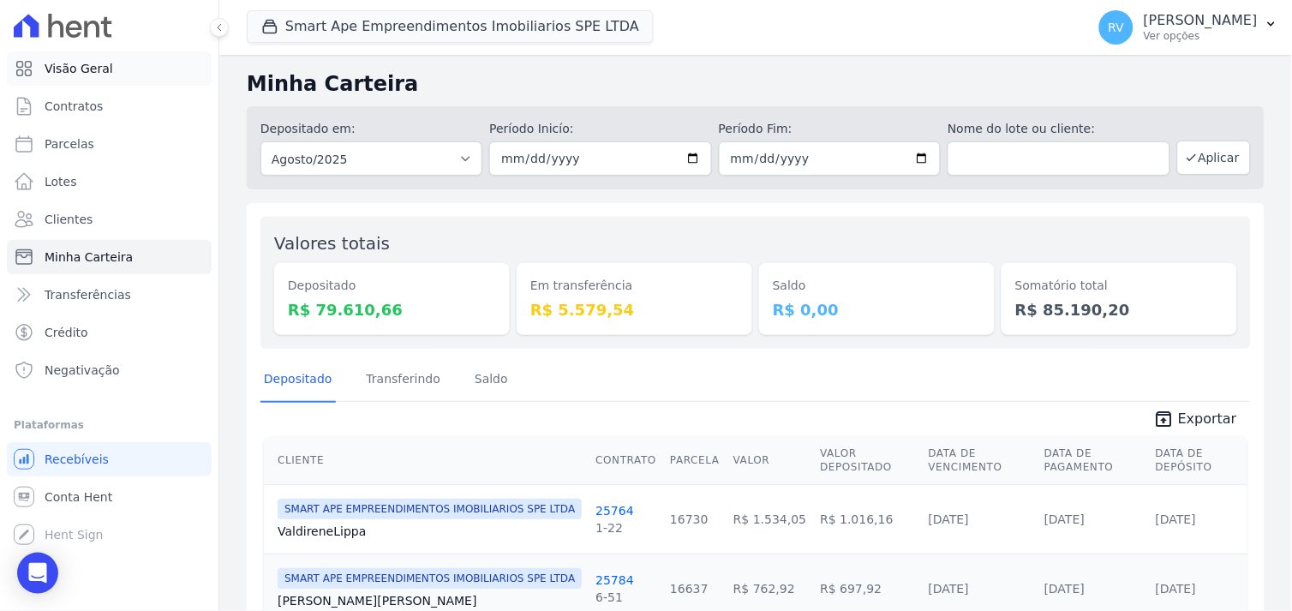
click at [98, 63] on span "Visão Geral" at bounding box center [79, 68] width 69 height 17
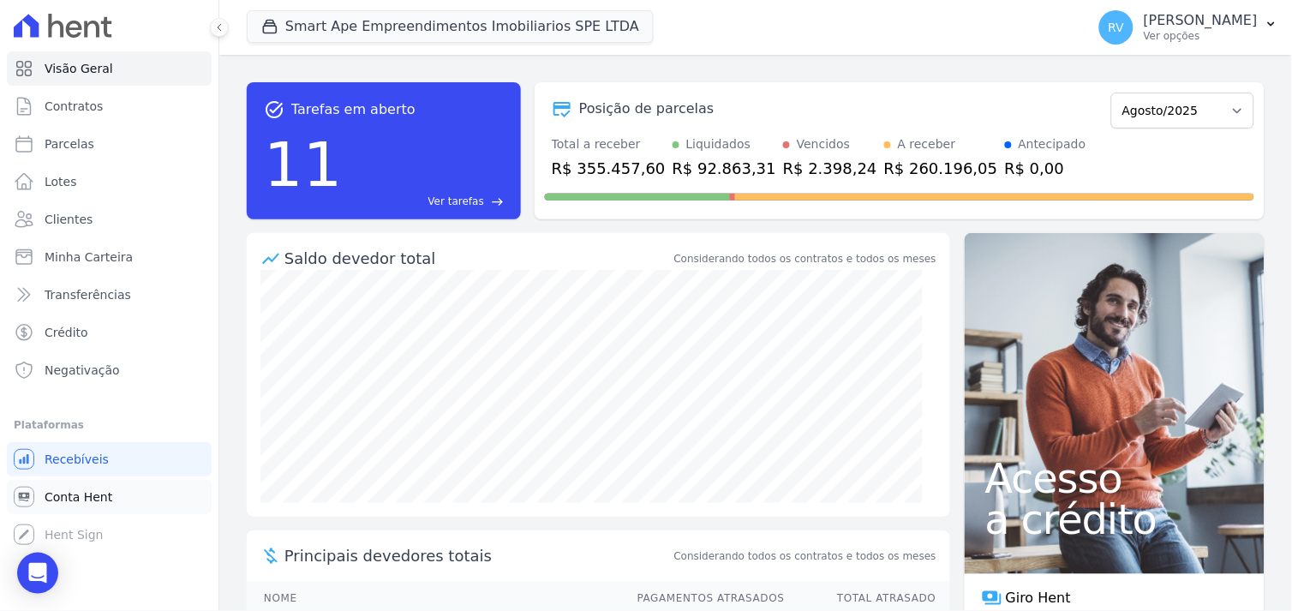
click at [66, 491] on span "Conta Hent" at bounding box center [79, 496] width 68 height 17
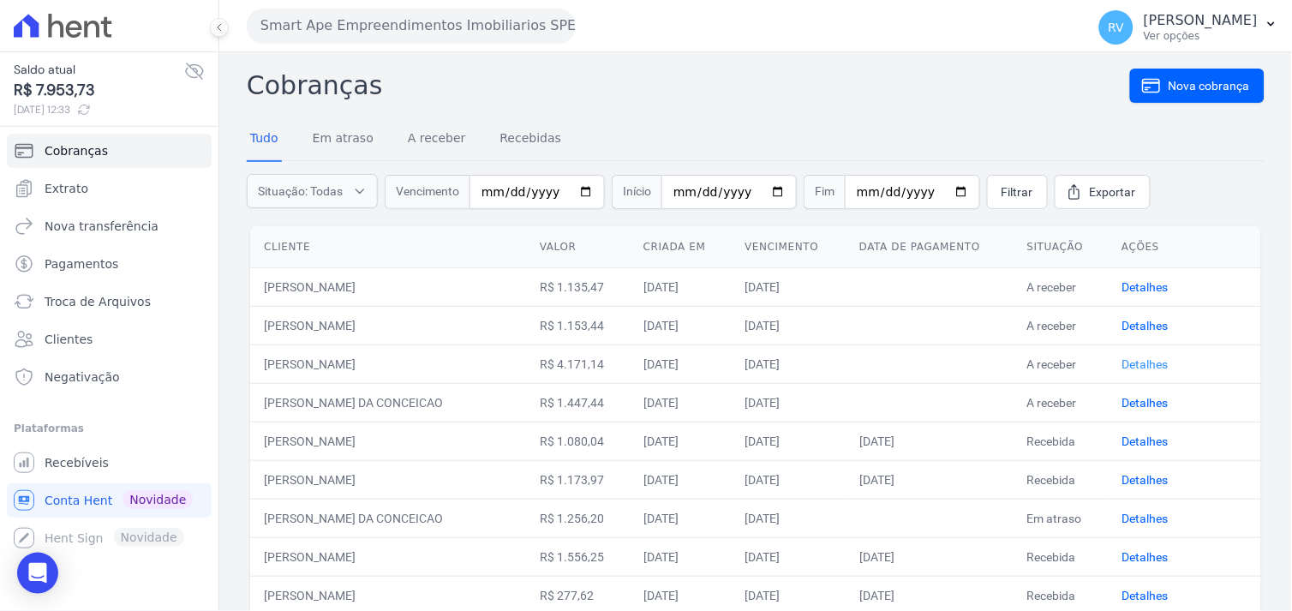
click at [1144, 361] on link "Detalhes" at bounding box center [1145, 364] width 46 height 14
click at [1175, 81] on span "Nova cobrança" at bounding box center [1209, 85] width 81 height 17
click at [1124, 367] on link "Detalhes" at bounding box center [1145, 364] width 46 height 14
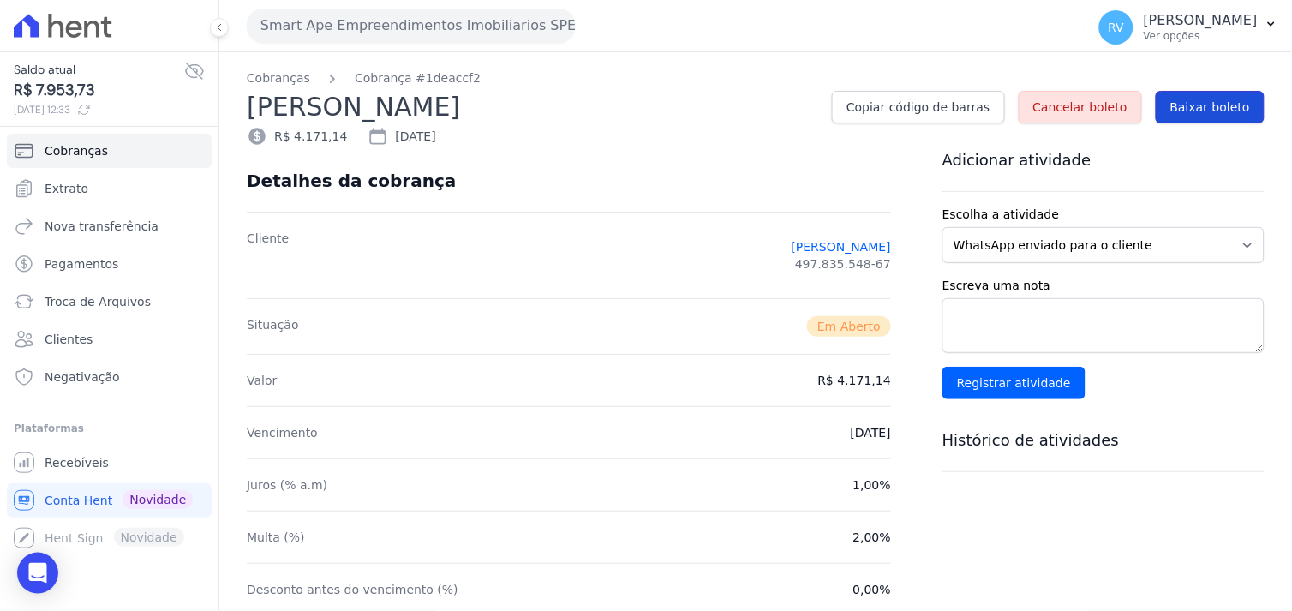
click at [1188, 105] on span "Baixar boleto" at bounding box center [1210, 107] width 80 height 17
click at [57, 494] on span "Conta Hent" at bounding box center [79, 500] width 68 height 17
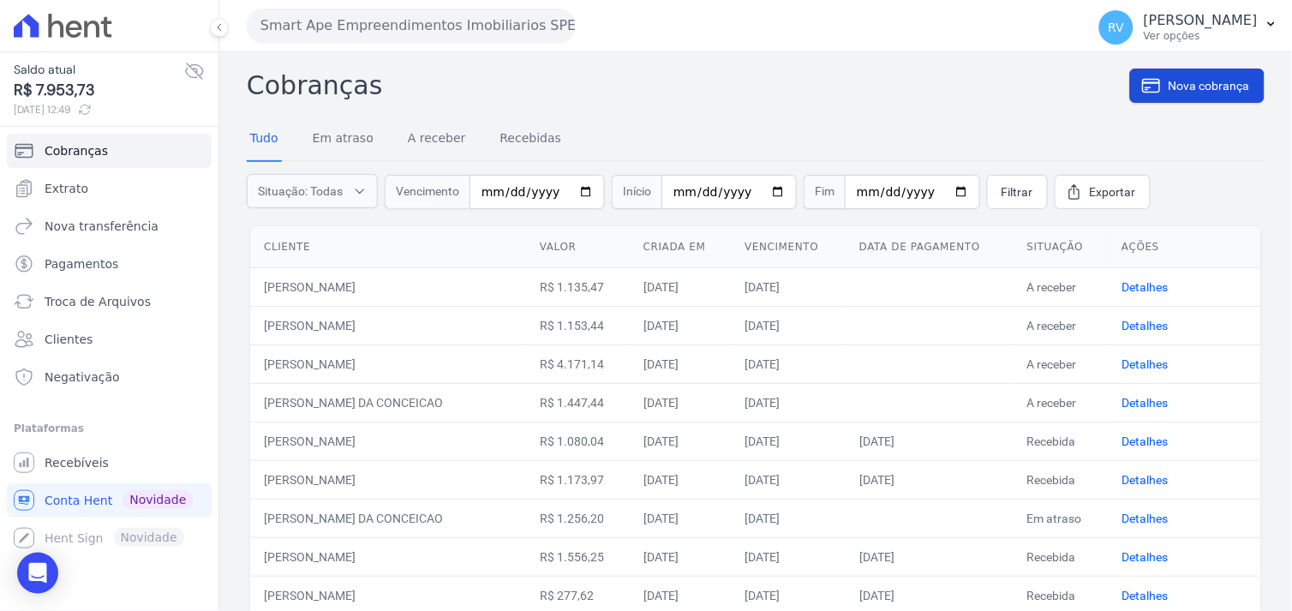
click at [1169, 90] on span "Nova cobrança" at bounding box center [1209, 85] width 81 height 17
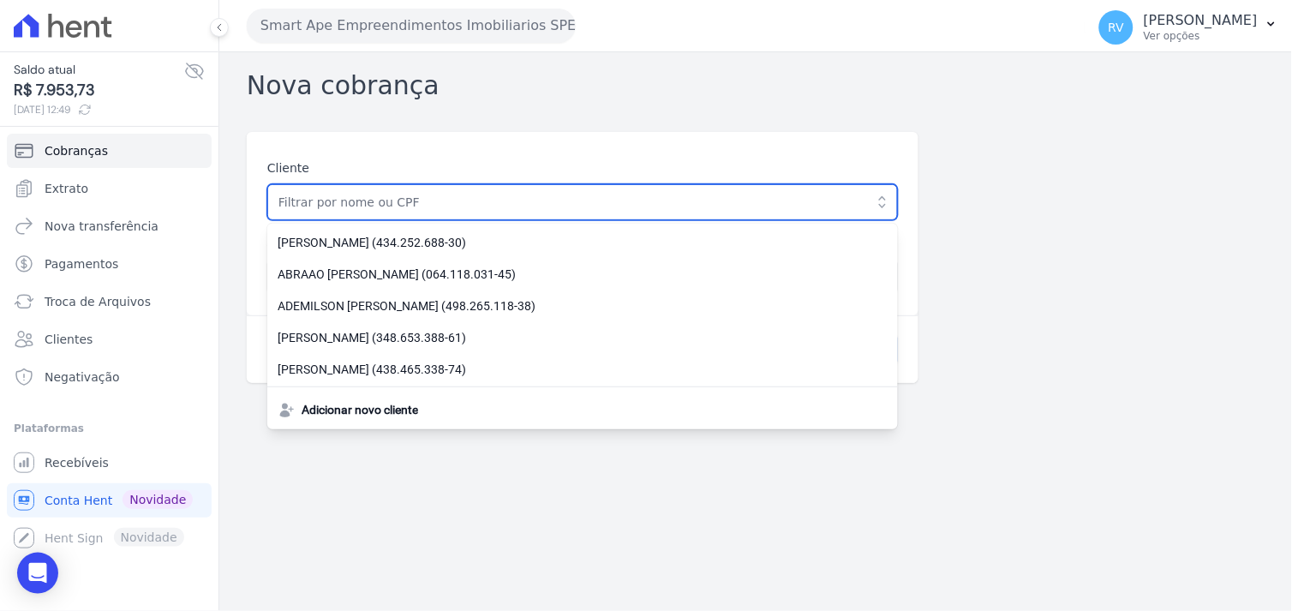
click at [438, 206] on input "text" at bounding box center [582, 202] width 631 height 36
click at [420, 206] on input "text" at bounding box center [582, 202] width 631 height 36
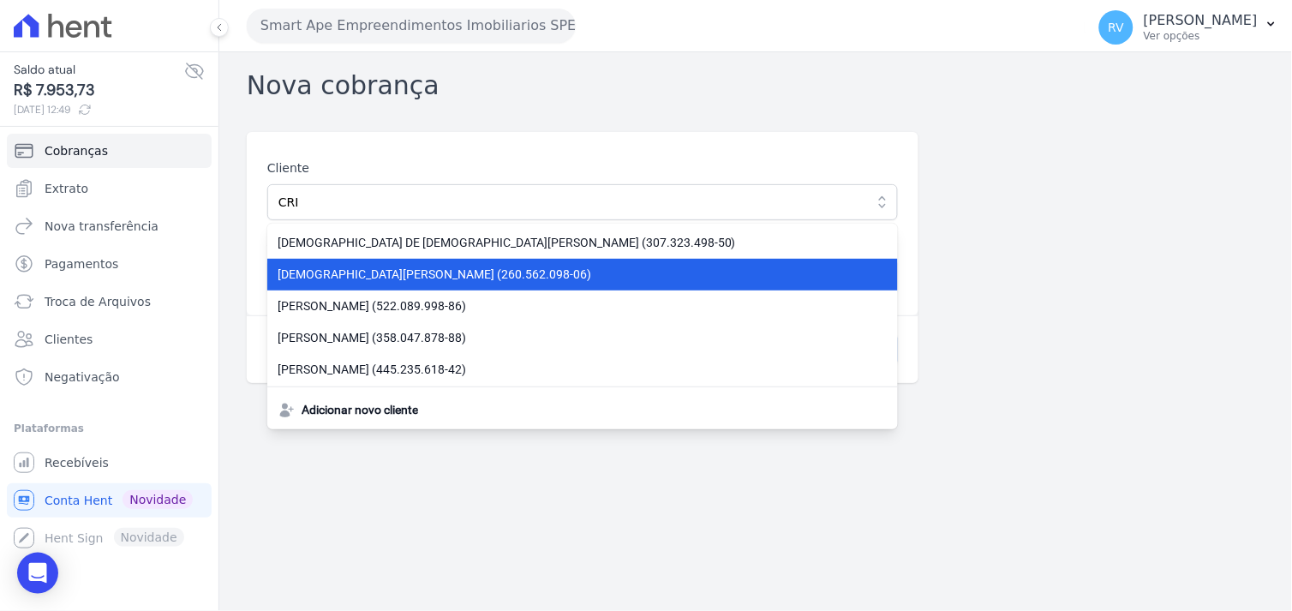
click at [386, 264] on li "CRISTIANO FAUSTINO DA SILVA (260.562.098-06)" at bounding box center [582, 275] width 631 height 32
type input "[DEMOGRAPHIC_DATA][PERSON_NAME]"
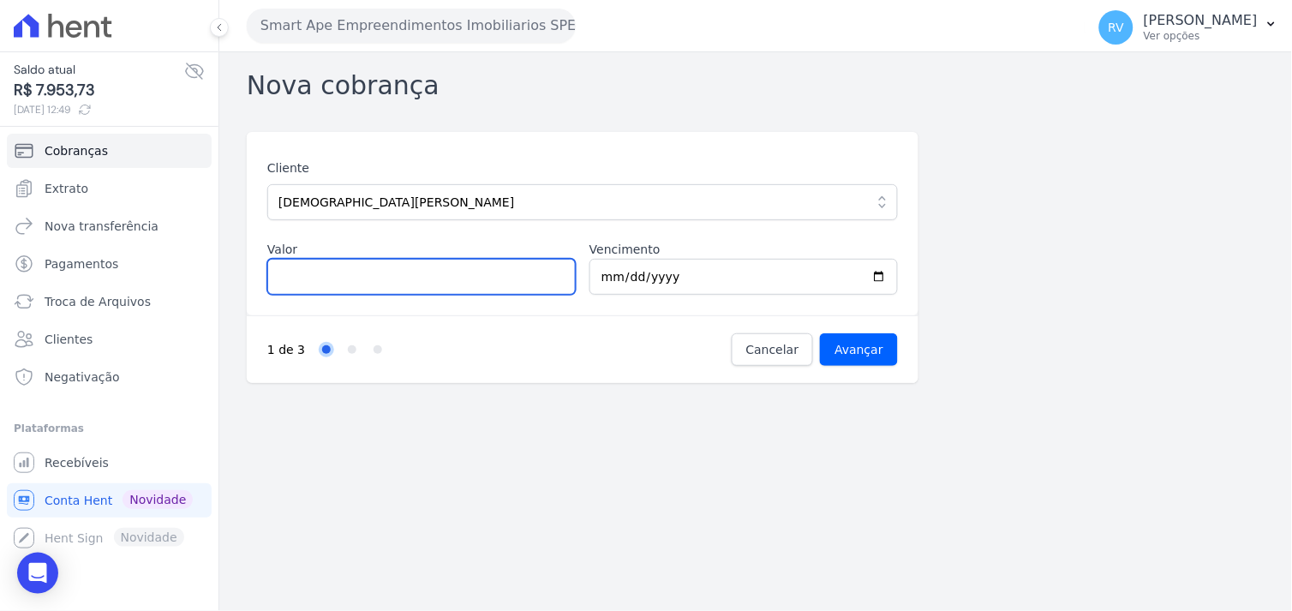
click at [370, 271] on input "Valor" at bounding box center [421, 277] width 308 height 36
click at [487, 274] on input "Valor" at bounding box center [421, 277] width 308 height 36
type input "833.24"
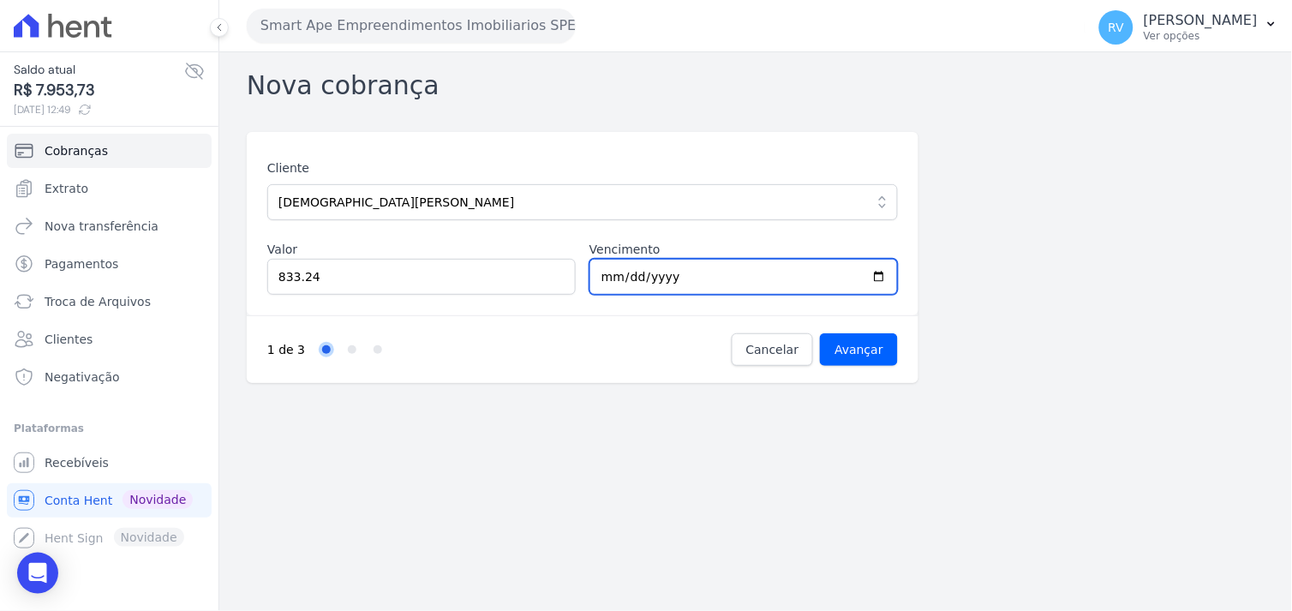
type input "2025-08-12"
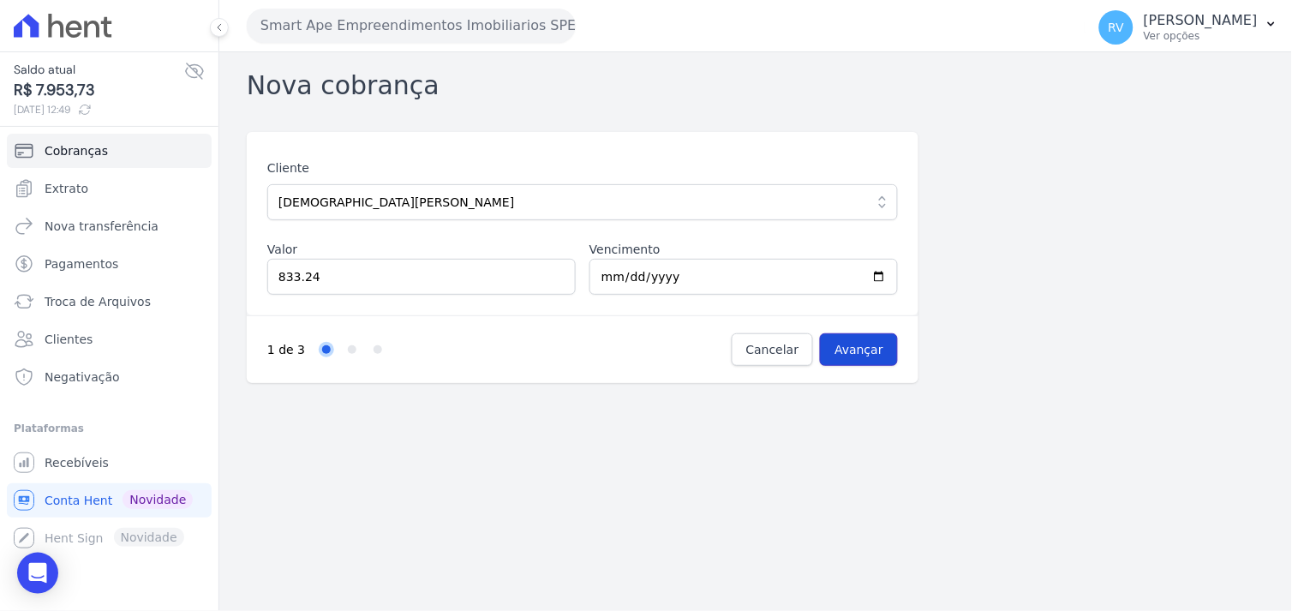
click at [837, 344] on input "Avançar" at bounding box center [859, 349] width 78 height 33
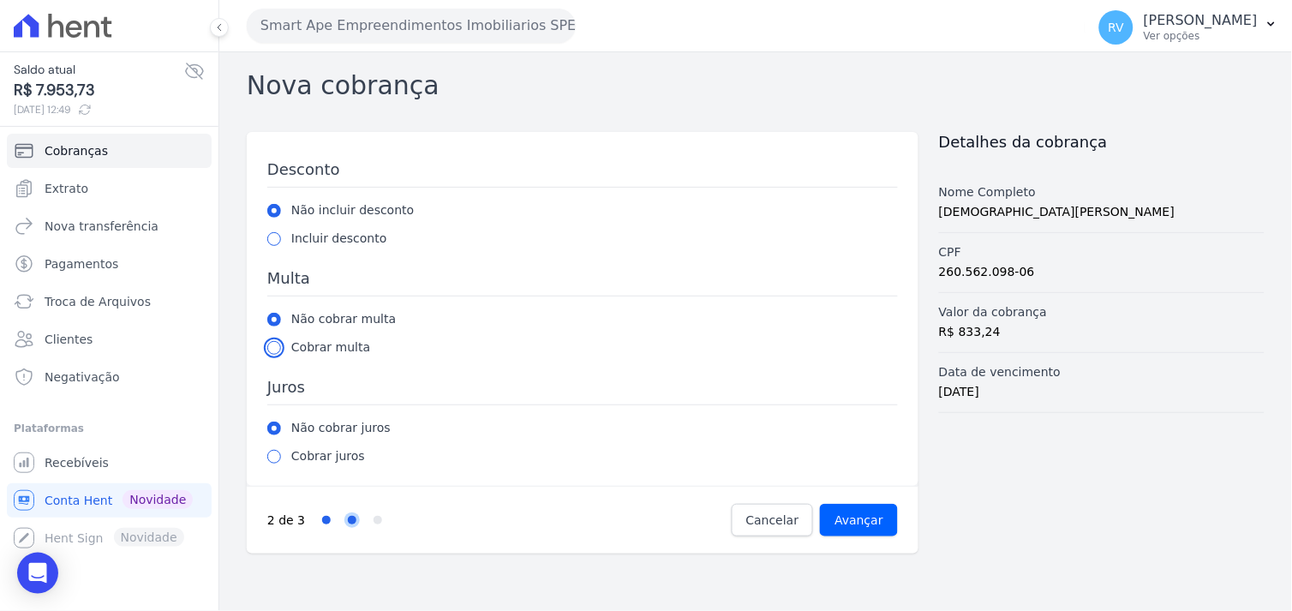
click at [271, 352] on input "radio" at bounding box center [274, 348] width 14 height 14
radio input "true"
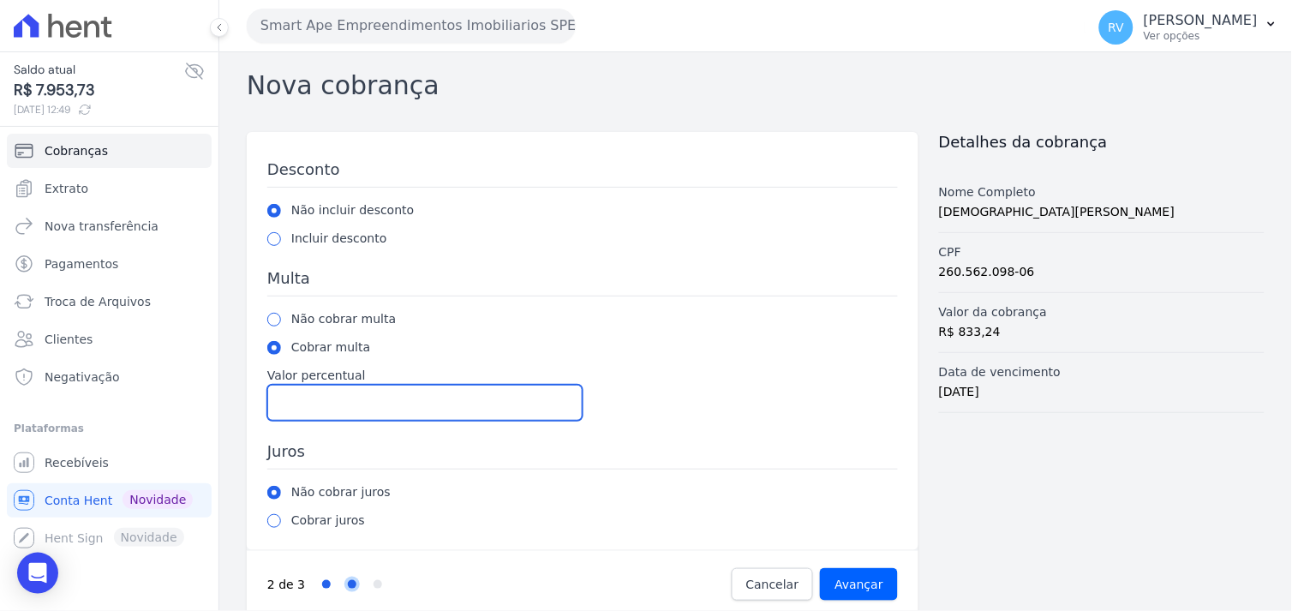
click at [301, 398] on input "Valor percentual" at bounding box center [424, 403] width 315 height 36
type input "2"
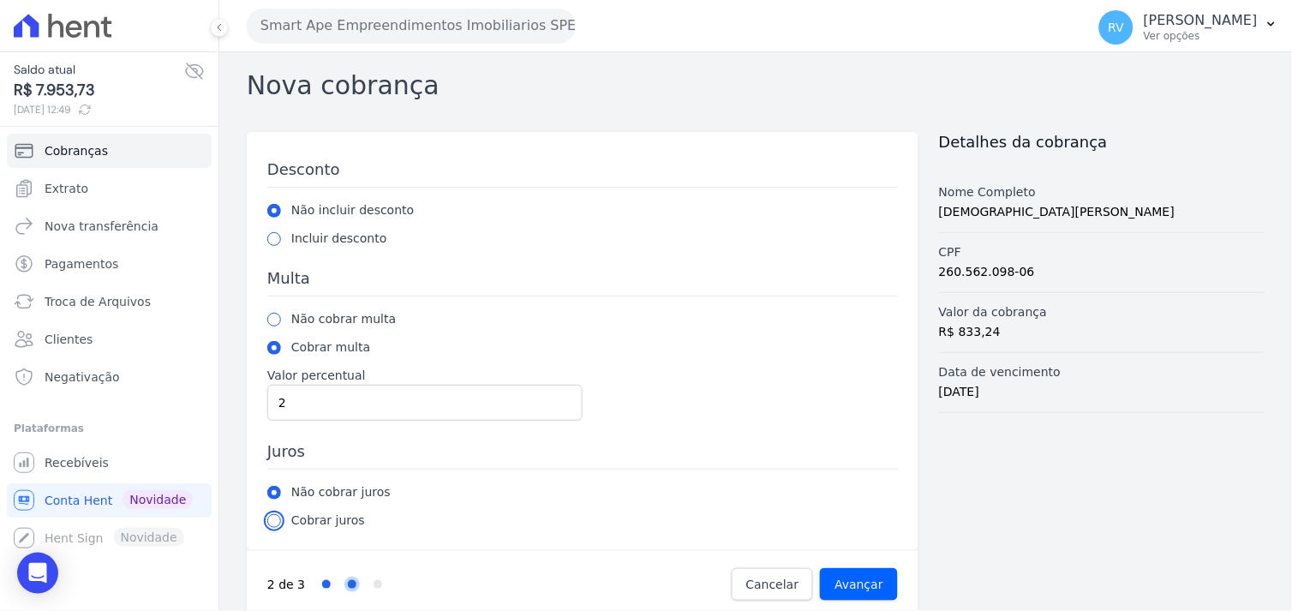
click at [276, 518] on input "radio" at bounding box center [274, 521] width 14 height 14
radio input "true"
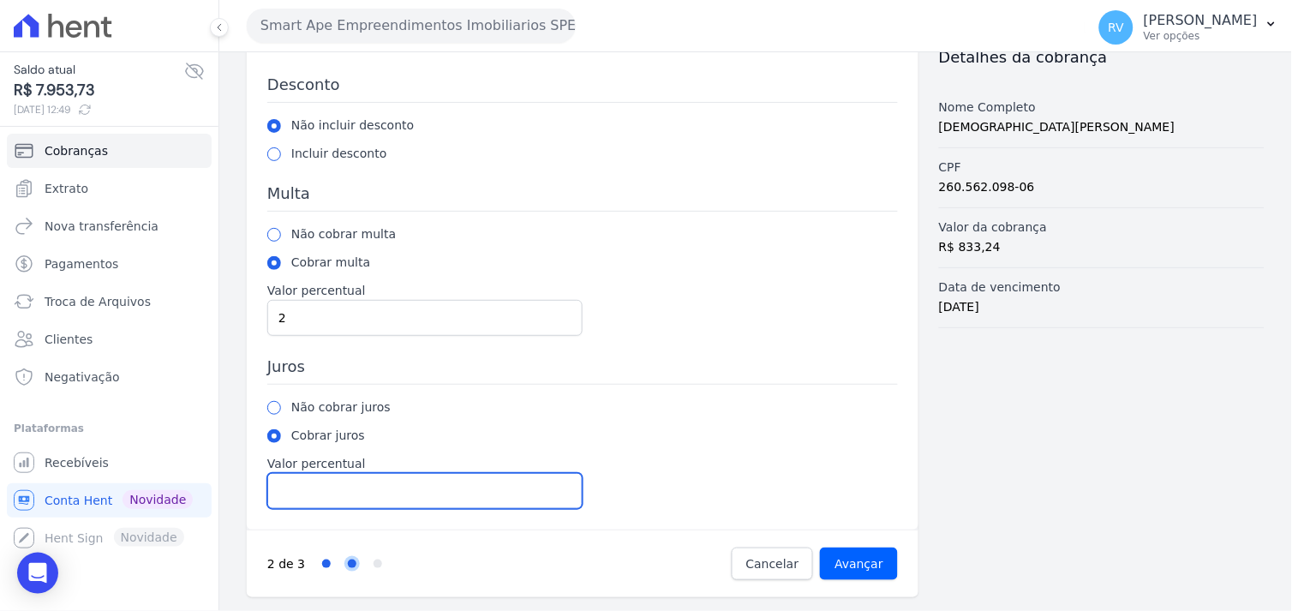
click at [386, 494] on input "Valor percentual" at bounding box center [424, 491] width 315 height 36
type input "1"
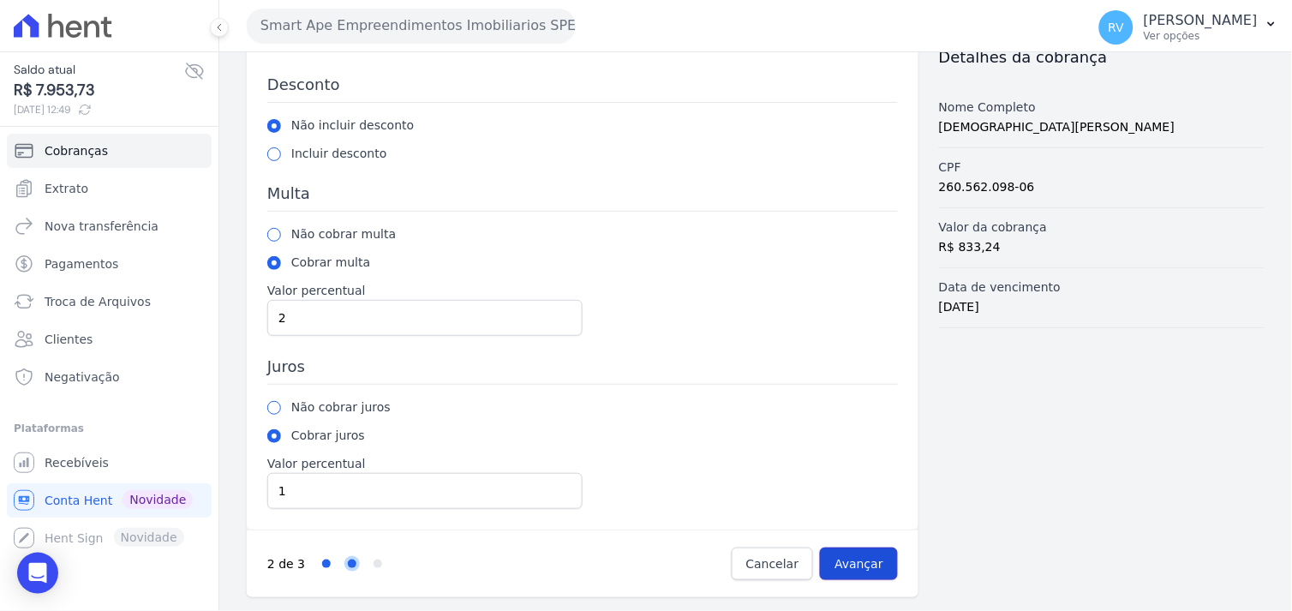
click at [858, 567] on input "Avançar" at bounding box center [859, 564] width 78 height 33
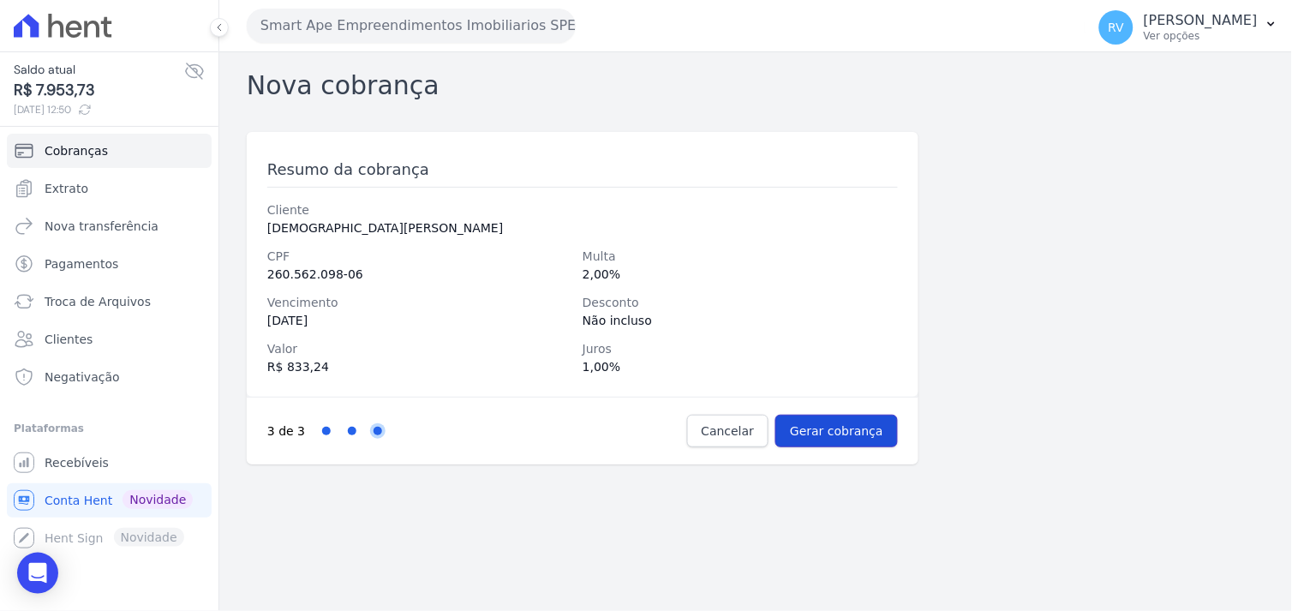
click at [817, 429] on input "Gerar cobrança" at bounding box center [836, 431] width 123 height 33
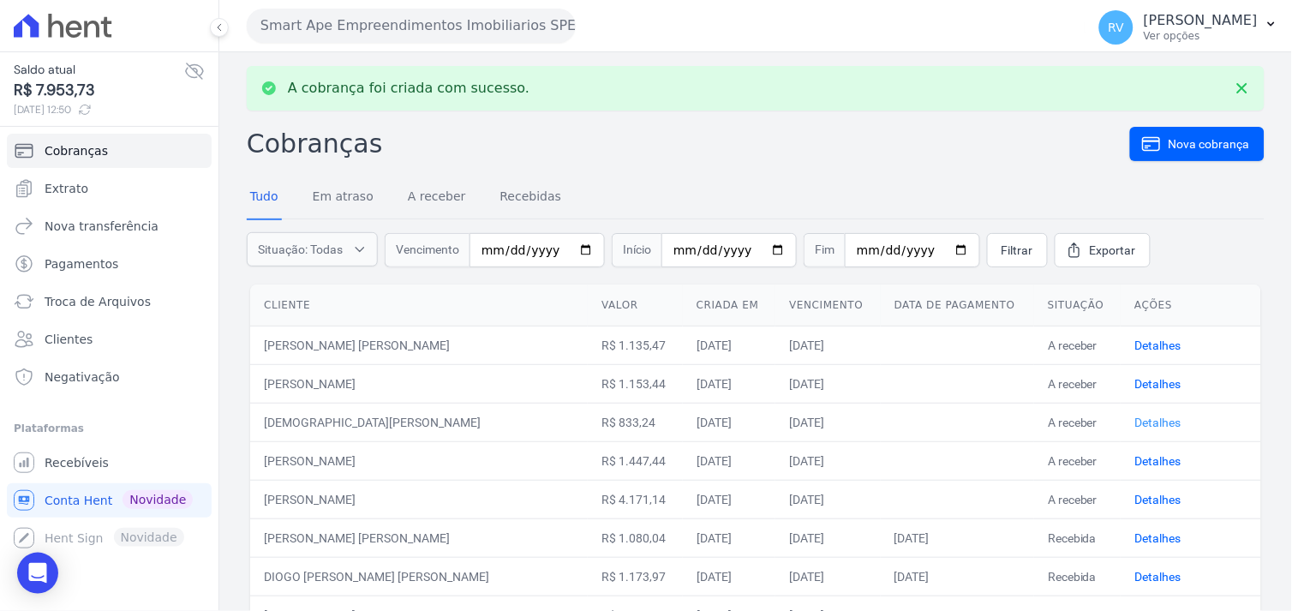
click at [1134, 418] on link "Detalhes" at bounding box center [1157, 423] width 46 height 14
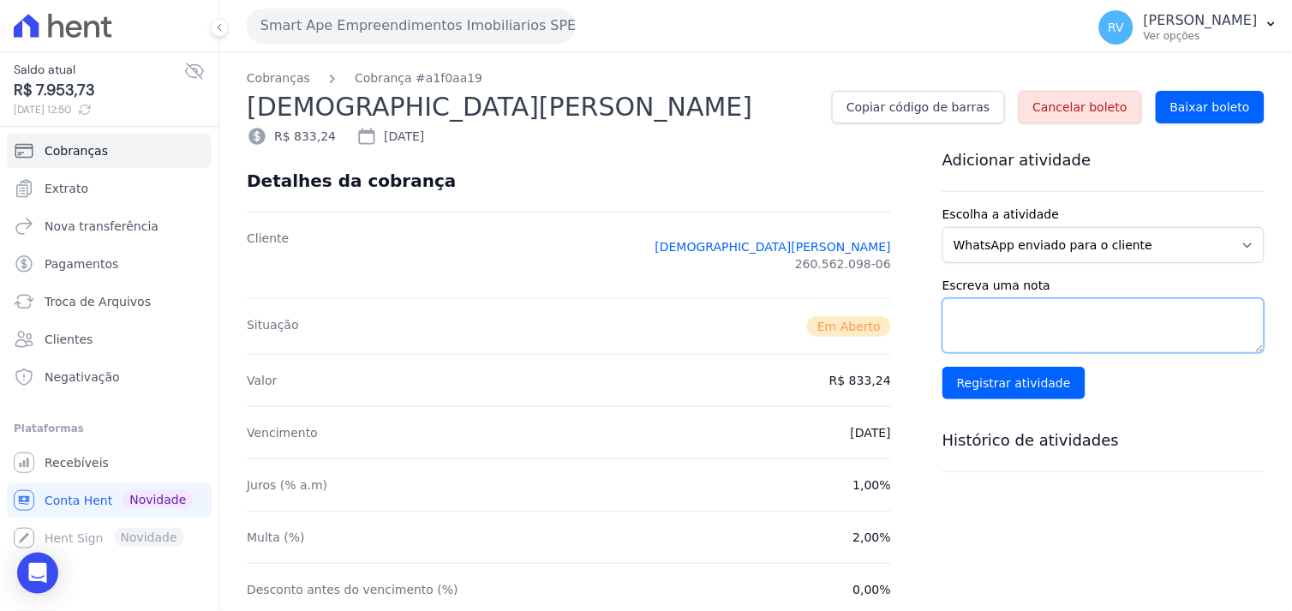
click at [1031, 326] on textarea "Escreva uma nota" at bounding box center [1104, 325] width 322 height 55
click at [1060, 321] on textarea "J" at bounding box center [1104, 325] width 322 height 55
paste textarea "52538"
type textarea "J52538-9-2"
click at [1008, 379] on input "Registrar atividade" at bounding box center [1014, 383] width 143 height 33
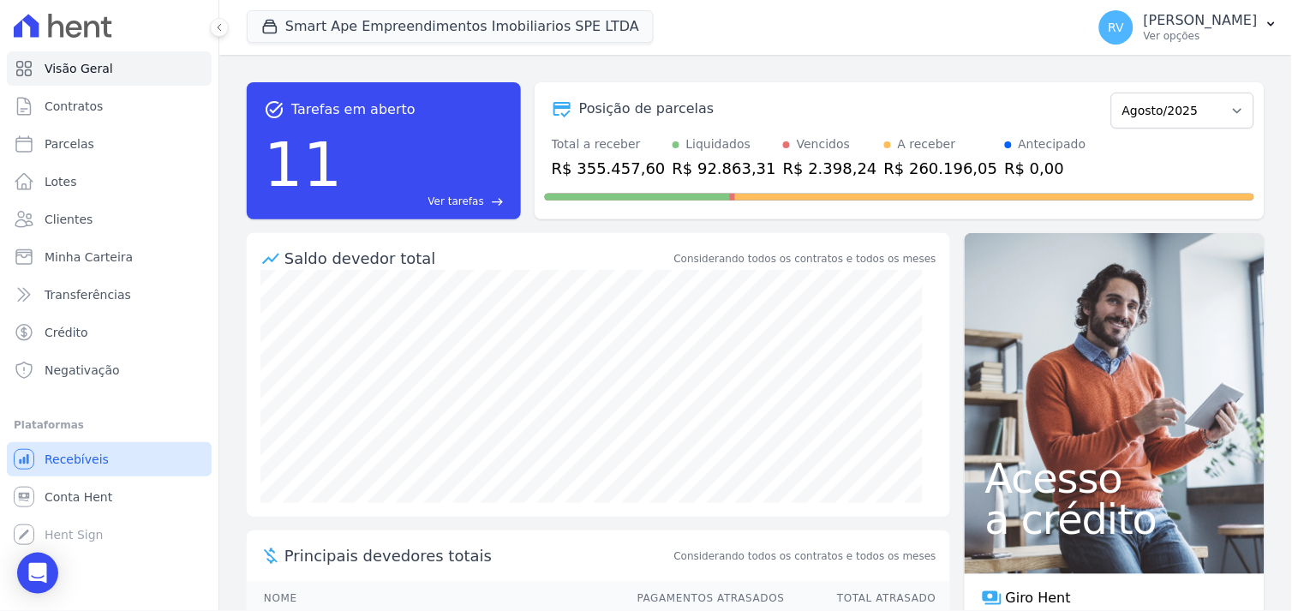
click at [121, 458] on link "Recebíveis" at bounding box center [109, 459] width 205 height 34
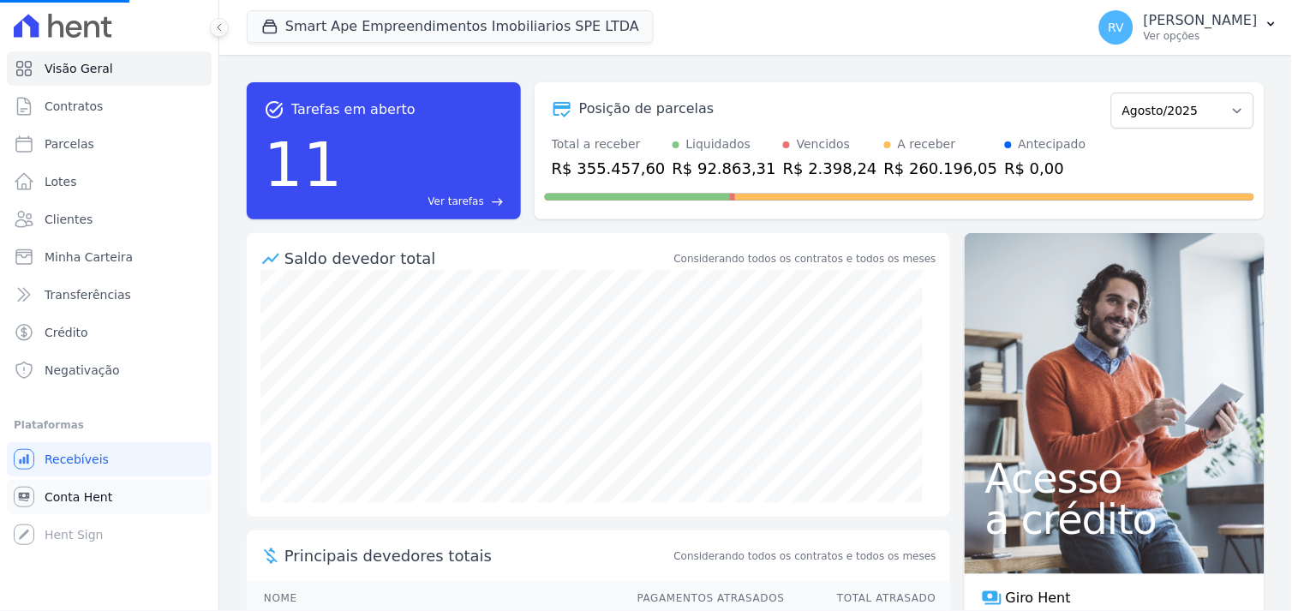
click at [106, 495] on link "Conta Hent" at bounding box center [109, 497] width 205 height 34
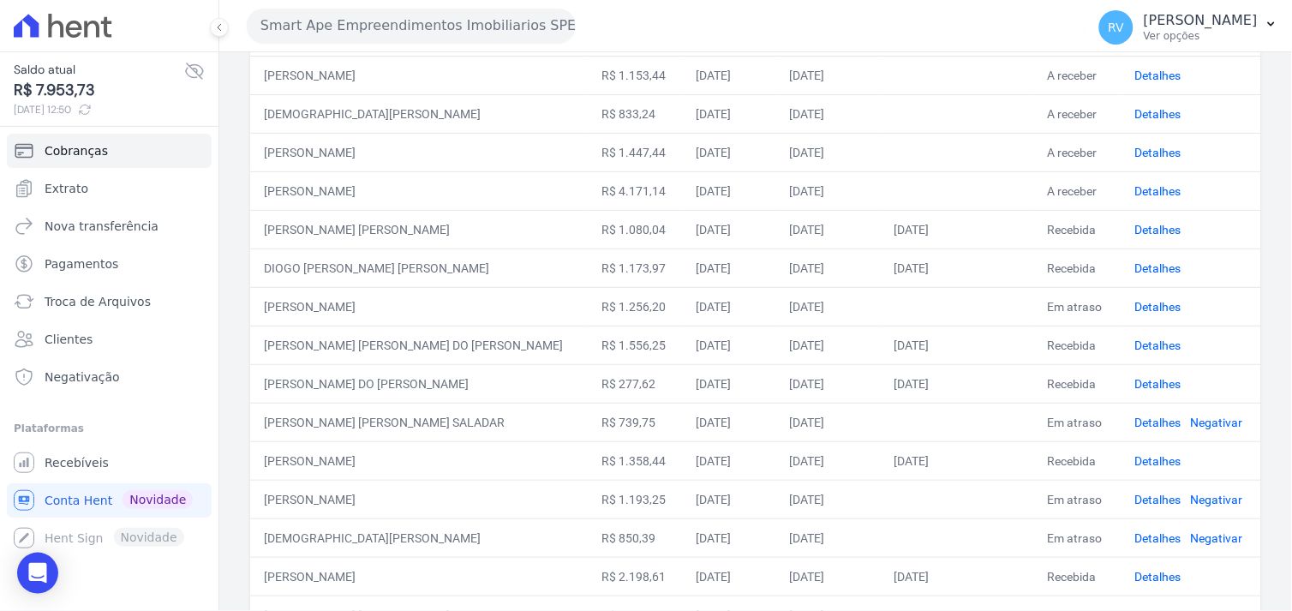
scroll to position [217, 0]
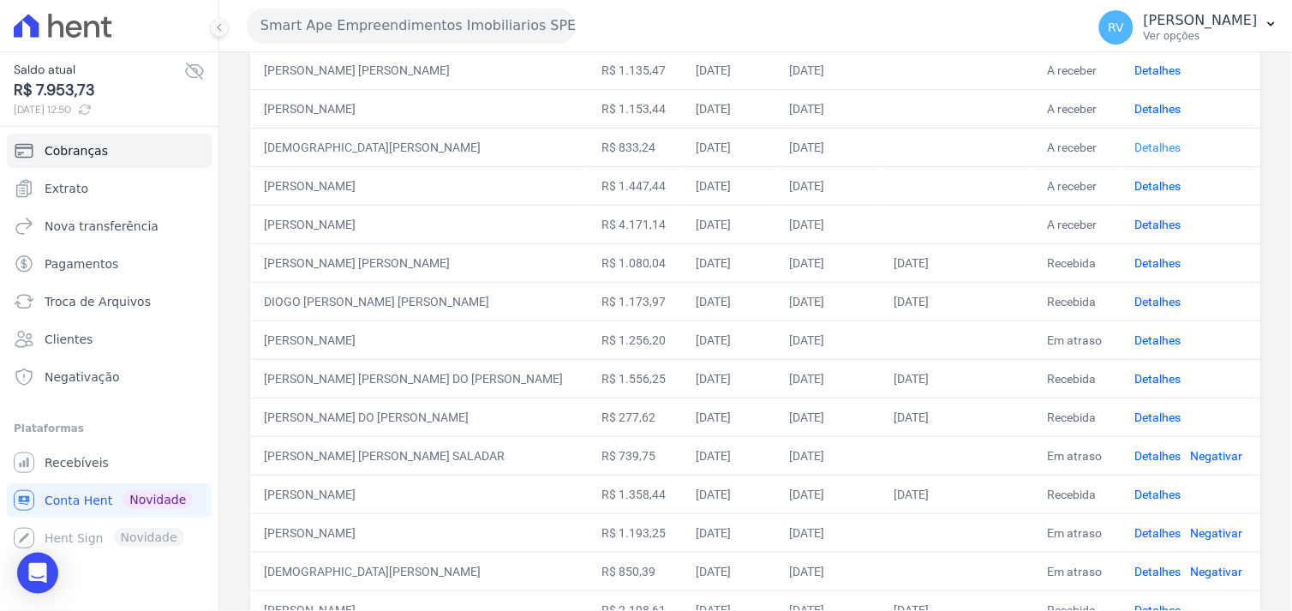
click at [1134, 146] on link "Detalhes" at bounding box center [1157, 148] width 46 height 14
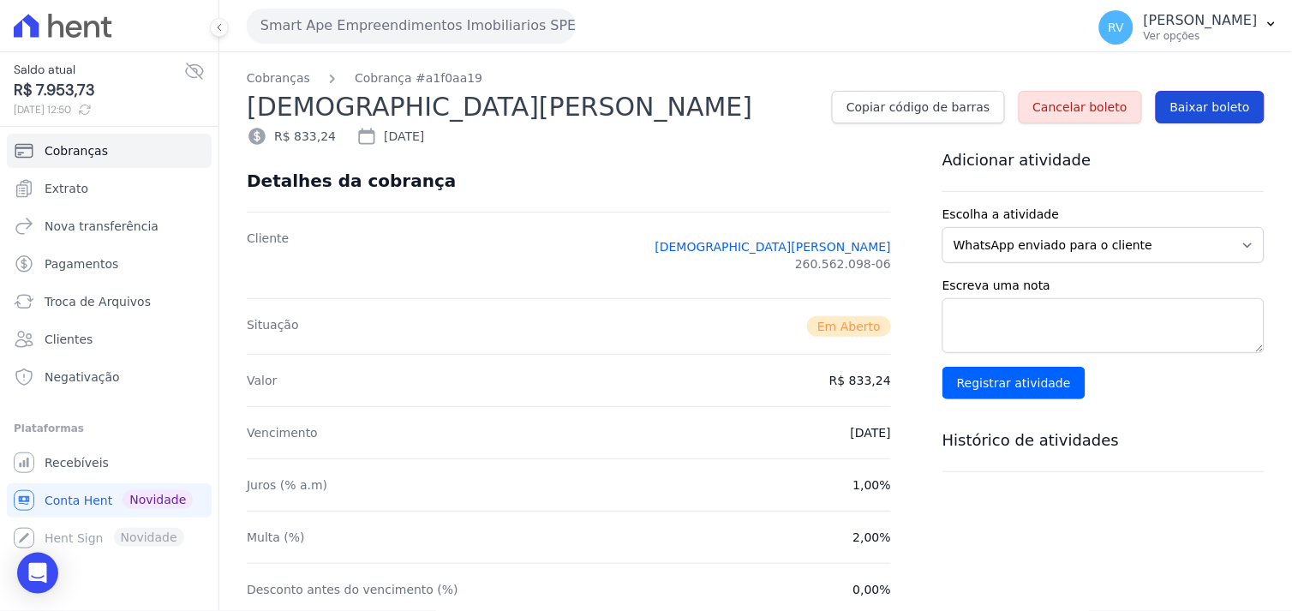
click at [1194, 109] on span "Baixar boleto" at bounding box center [1210, 107] width 80 height 17
